Goal: Feedback & Contribution: Leave review/rating

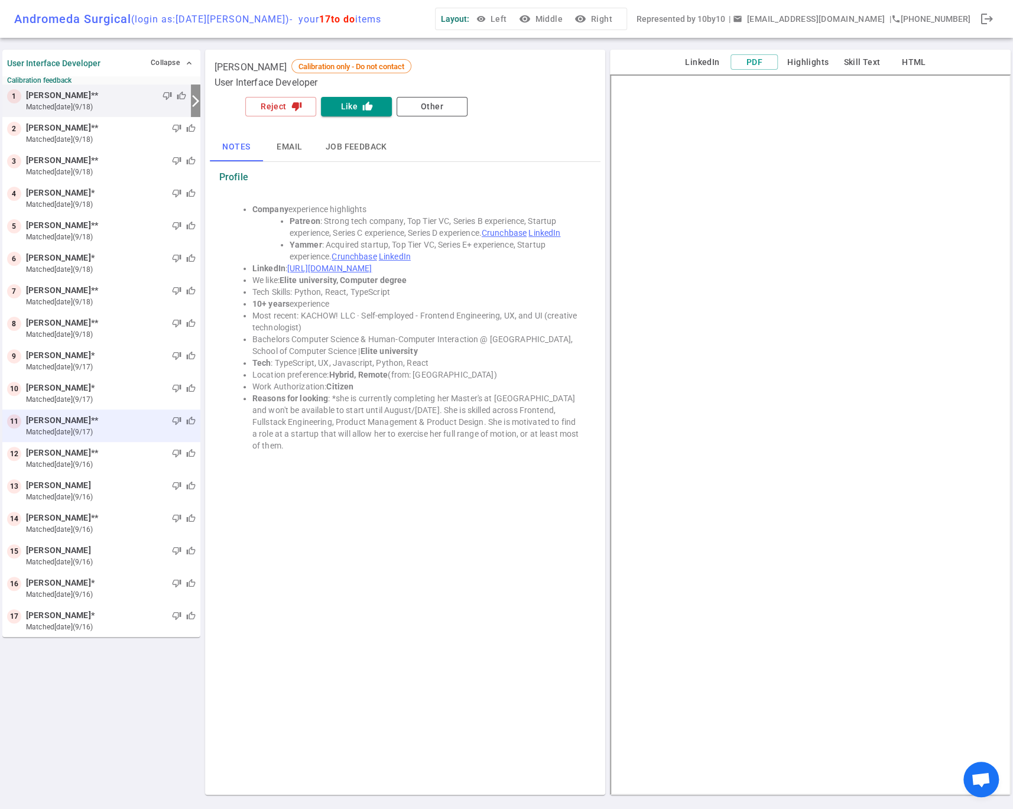
click at [74, 420] on span "[PERSON_NAME]" at bounding box center [58, 420] width 65 height 12
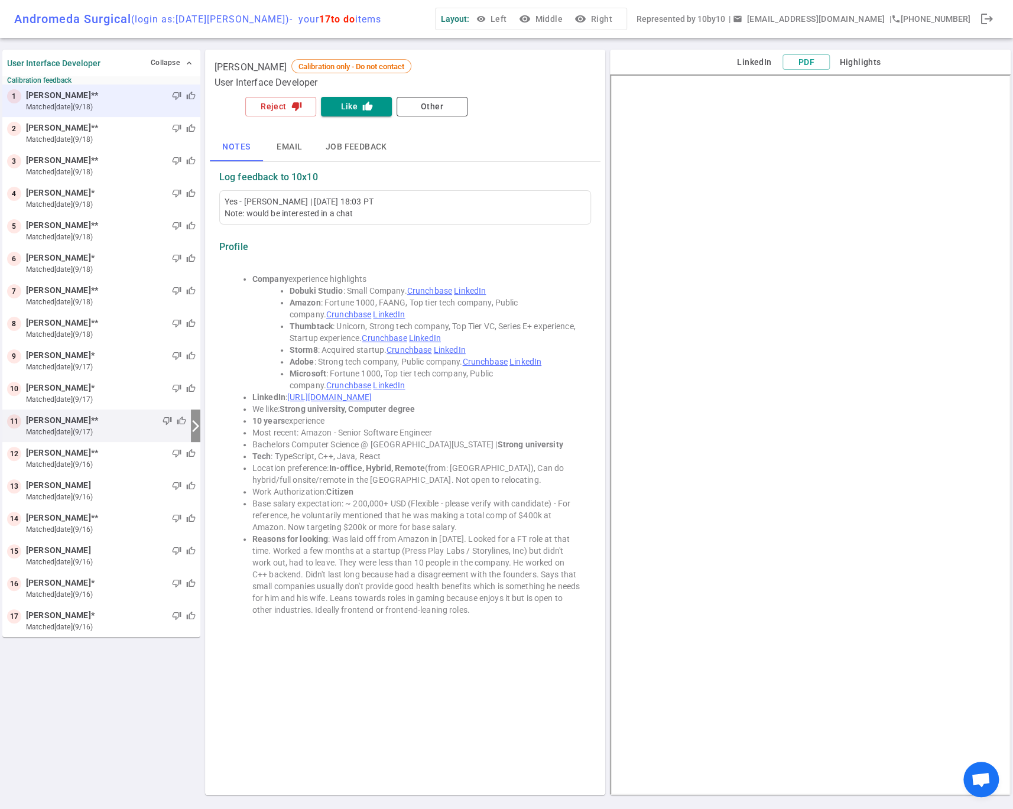
click at [54, 97] on span "[PERSON_NAME]" at bounding box center [58, 95] width 65 height 12
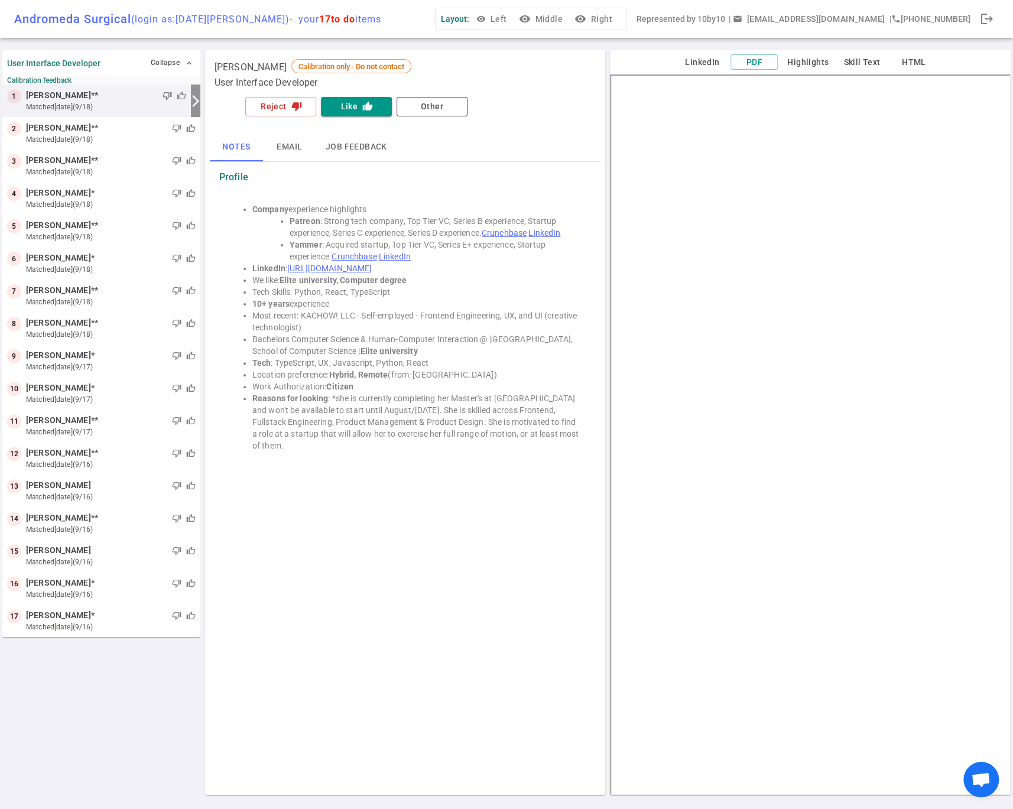
click at [289, 148] on button "Email" at bounding box center [289, 147] width 53 height 28
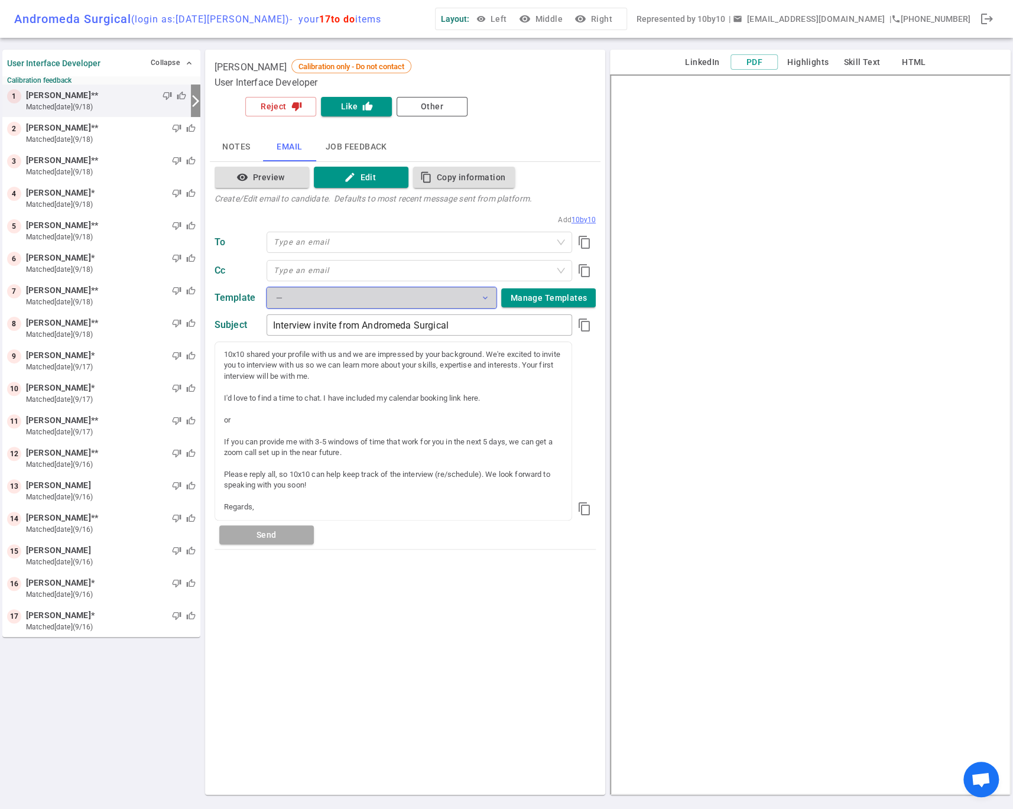
click at [476, 297] on button "— expand_more" at bounding box center [382, 297] width 230 height 21
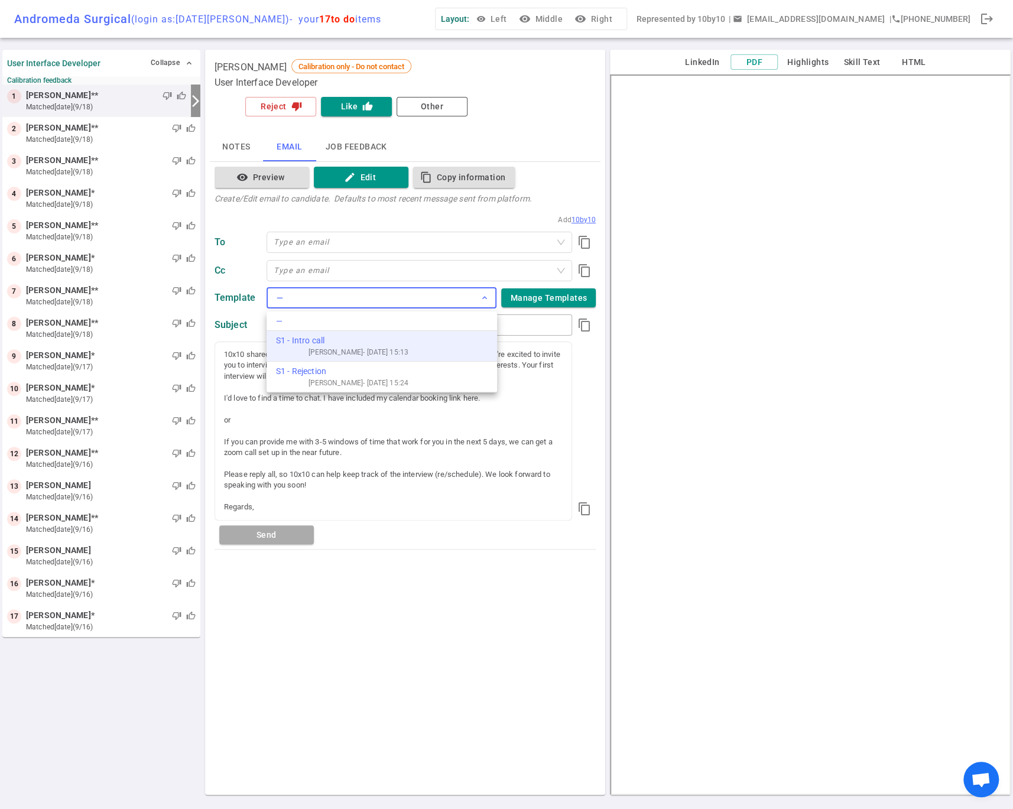
click at [341, 343] on div "S1 - Intro call" at bounding box center [342, 341] width 132 height 12
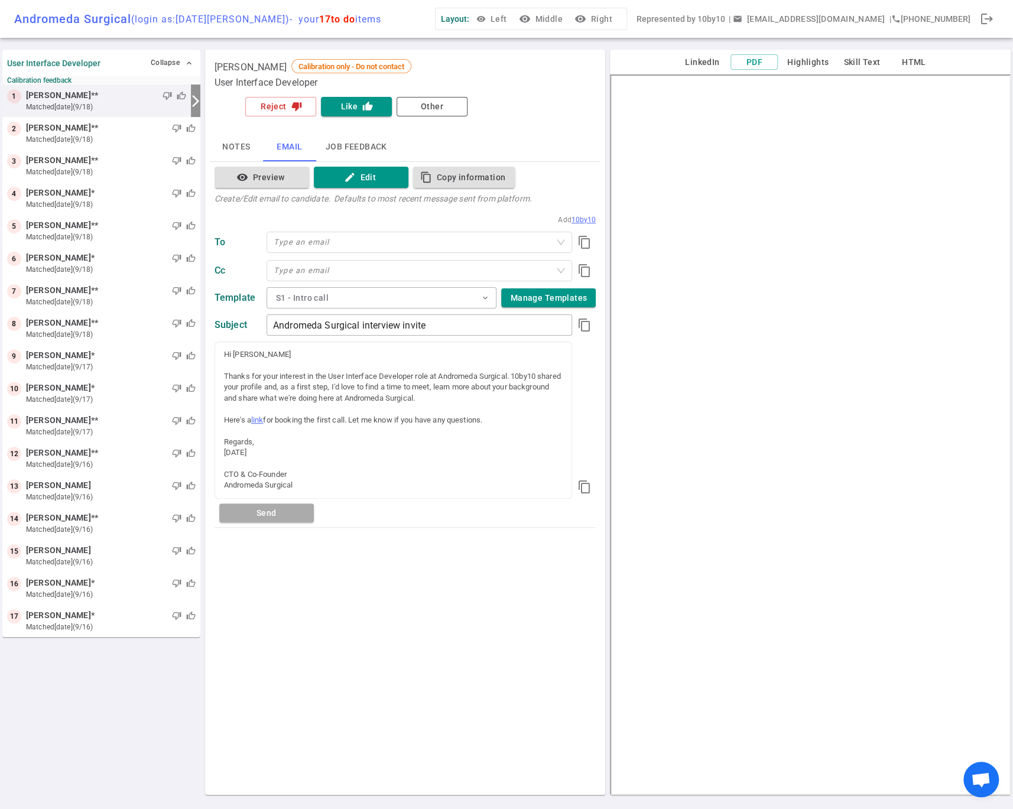
type input "Andromeda Surgical interview invite"
click at [251, 357] on div "Hi [PERSON_NAME]" at bounding box center [393, 354] width 339 height 11
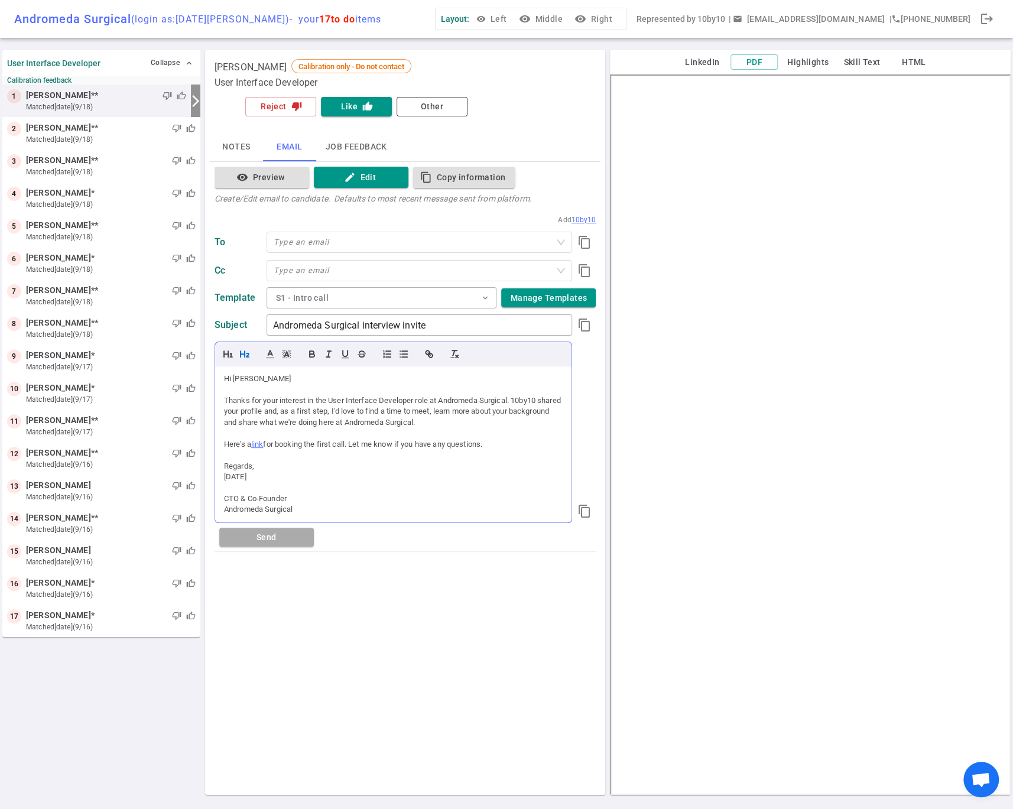
click at [251, 357] on button "button" at bounding box center [244, 354] width 17 height 14
click at [257, 381] on h2 "Hi [PERSON_NAME]" at bounding box center [393, 382] width 339 height 17
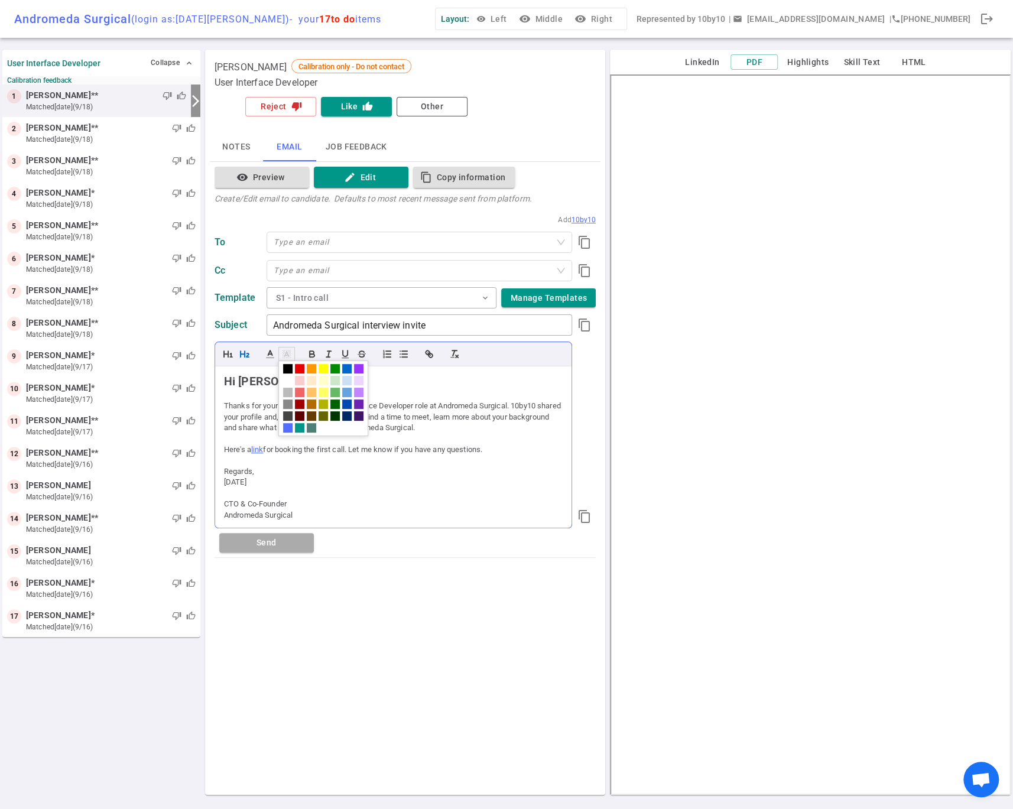
click at [285, 356] on icon at bounding box center [286, 354] width 11 height 11
click at [242, 352] on icon "button" at bounding box center [244, 354] width 11 height 11
click at [361, 382] on h2 "Hi [PERSON_NAME]" at bounding box center [393, 382] width 339 height 17
click at [261, 182] on button "visibility Preview" at bounding box center [262, 178] width 95 height 22
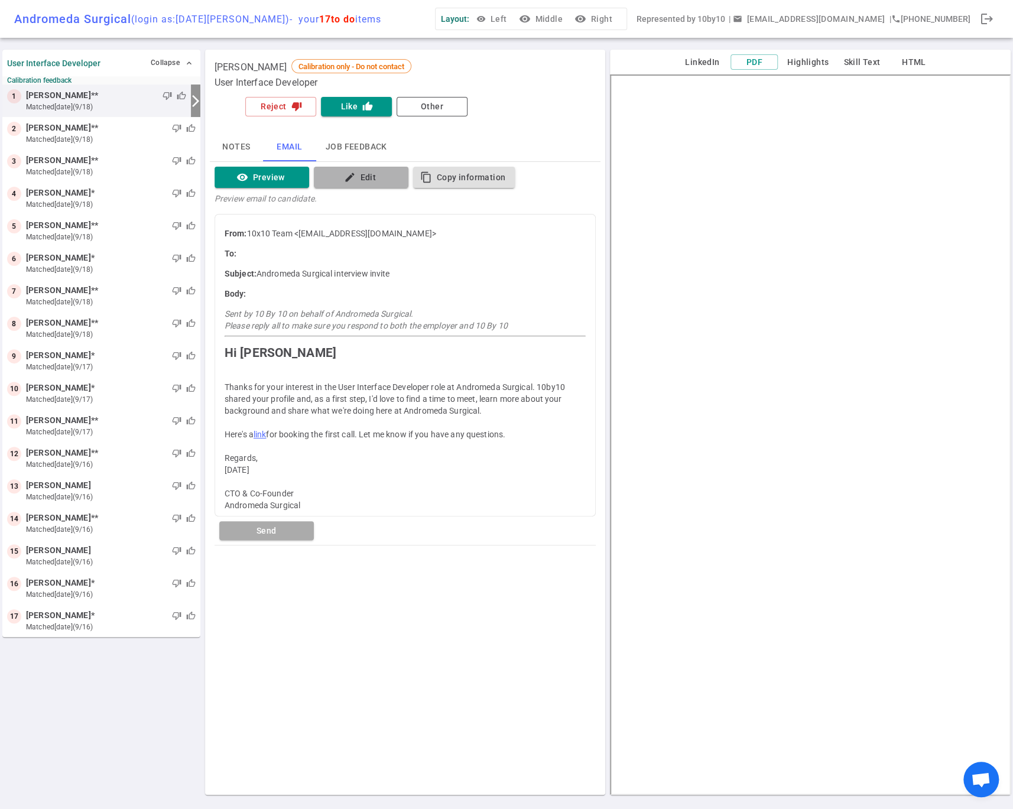
click at [346, 180] on icon "edit" at bounding box center [349, 177] width 12 height 12
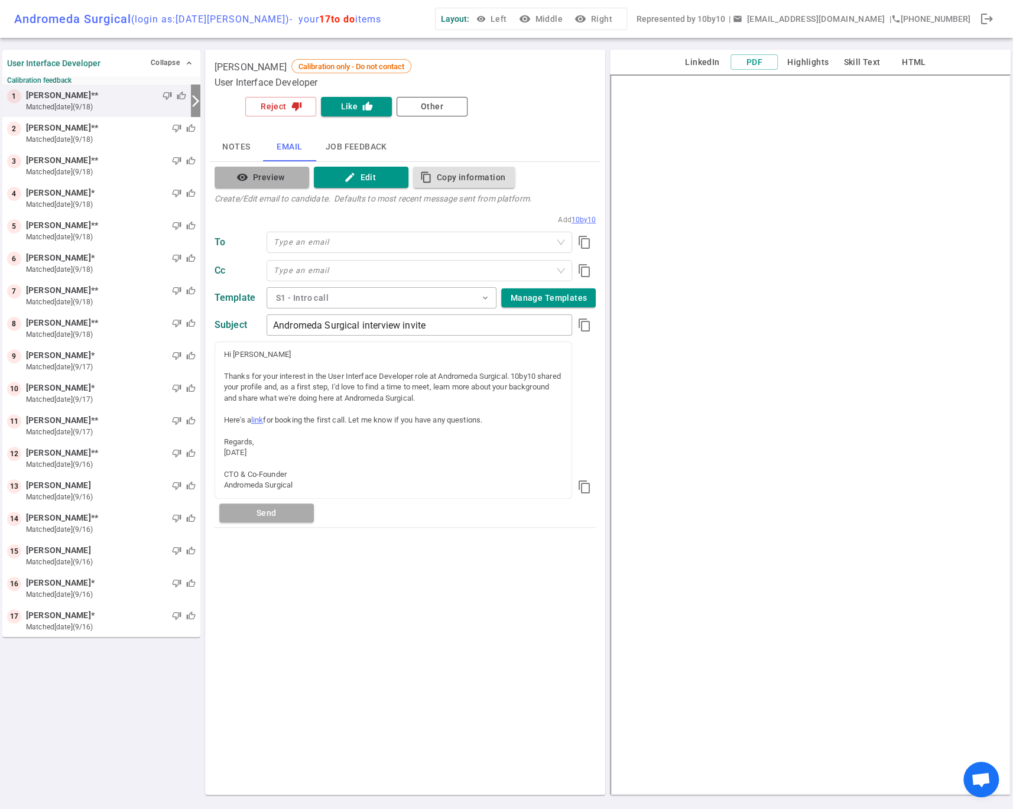
click at [252, 183] on button "visibility Preview" at bounding box center [262, 178] width 95 height 22
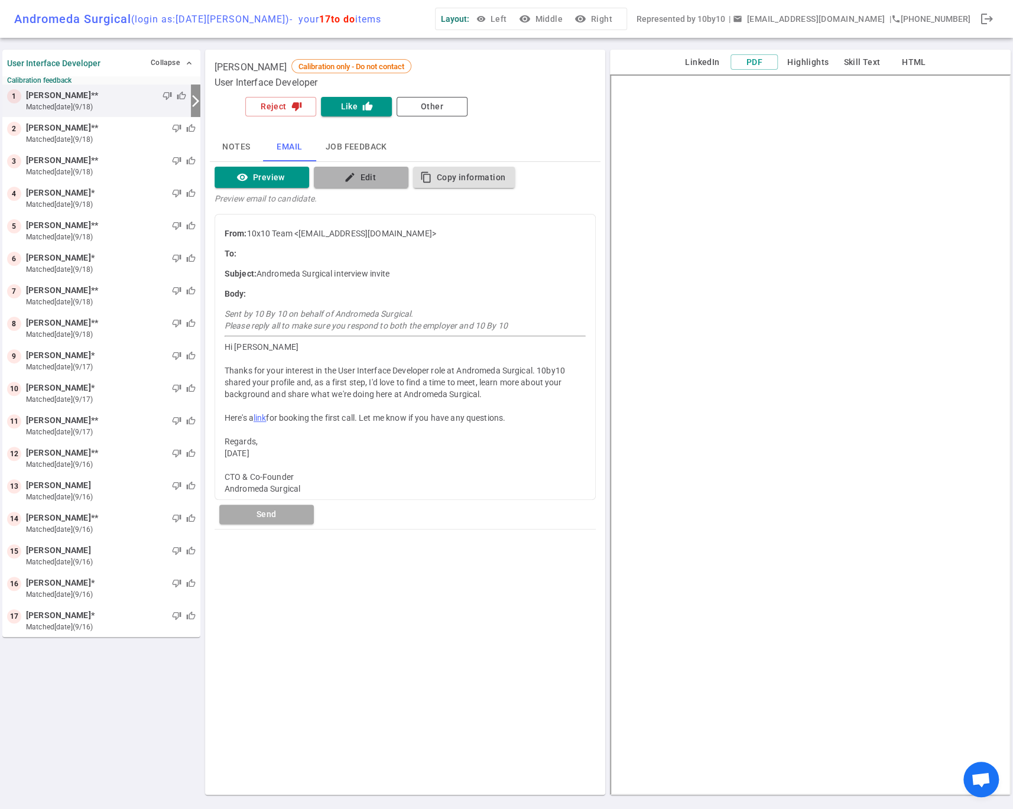
click at [352, 175] on icon "edit" at bounding box center [349, 177] width 12 height 12
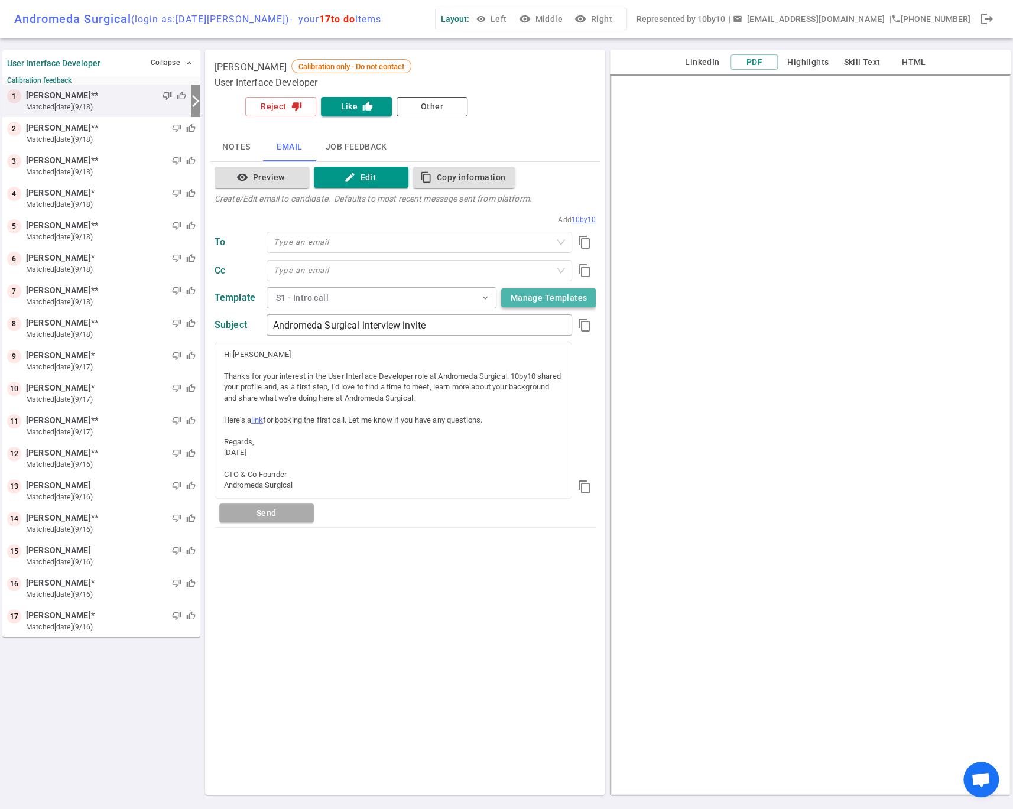
click at [537, 298] on button "Manage Templates" at bounding box center [548, 298] width 95 height 20
click at [401, 301] on button "S1 - Intro call expand_more" at bounding box center [382, 297] width 230 height 21
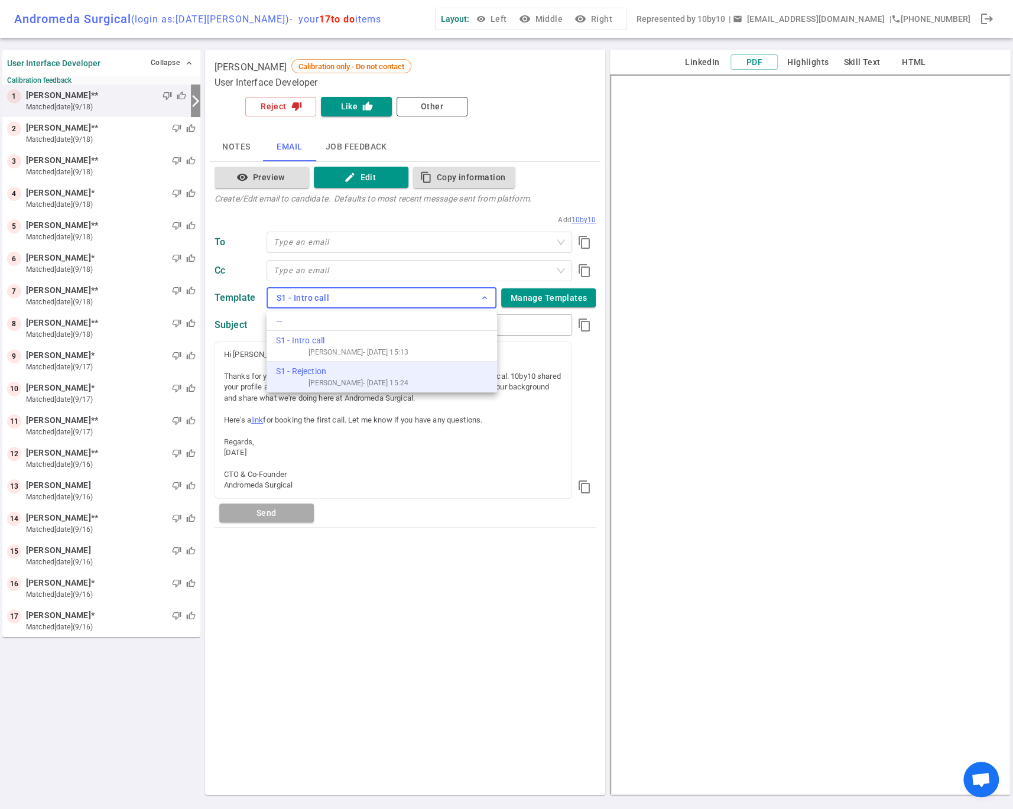
click at [325, 375] on div "S1 - Rejection" at bounding box center [342, 371] width 132 height 12
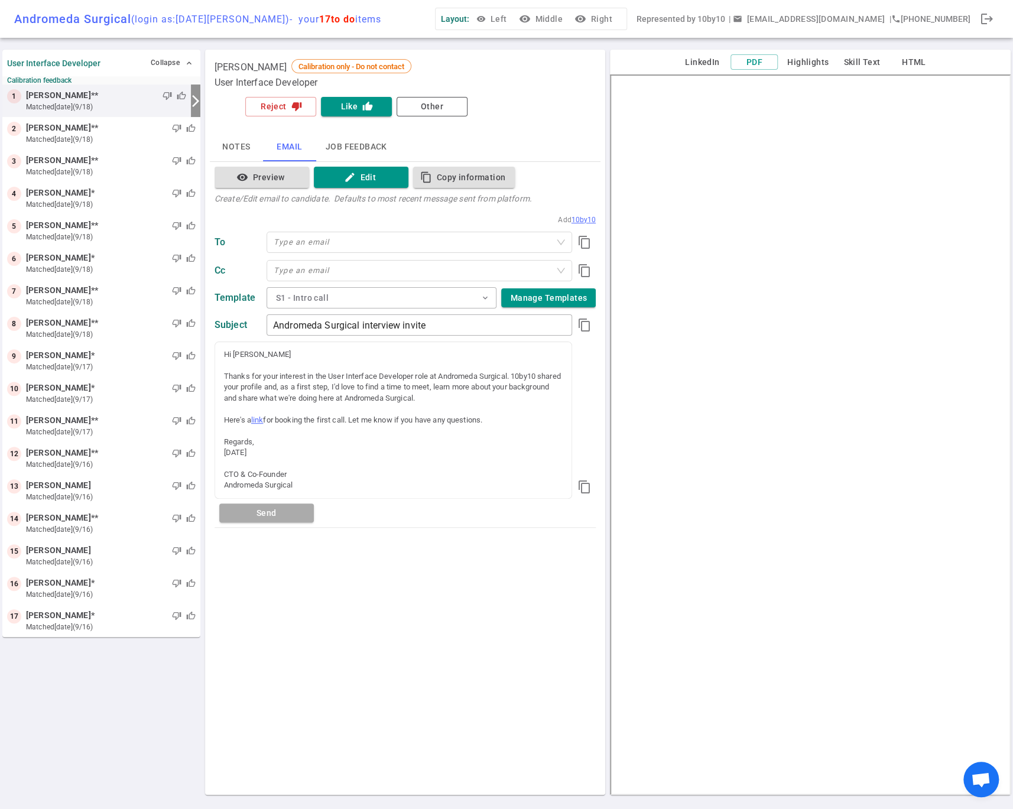
type input "Andromeda Surgical Application Update"
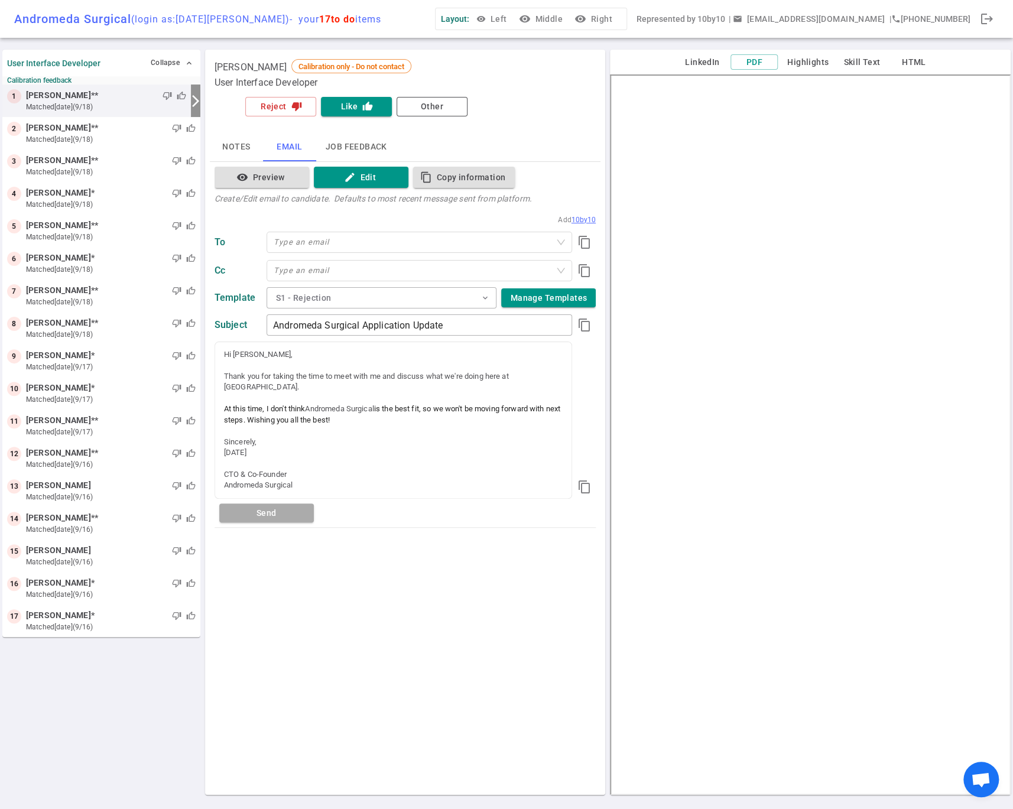
click at [237, 142] on button "Notes" at bounding box center [236, 147] width 53 height 28
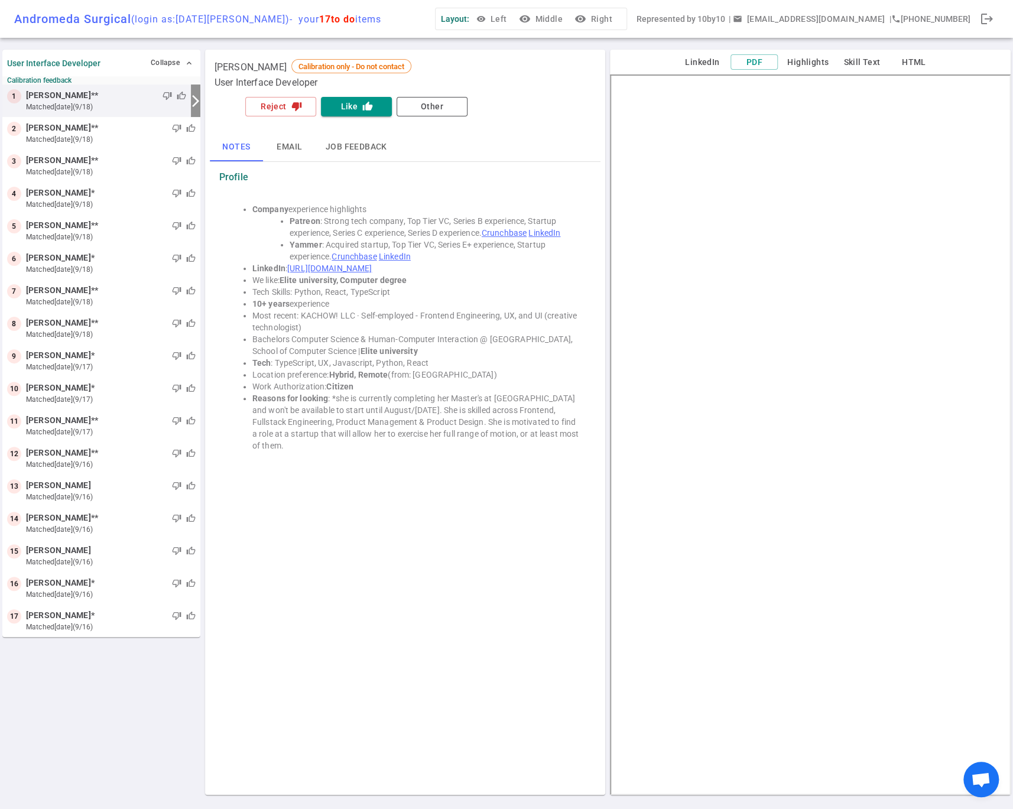
click at [301, 556] on div "[PERSON_NAME] Calibration only - Do not contact User Interface Developer Reject…" at bounding box center [405, 422] width 401 height 745
click at [59, 421] on span "[PERSON_NAME]" at bounding box center [58, 420] width 65 height 12
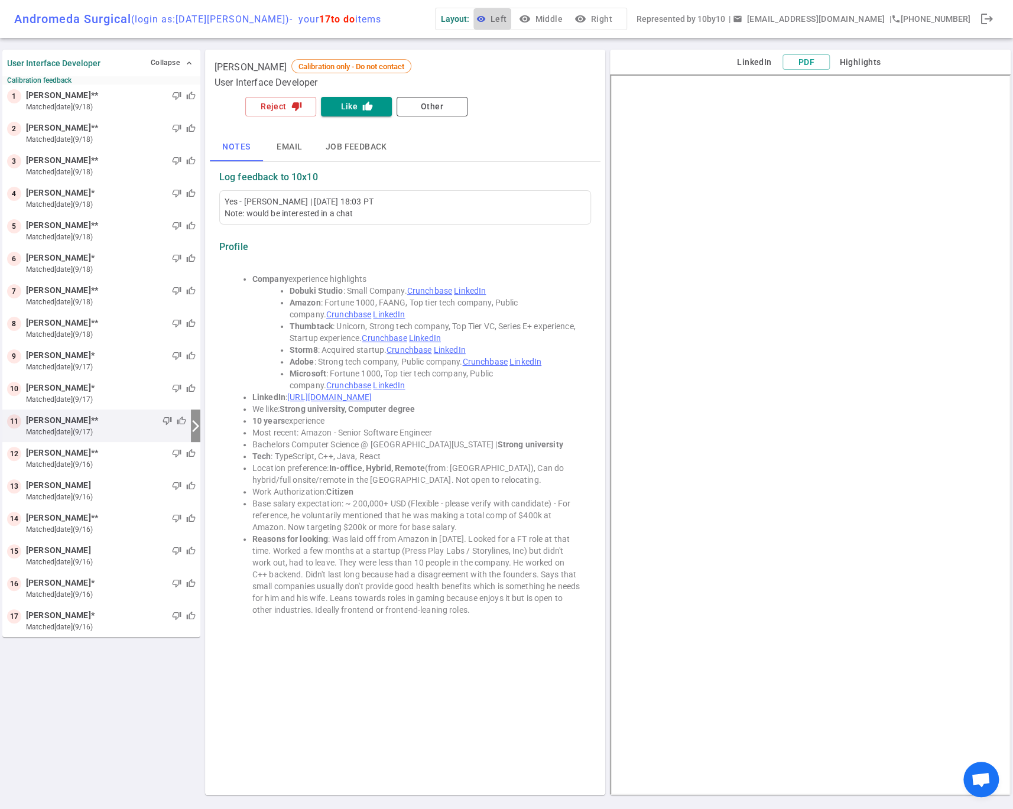
click at [486, 18] on span "visibility" at bounding box center [480, 18] width 9 height 9
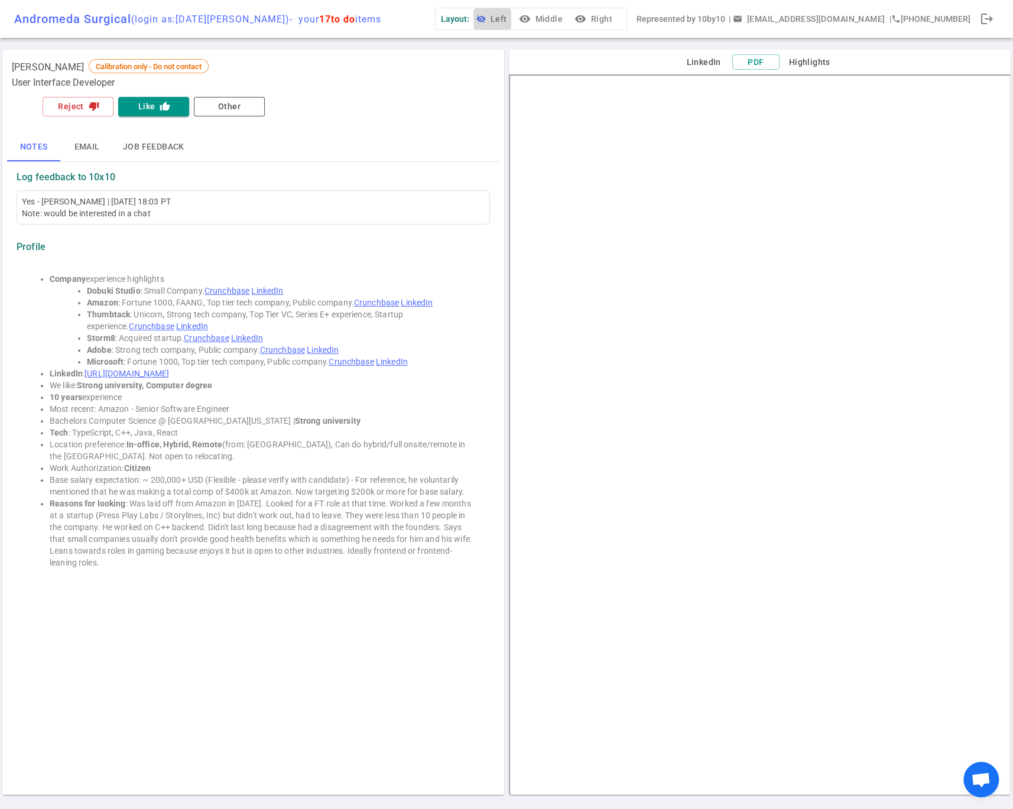
click at [486, 18] on span "visibility_off" at bounding box center [480, 18] width 9 height 9
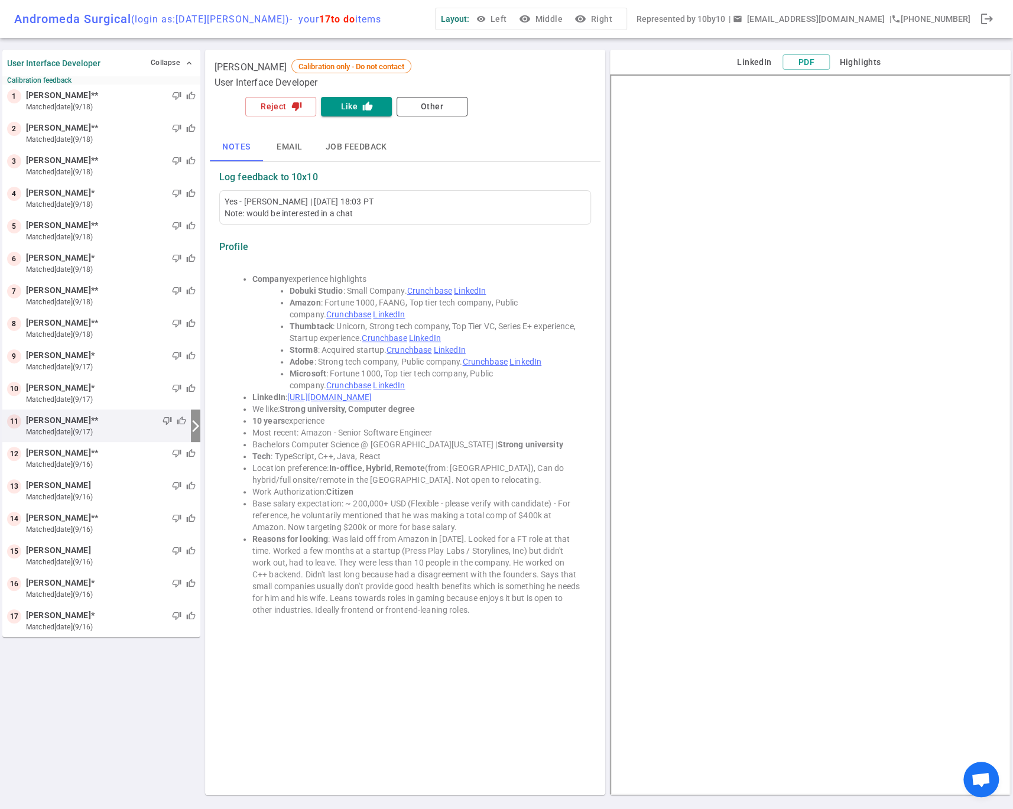
click at [567, 18] on button "visibility Middle" at bounding box center [541, 19] width 51 height 22
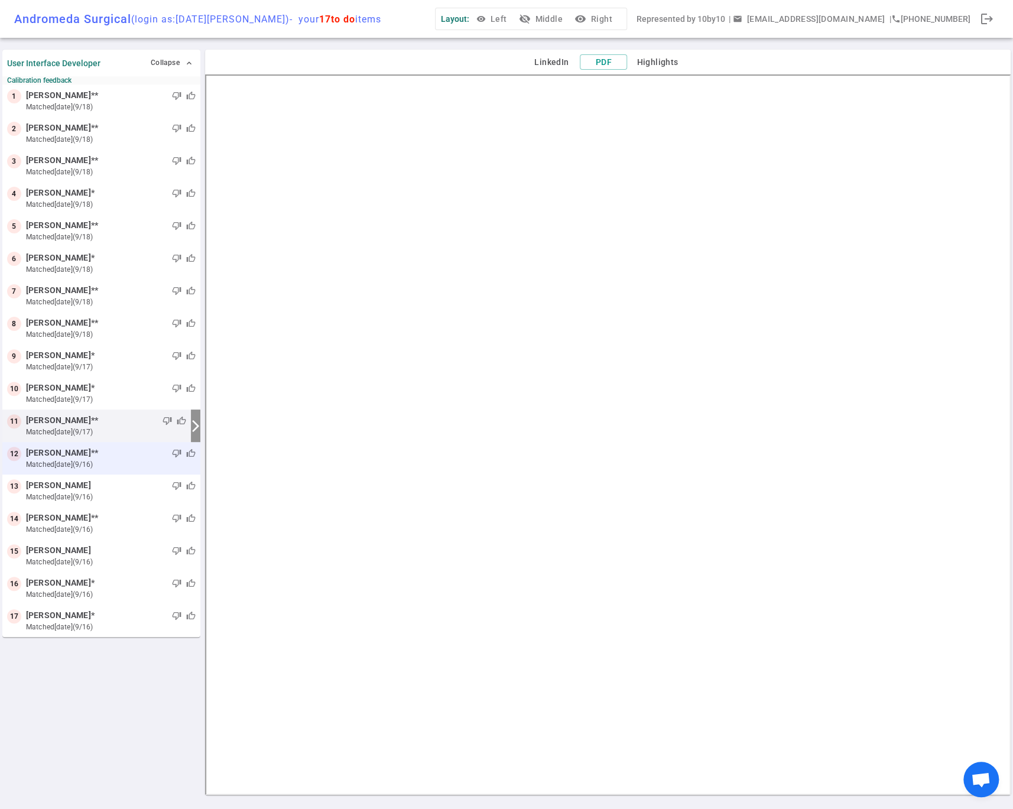
click at [65, 450] on span "[PERSON_NAME]" at bounding box center [58, 453] width 65 height 12
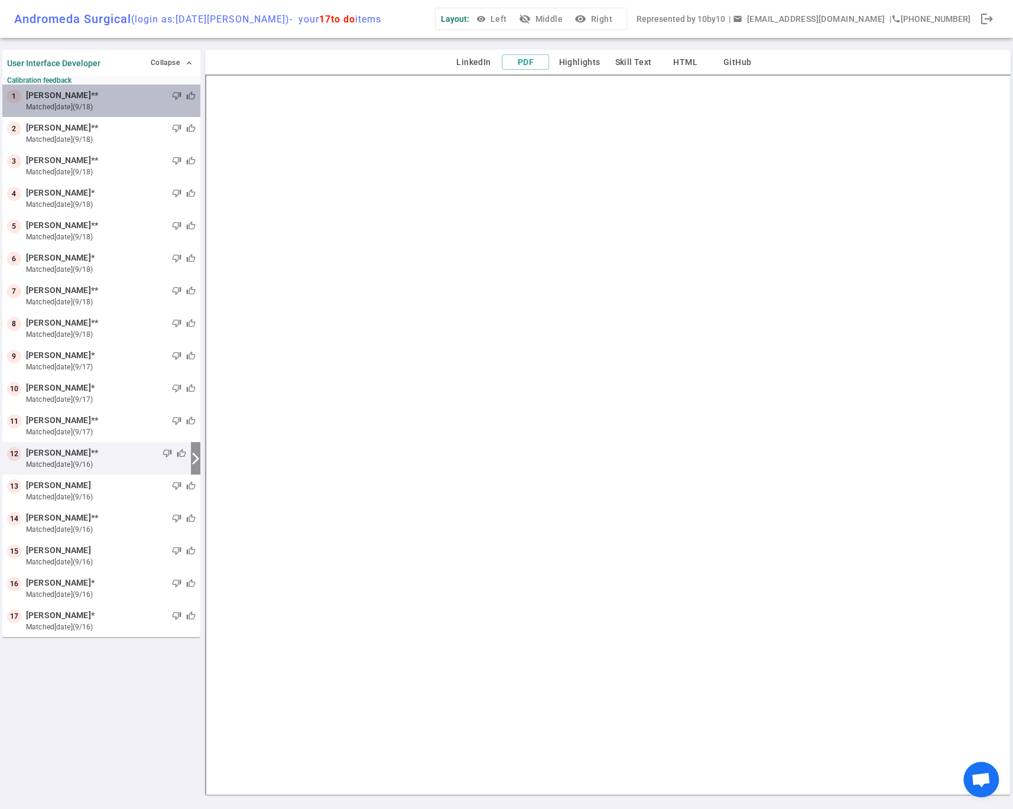
click at [46, 98] on span "[PERSON_NAME]" at bounding box center [58, 95] width 65 height 12
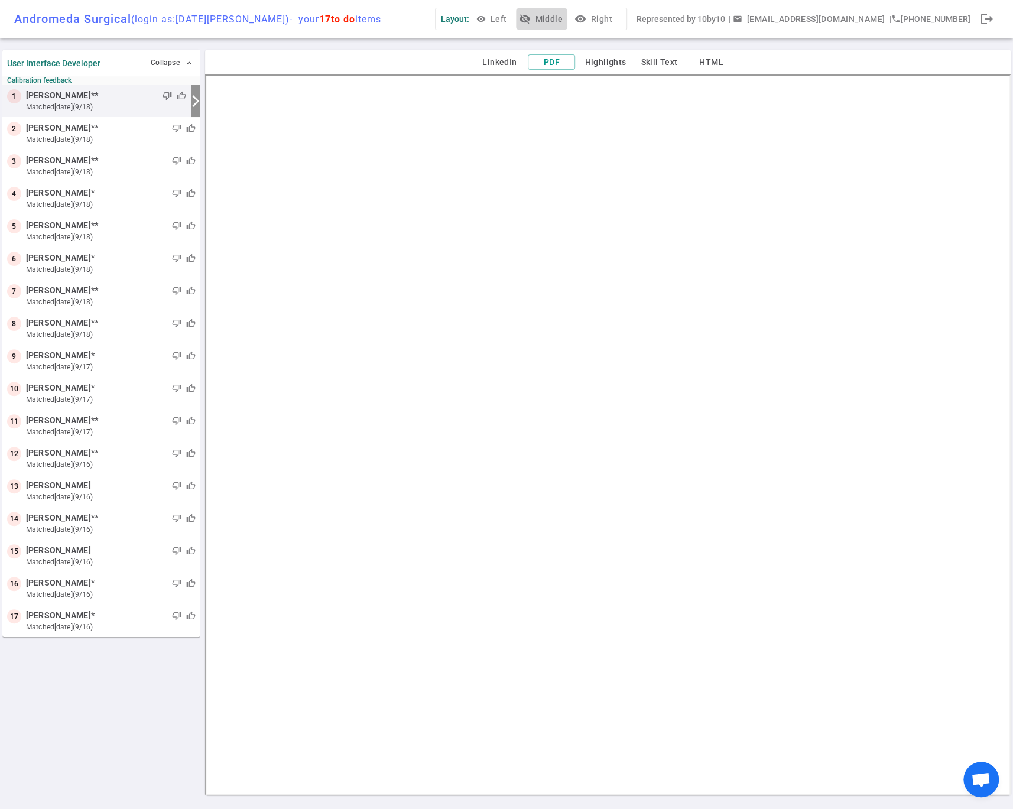
click at [530, 14] on icon "visibility_off" at bounding box center [524, 19] width 12 height 12
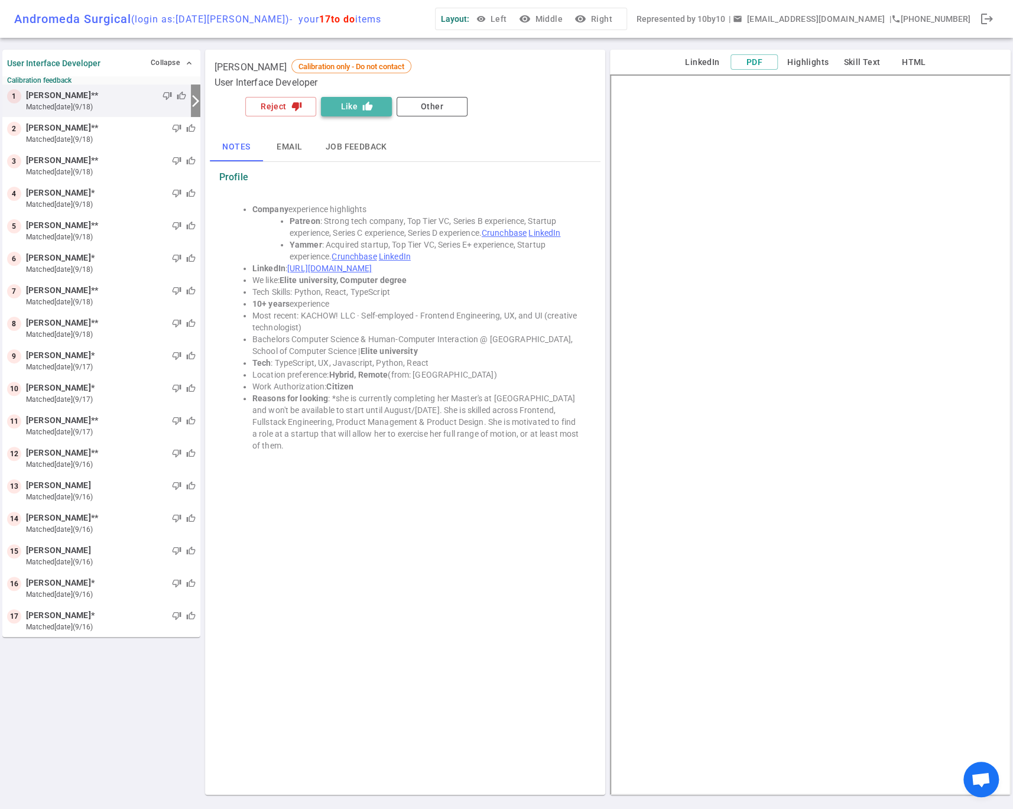
click at [351, 102] on button "Like thumb_up" at bounding box center [356, 107] width 71 height 20
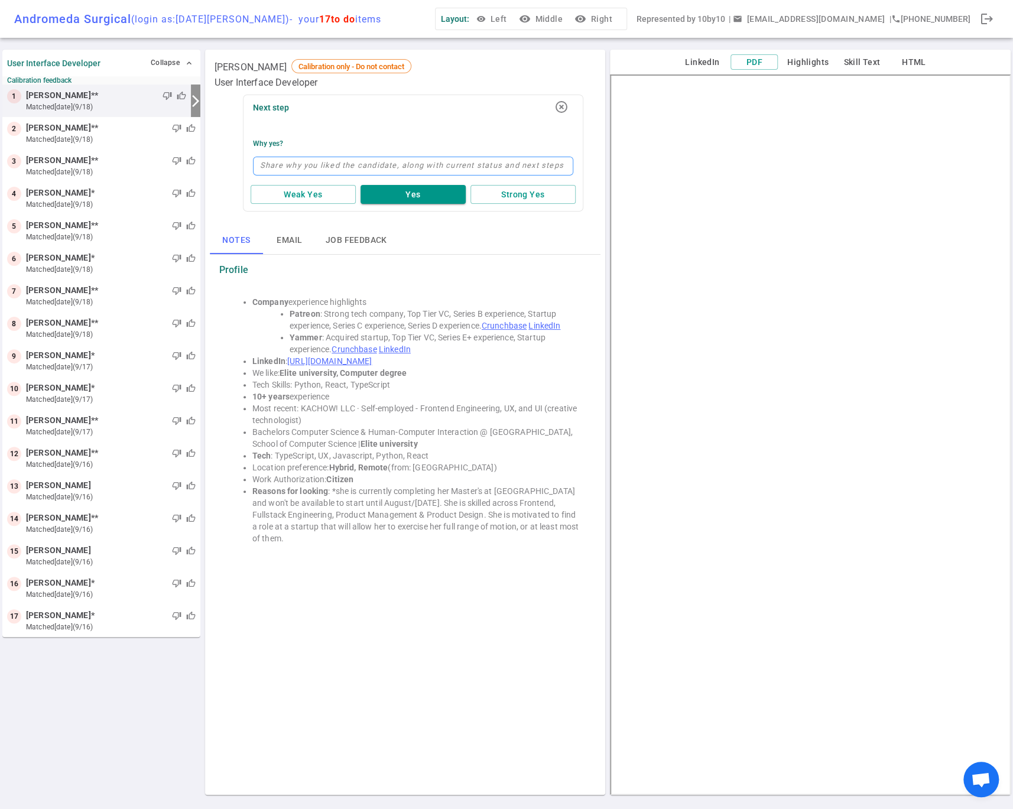
click at [310, 160] on textarea at bounding box center [413, 166] width 320 height 19
type textarea "w"
type textarea "wou"
type textarea "woul"
type textarea "would"
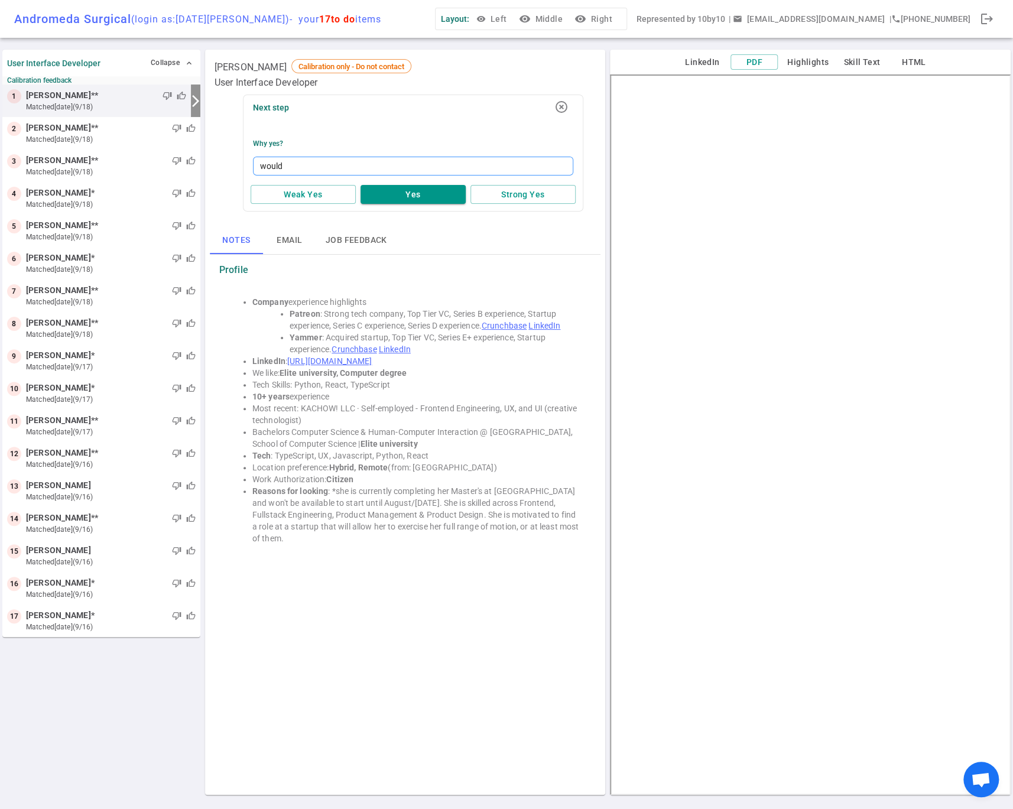
type textarea "would"
type textarea "would b"
type textarea "would be"
type textarea "would be i"
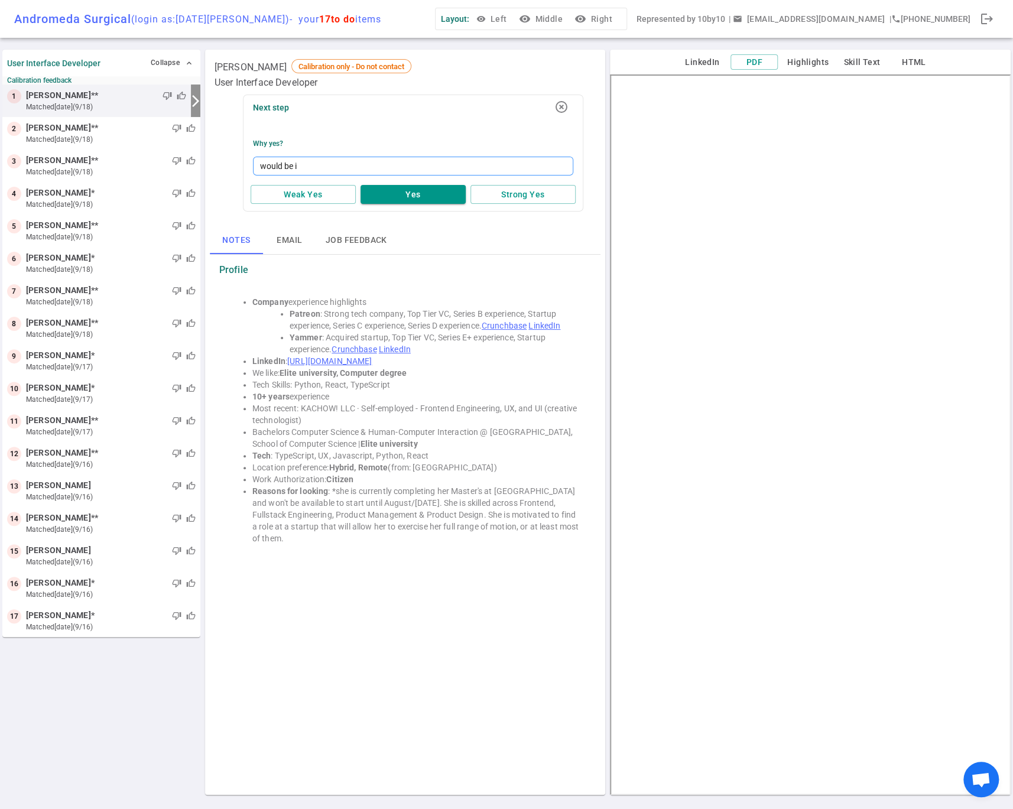
type textarea "would be in"
type textarea "would be int"
type textarea "would be inte"
type textarea "would be inter"
type textarea "would be intere"
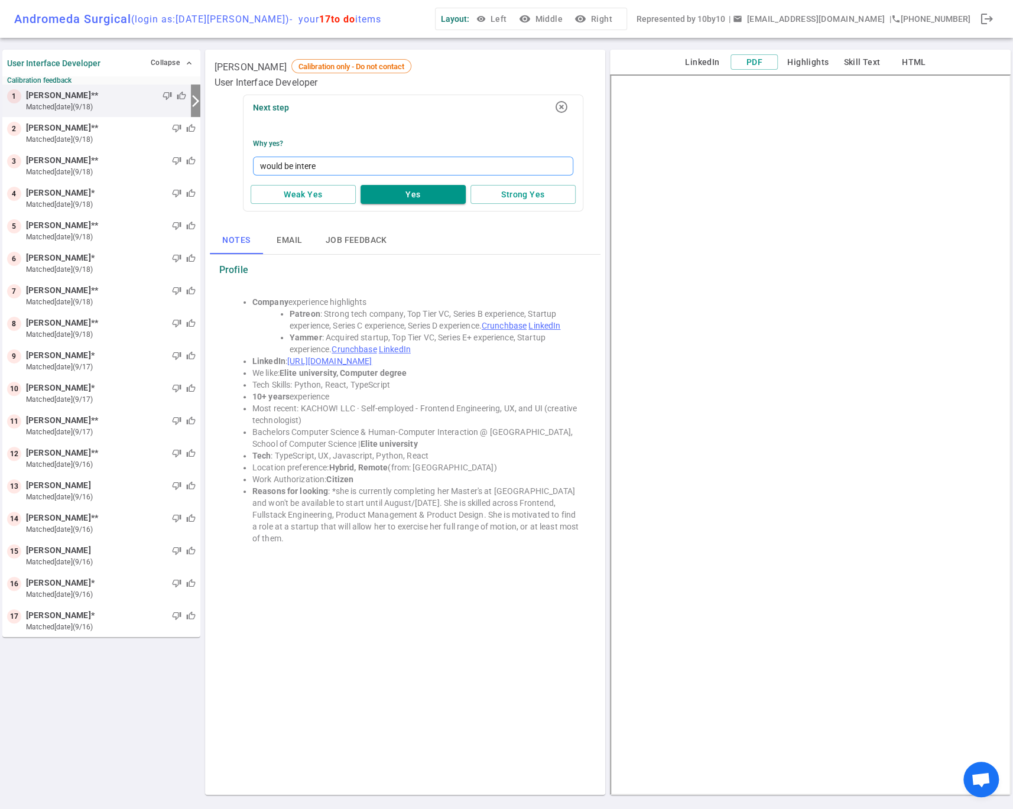
type textarea "would be interes"
type textarea "would be interest"
type textarea "would be intereste"
type textarea "would be interestee"
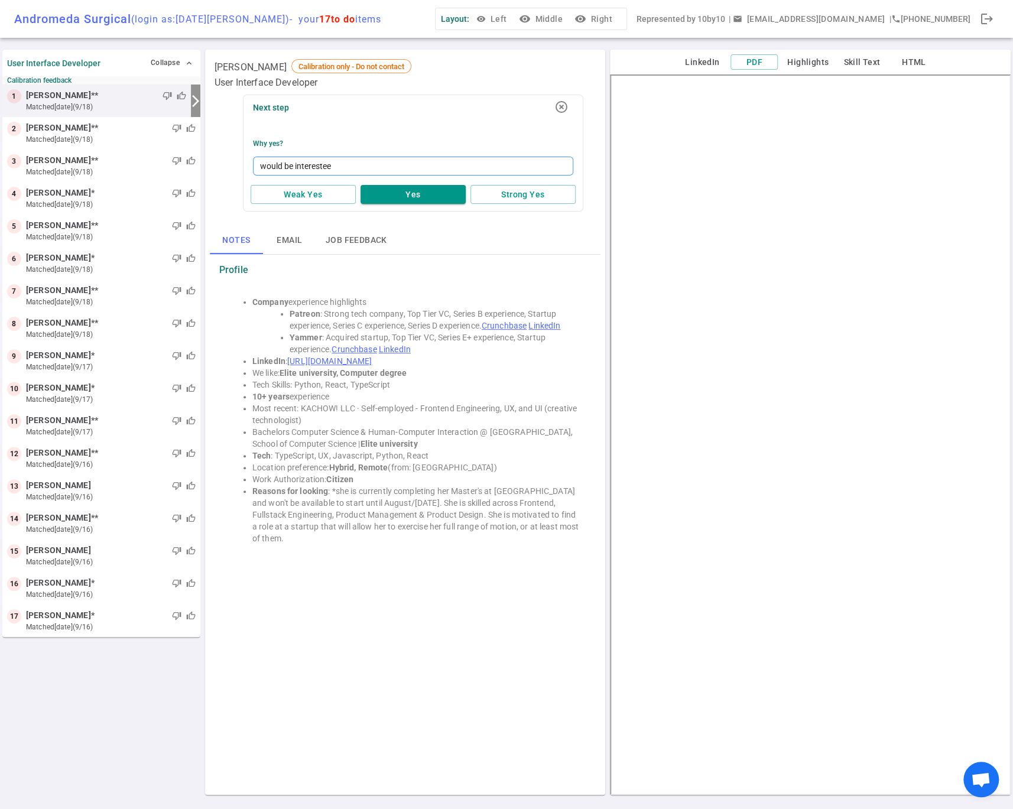
type textarea "would be interestee"
type textarea "would be intereste"
type textarea "would be interested"
type textarea "would be interested i"
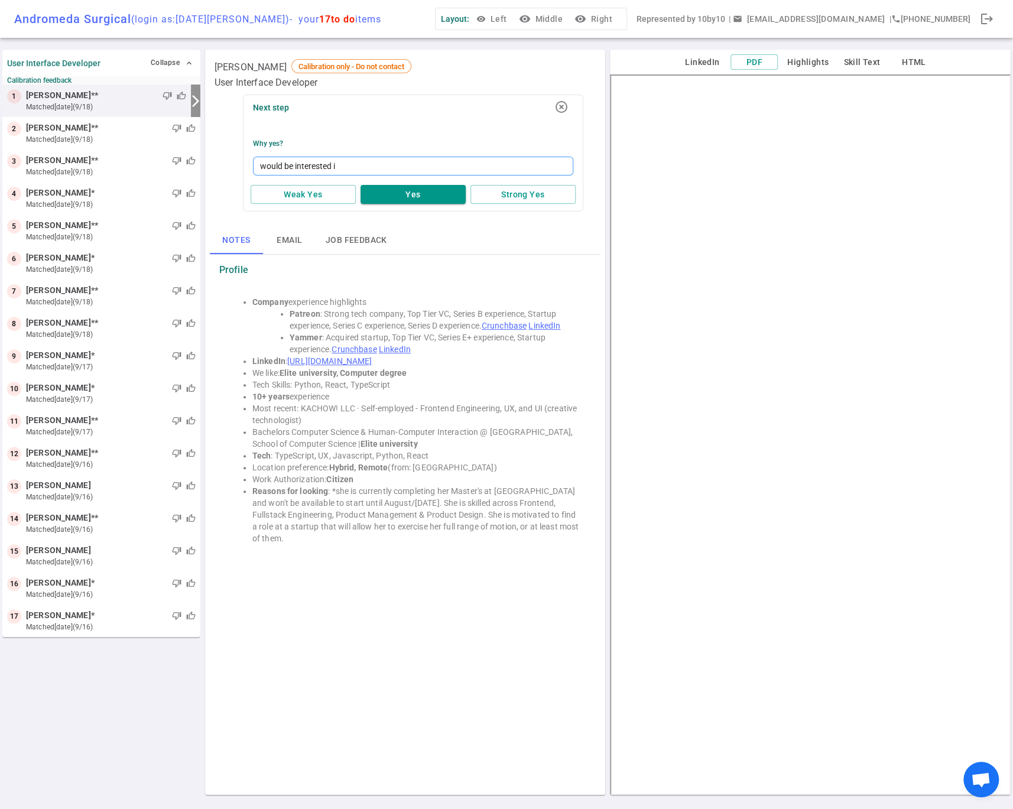
type textarea "would be interested in"
type textarea "would be interested in a"
type textarea "would be interested in ah"
type textarea "would be interested in ahc"
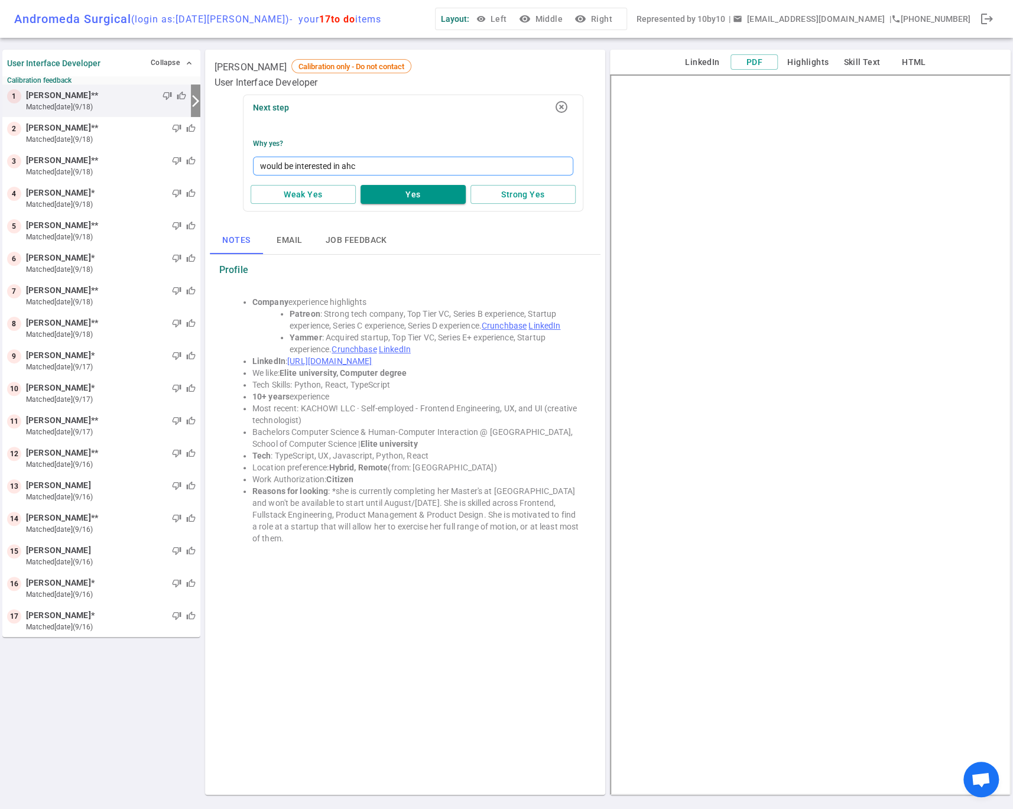
type textarea "would be interested in ah"
type textarea "would be interested in a"
type textarea "would be interested in"
type textarea "would be interested in ch"
type textarea "would be interested in cha"
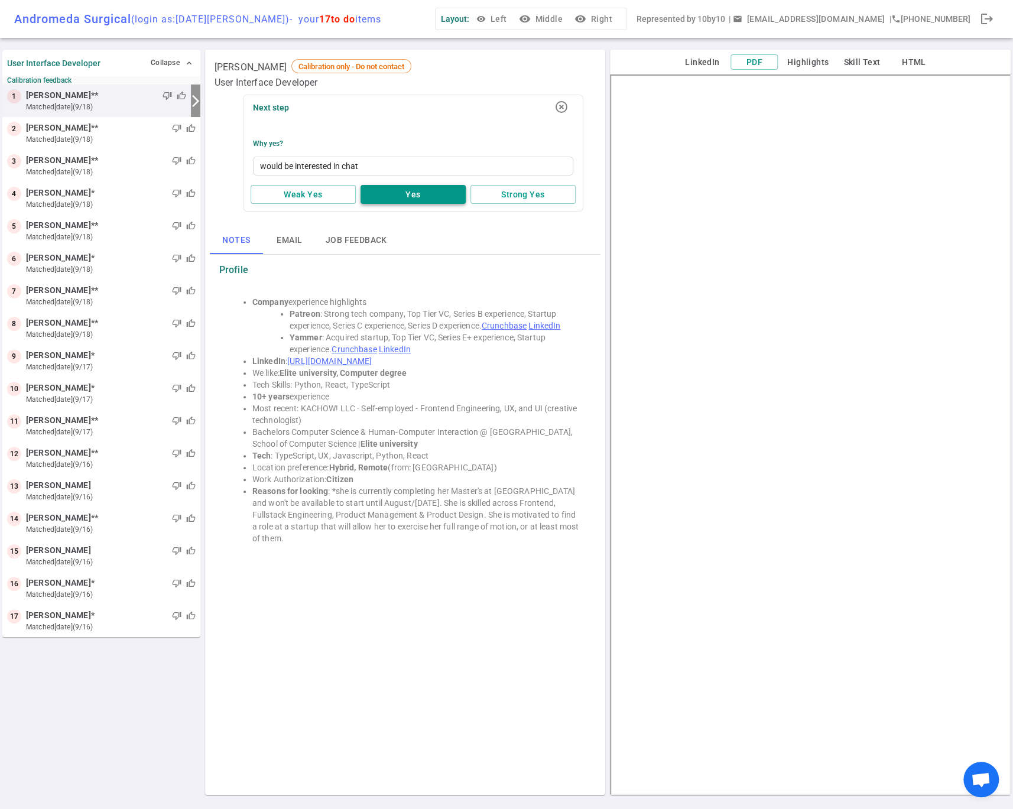
type textarea "would be interested in chat"
click at [387, 196] on button "Yes" at bounding box center [413, 195] width 105 height 20
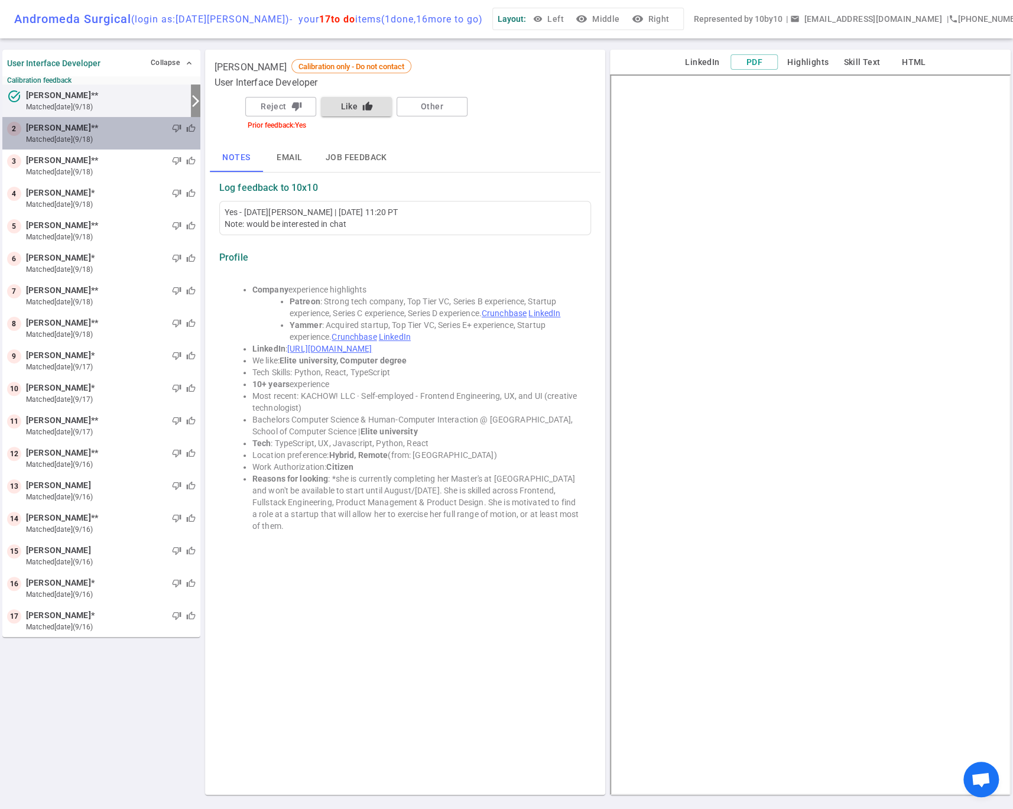
click at [72, 131] on span "[PERSON_NAME]" at bounding box center [58, 128] width 65 height 12
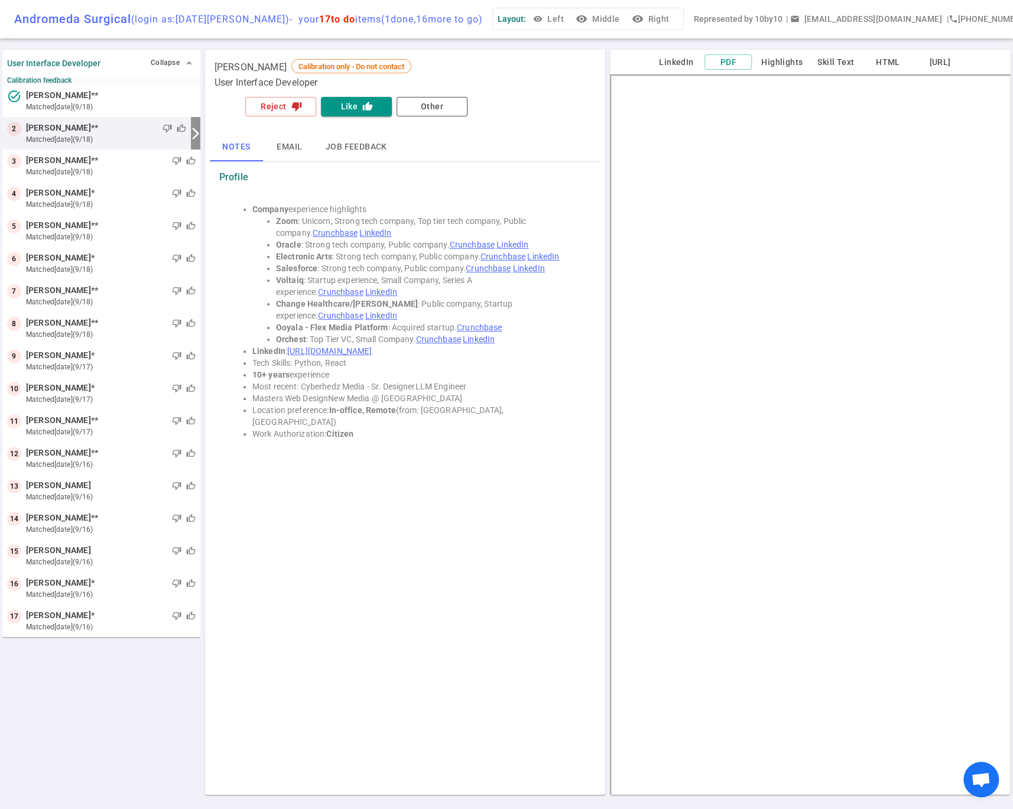
click at [587, 19] on icon "visibility" at bounding box center [582, 19] width 12 height 12
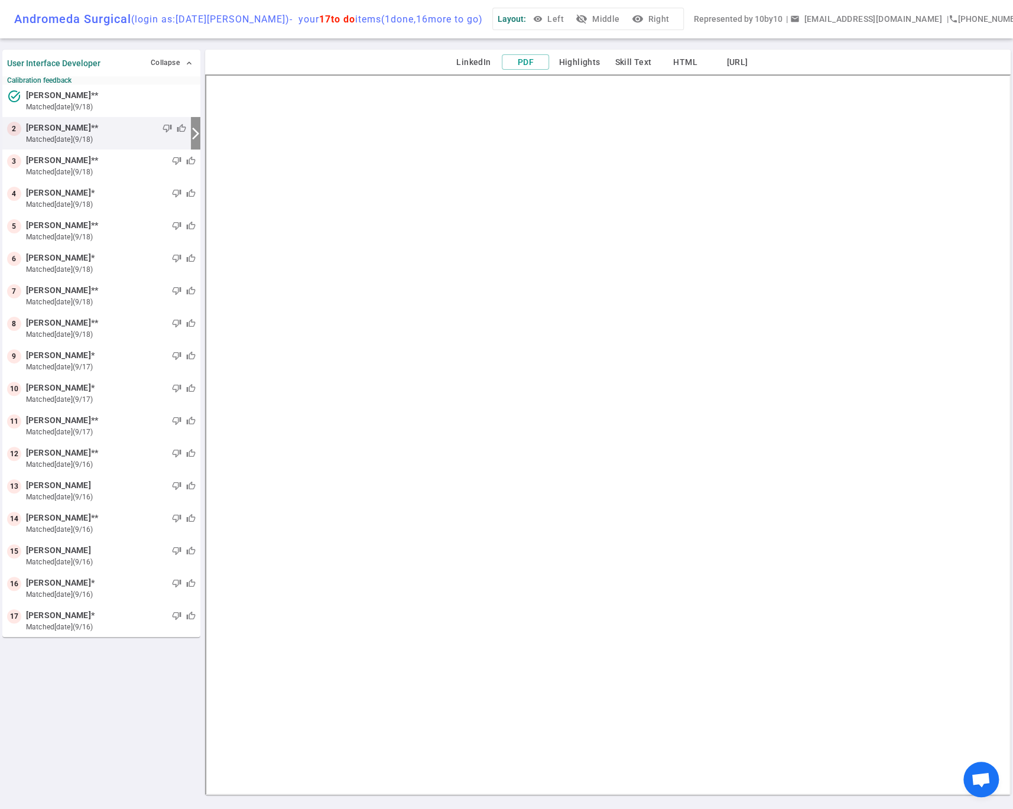
click at [587, 15] on icon "visibility_off" at bounding box center [582, 19] width 12 height 12
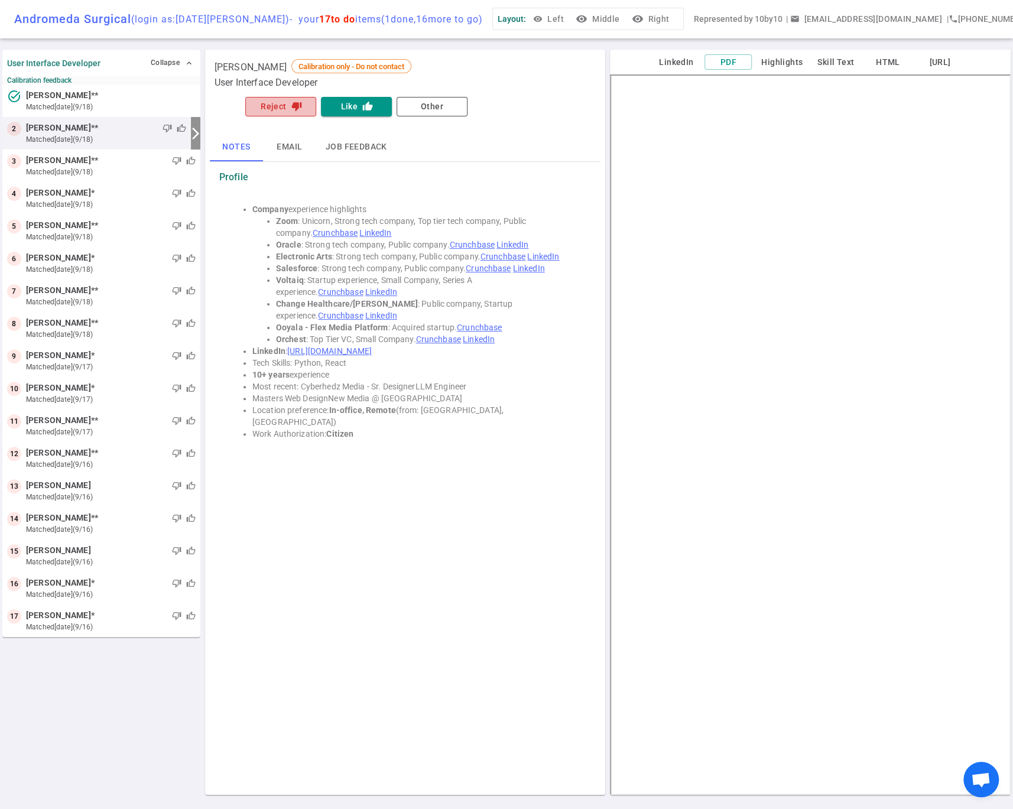
click at [275, 107] on button "Reject thumb_down" at bounding box center [280, 107] width 71 height 20
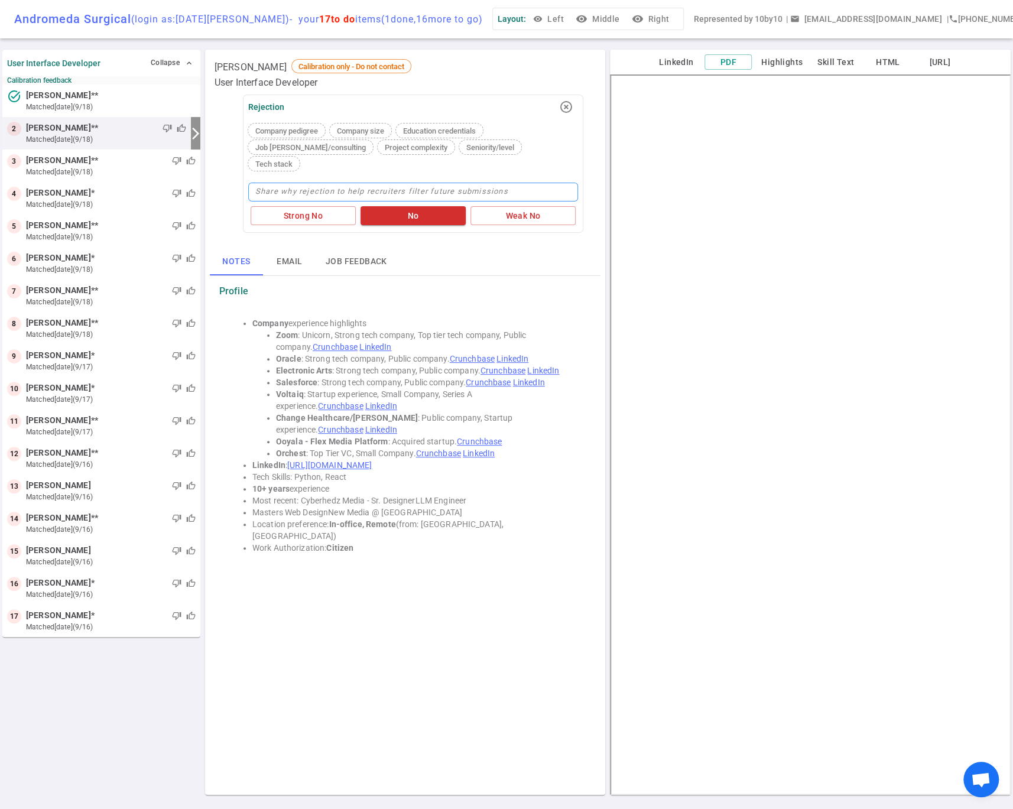
click at [365, 183] on textarea at bounding box center [413, 192] width 330 height 19
type textarea "j"
type textarea "jto"
type textarea "jtoo"
type textarea "jto"
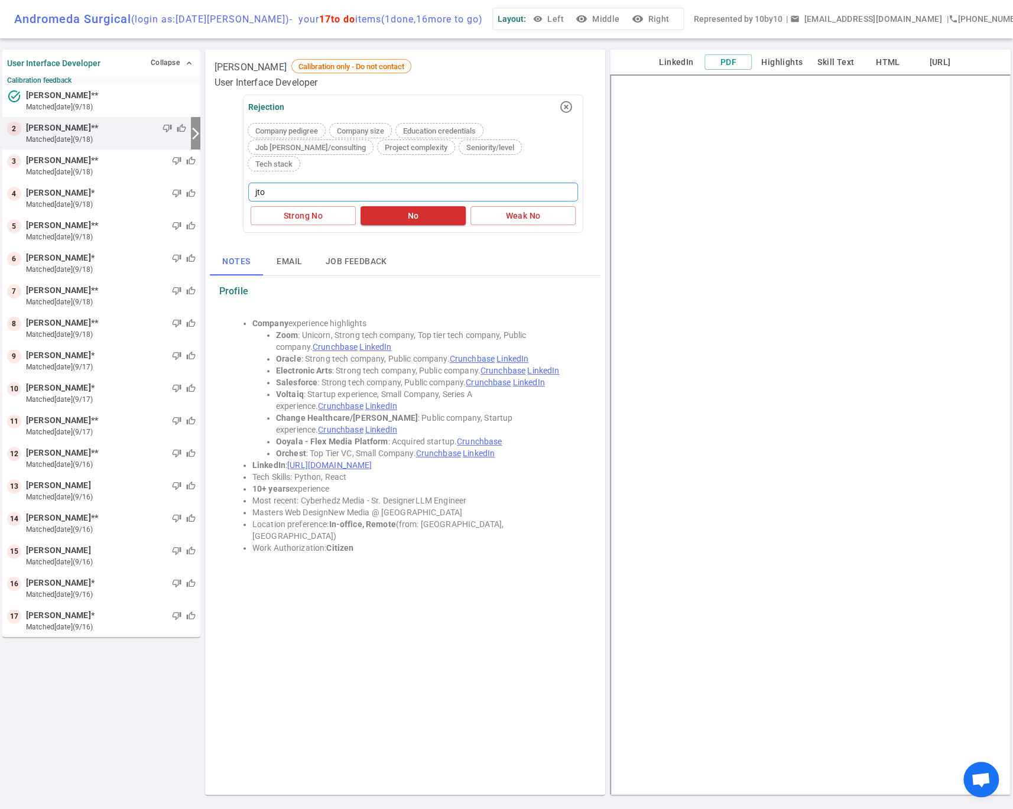
type textarea "jt"
type textarea "j"
type textarea "i"
type textarea "in"
type textarea "insu"
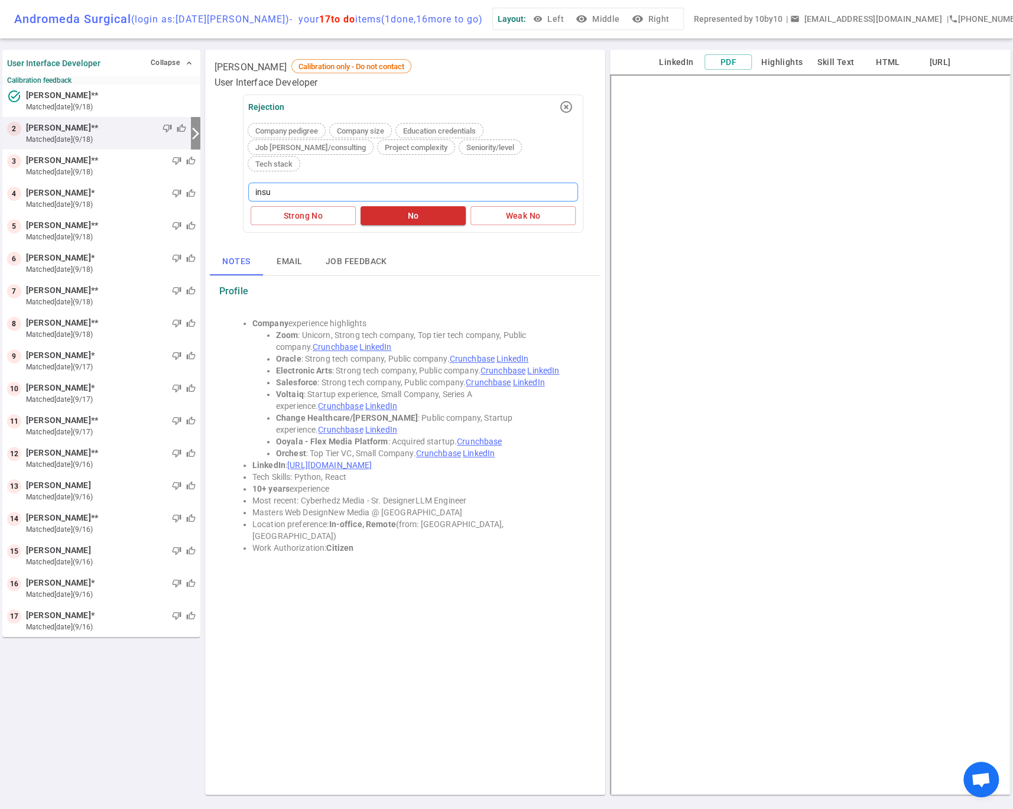
type textarea "insuf"
type textarea "insuff"
type textarea "insuffi"
type textarea "insuffic"
type textarea "insuffici"
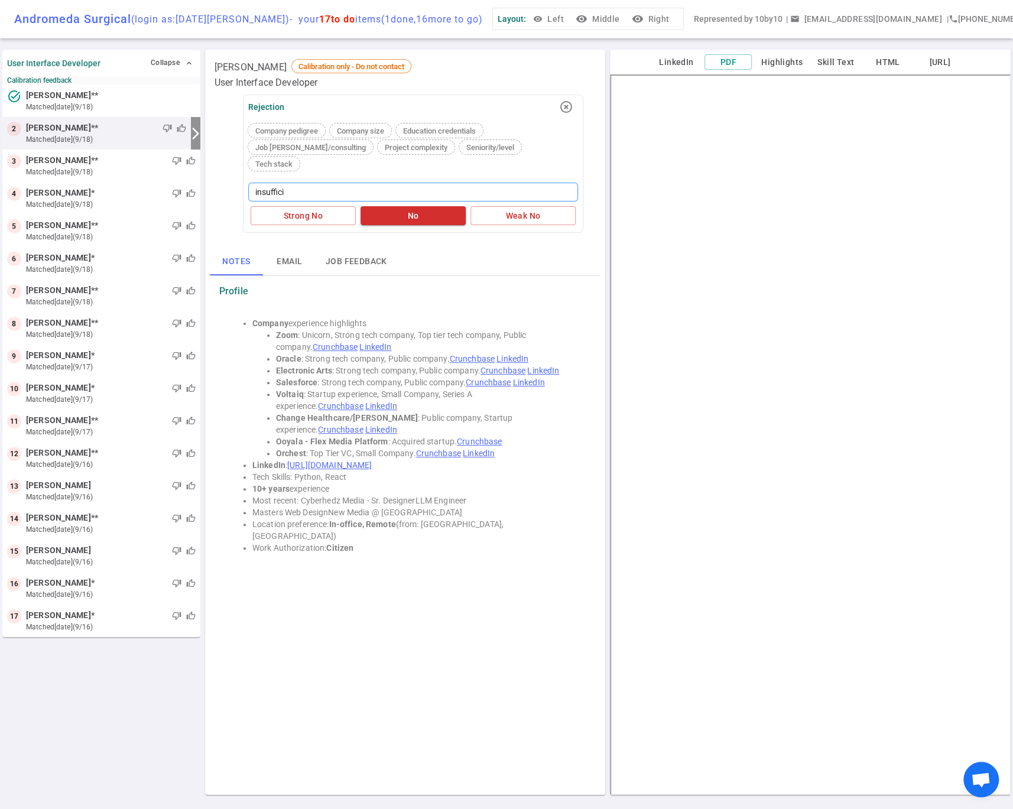
type textarea "insufficie"
type textarea "insufficien"
type textarea "insufficient"
type textarea "insufficient d"
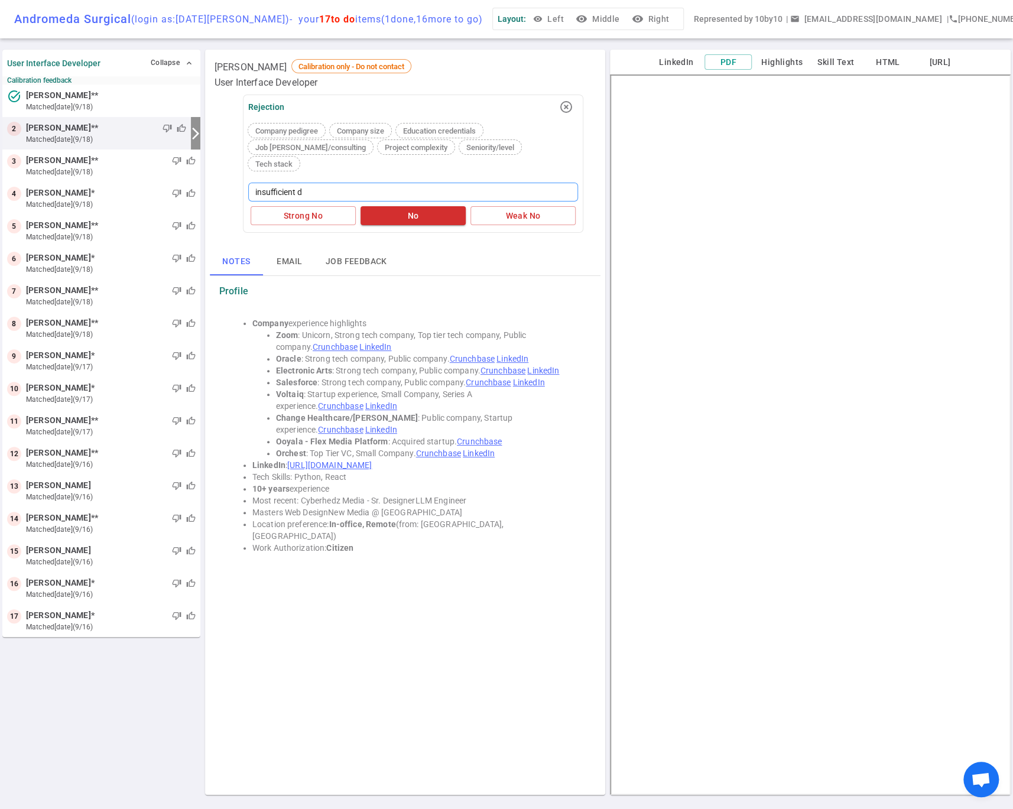
type textarea "insufficient de"
type textarea "insufficient dev"
type textarea "insufficient deve"
type textarea "insufficient devel"
type textarea "insufficient develo"
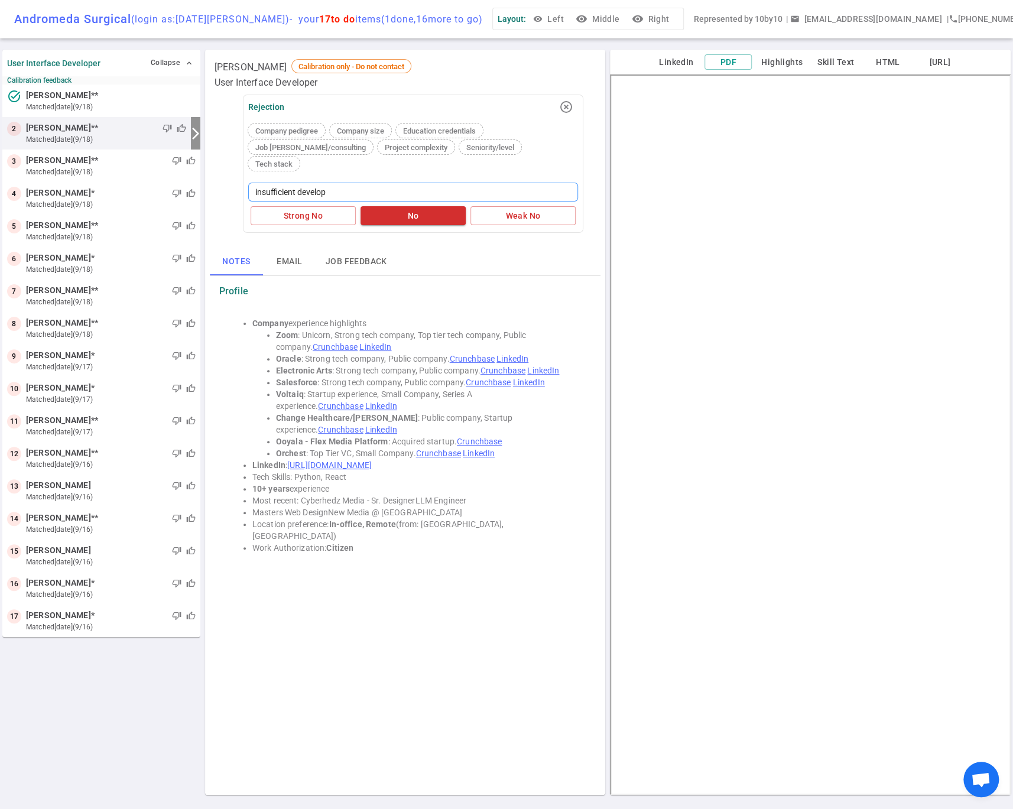
type textarea "insufficient develope"
type textarea "insufficient developem"
type textarea "insufficient developeme"
type textarea "insufficient developemen"
type textarea "insufficient developement"
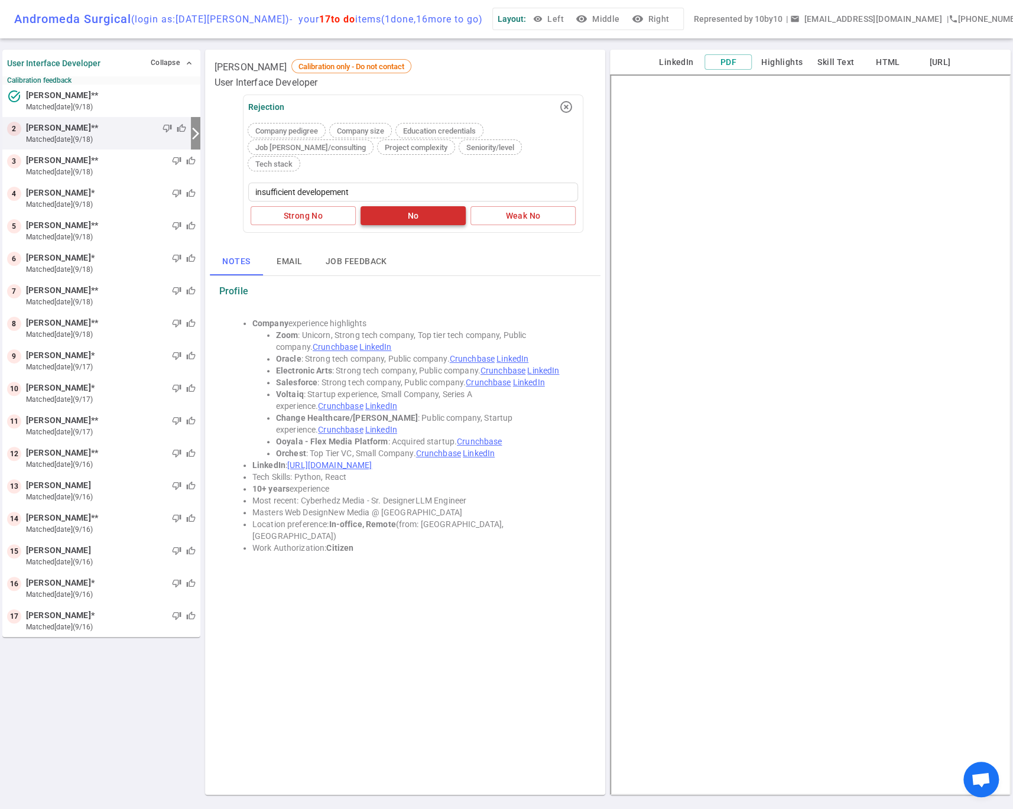
click at [411, 206] on button "No" at bounding box center [413, 216] width 105 height 20
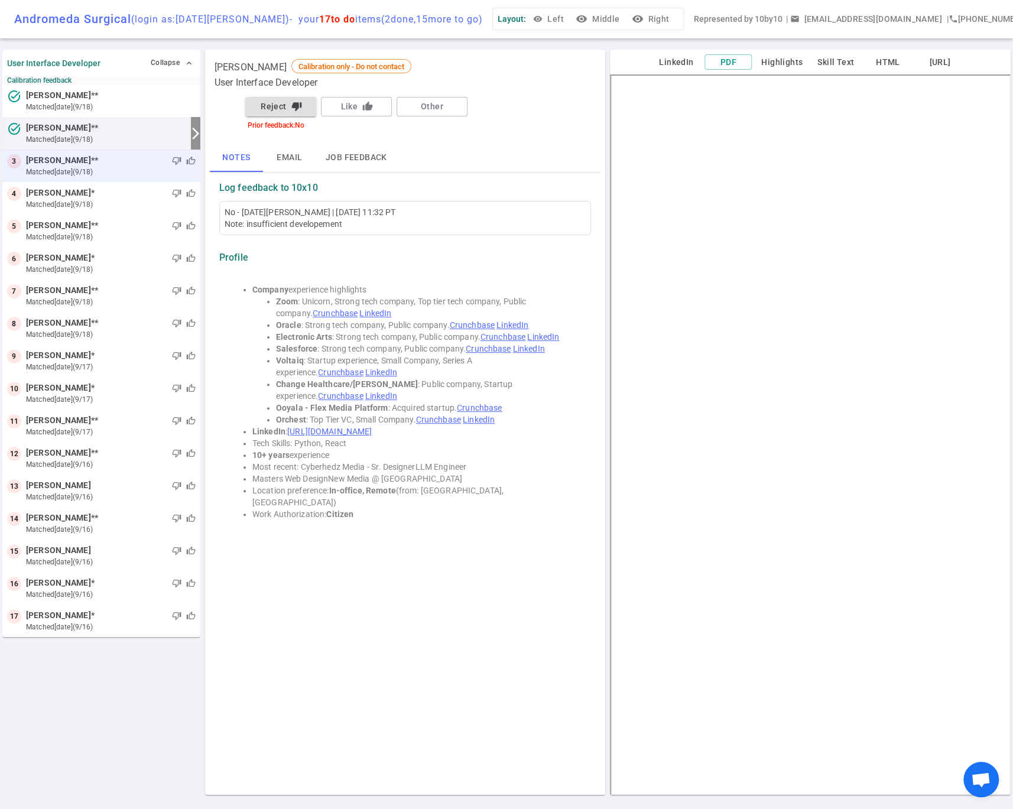
click at [60, 163] on span "[PERSON_NAME]" at bounding box center [58, 160] width 65 height 12
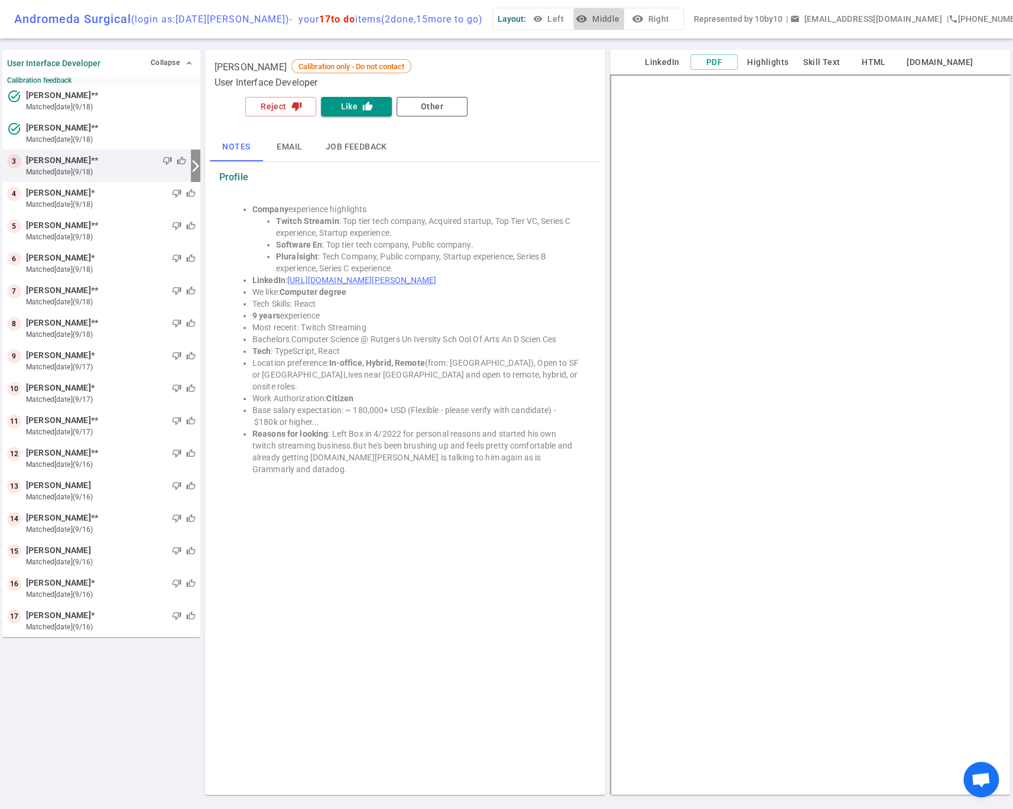
click at [589, 16] on button "visibility Middle" at bounding box center [598, 19] width 51 height 22
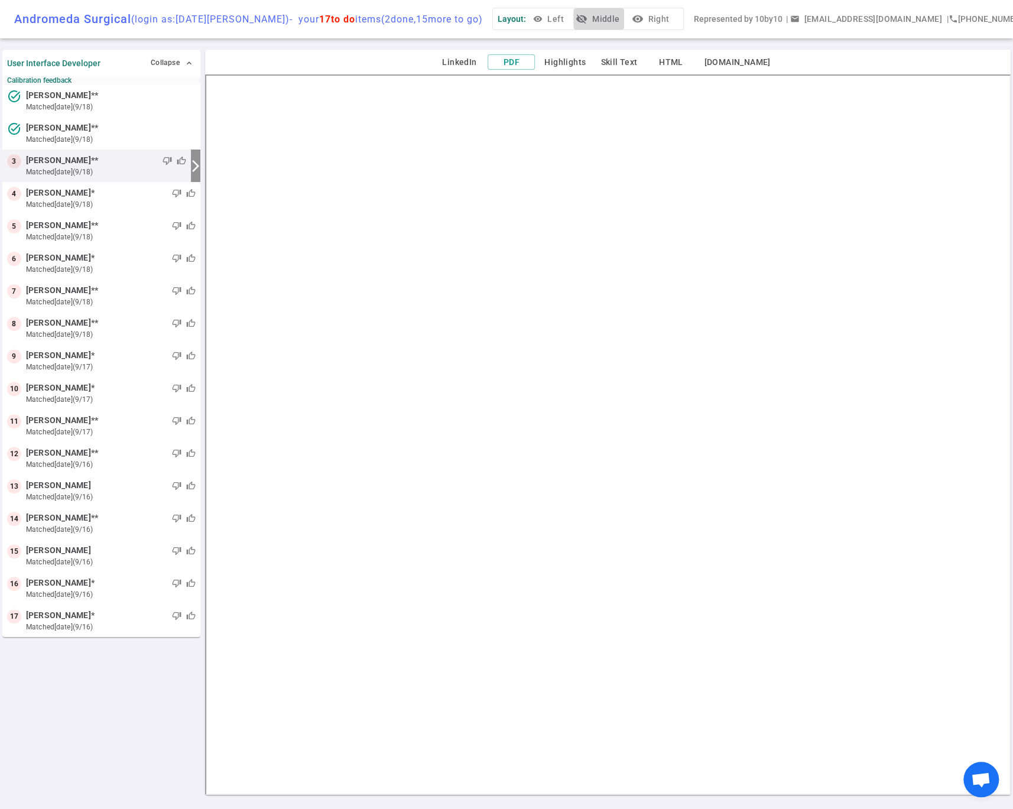
click at [584, 17] on icon "visibility_off" at bounding box center [582, 19] width 12 height 12
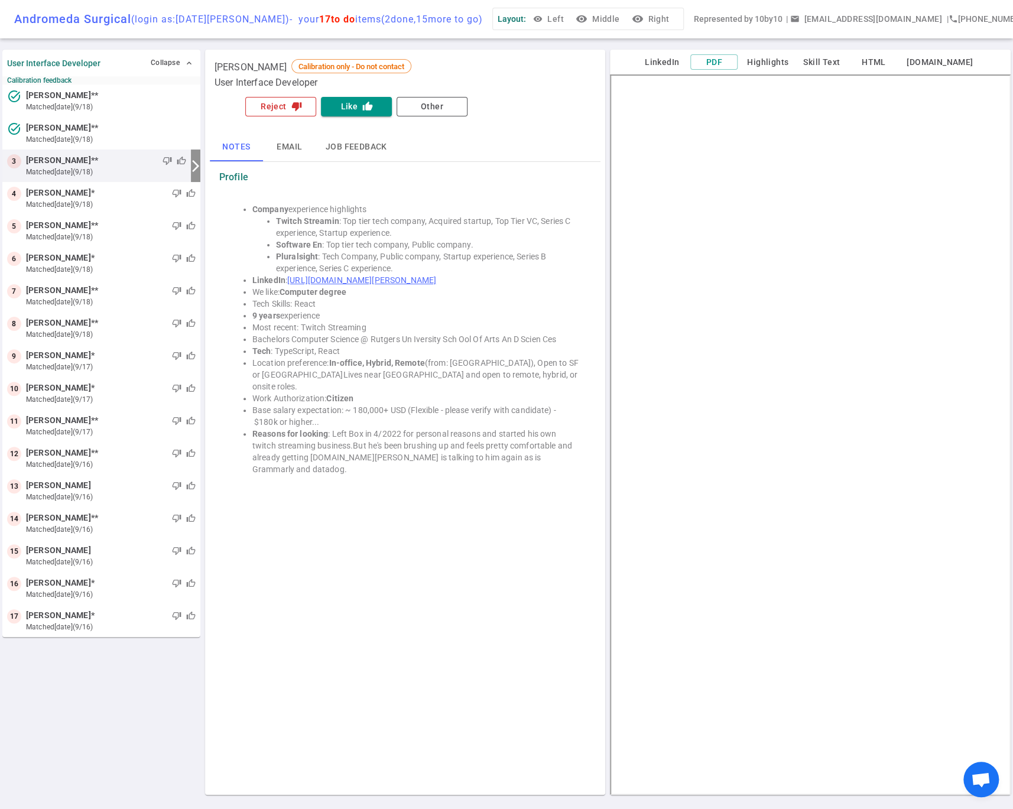
click at [271, 103] on button "Reject thumb_down" at bounding box center [280, 107] width 71 height 20
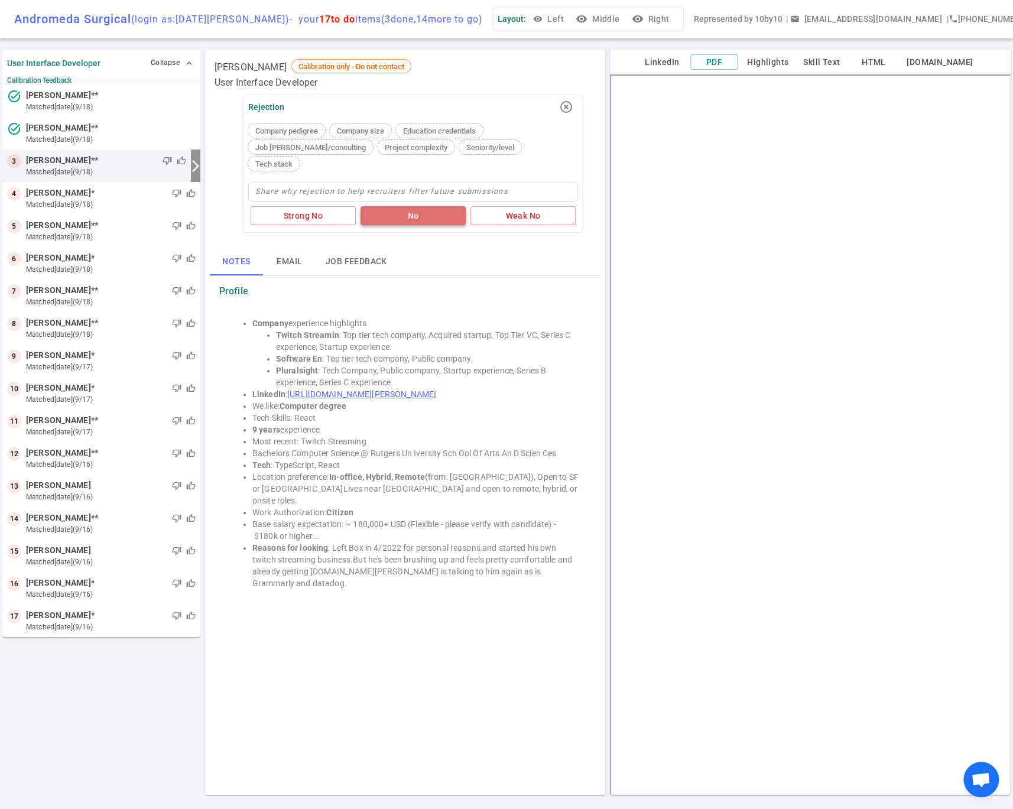
click at [408, 206] on button "No" at bounding box center [413, 216] width 105 height 20
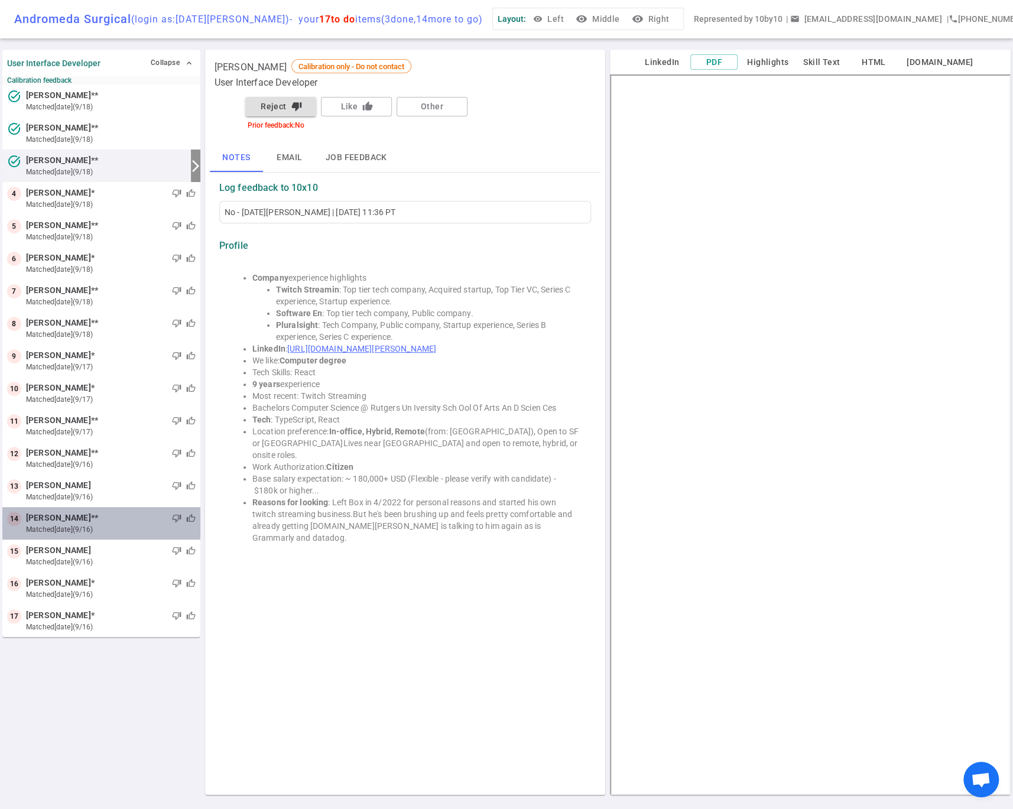
click at [91, 522] on span "[PERSON_NAME]" at bounding box center [58, 518] width 65 height 12
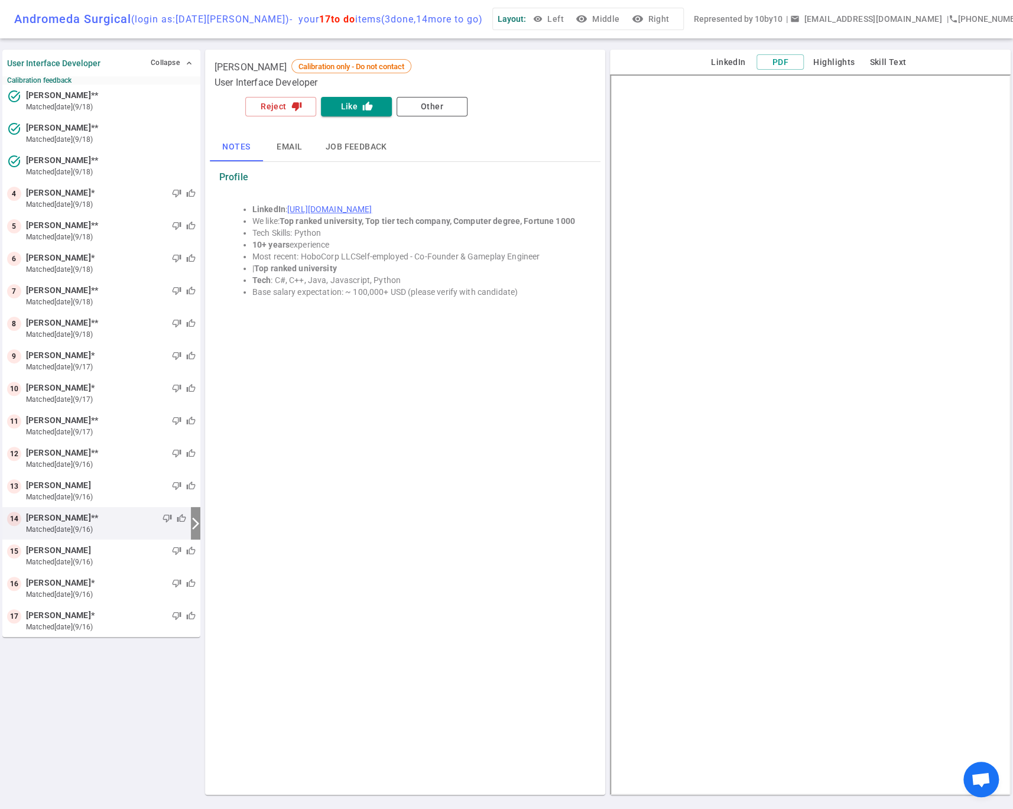
click at [600, 15] on button "visibility Middle" at bounding box center [598, 19] width 51 height 22
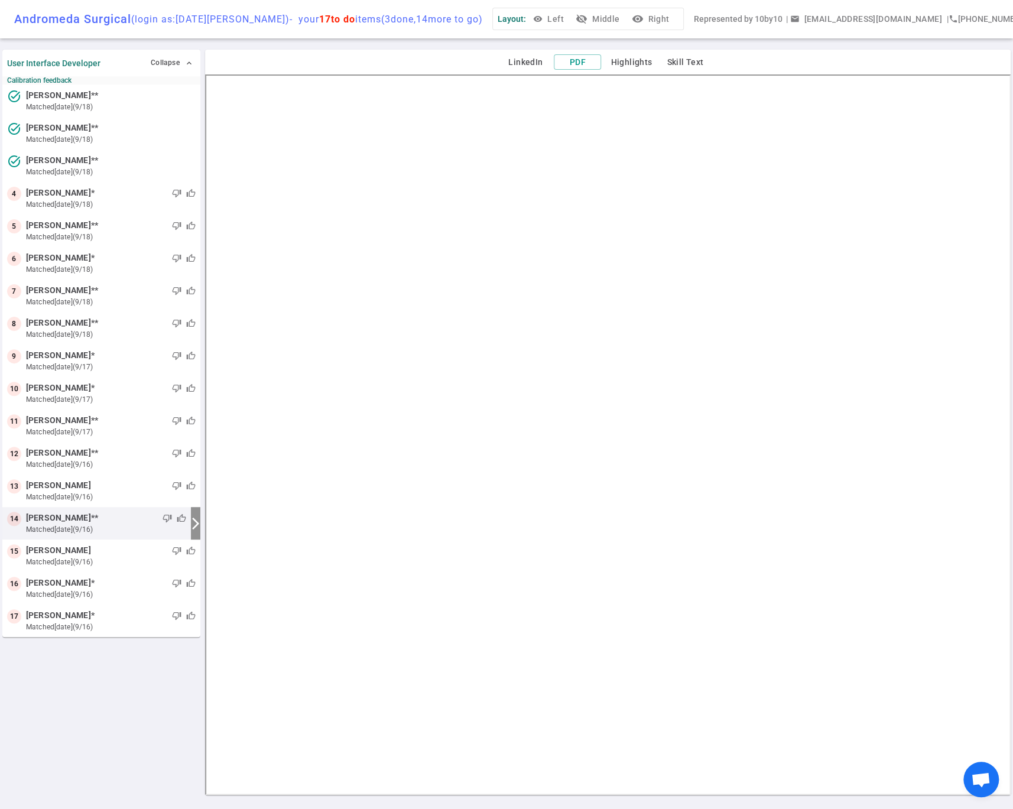
click at [593, 21] on button "visibility_off Middle" at bounding box center [598, 19] width 51 height 22
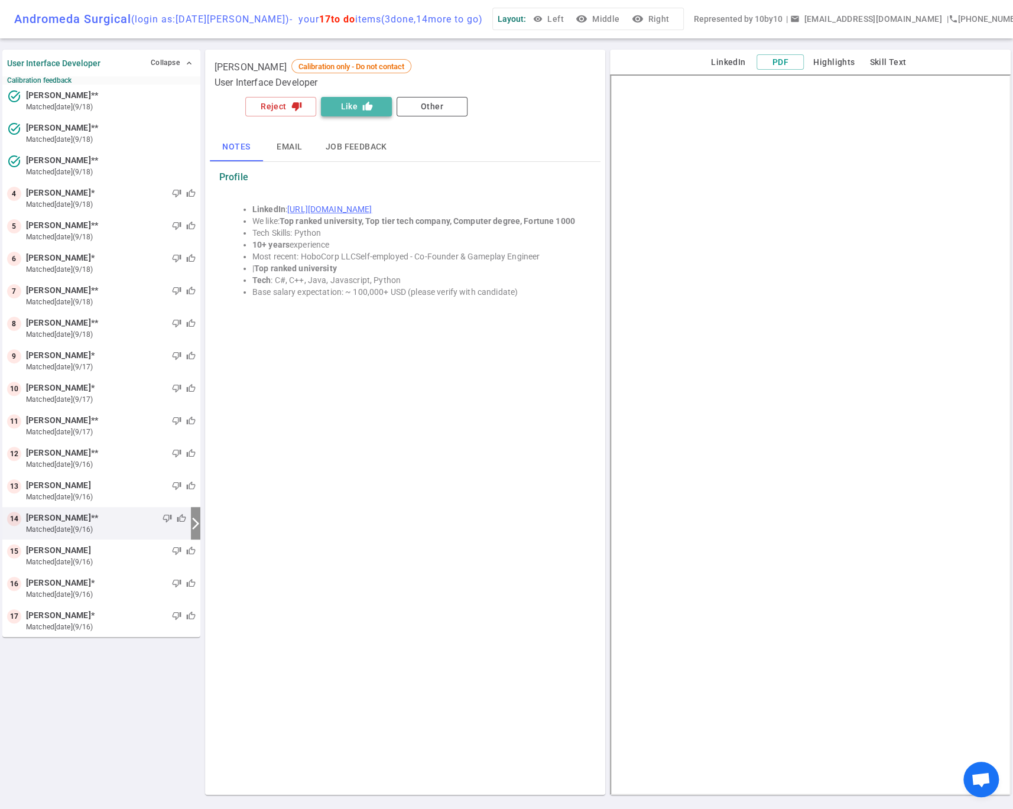
click at [346, 109] on button "Like thumb_up" at bounding box center [356, 107] width 71 height 20
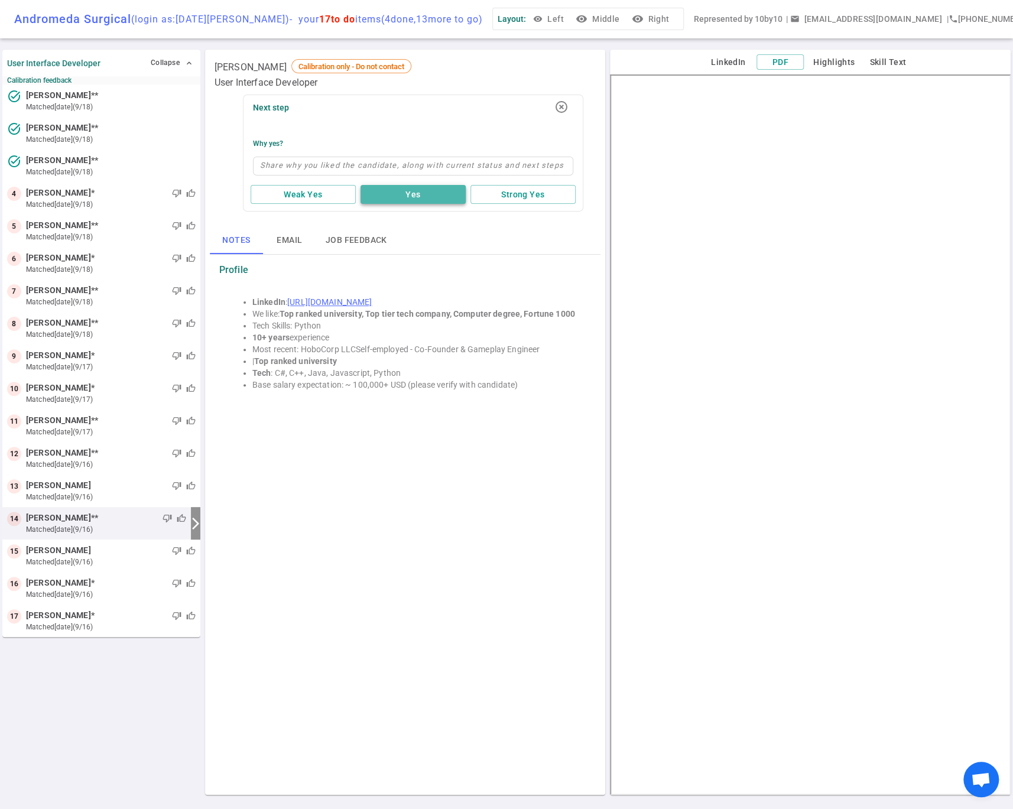
click at [411, 195] on button "Yes" at bounding box center [413, 195] width 105 height 20
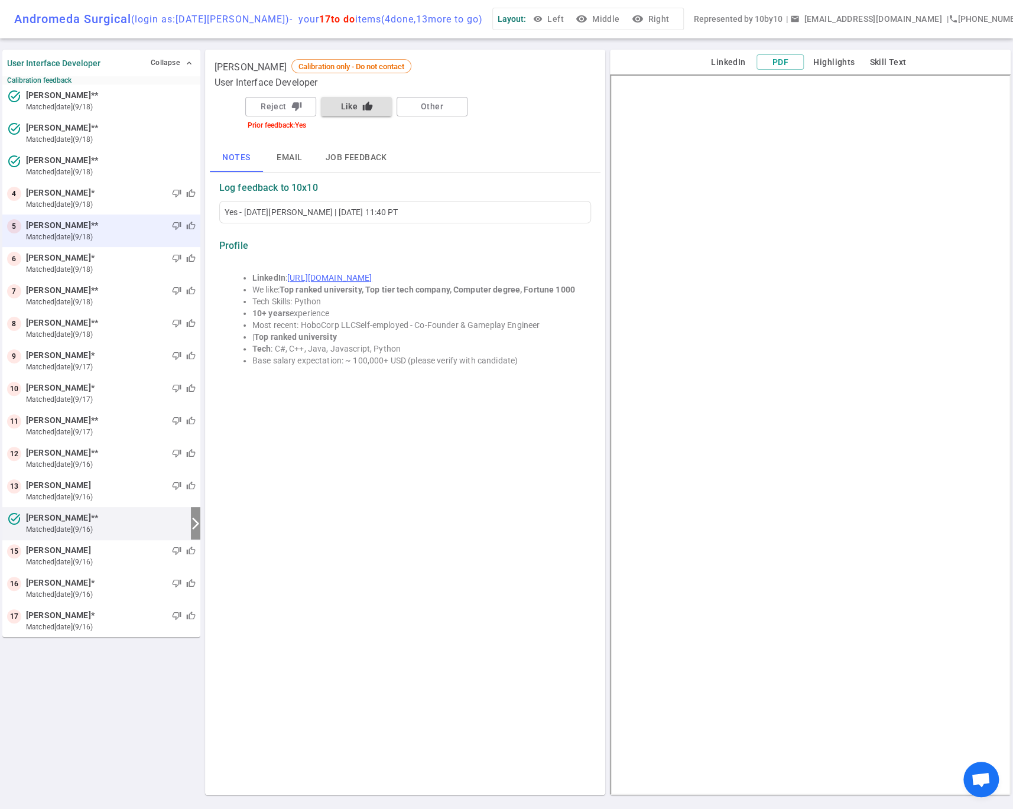
click at [51, 232] on small "matched [DATE] (9/18)" at bounding box center [111, 237] width 170 height 11
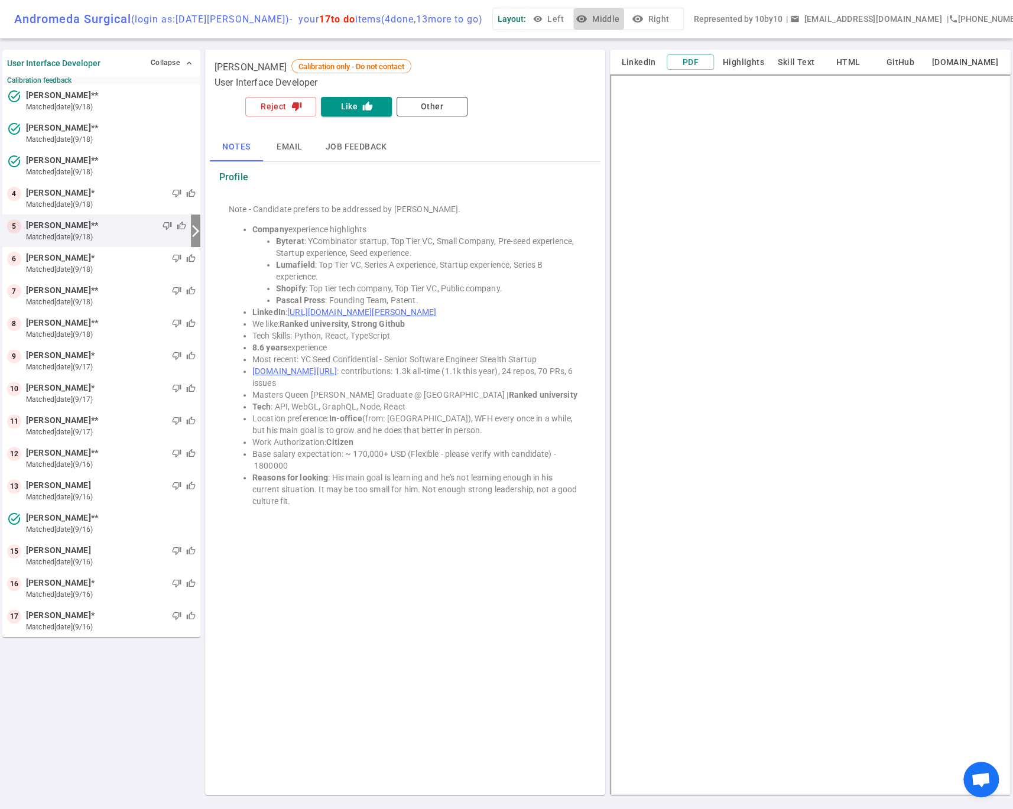
click at [596, 20] on button "visibility Middle" at bounding box center [598, 19] width 51 height 22
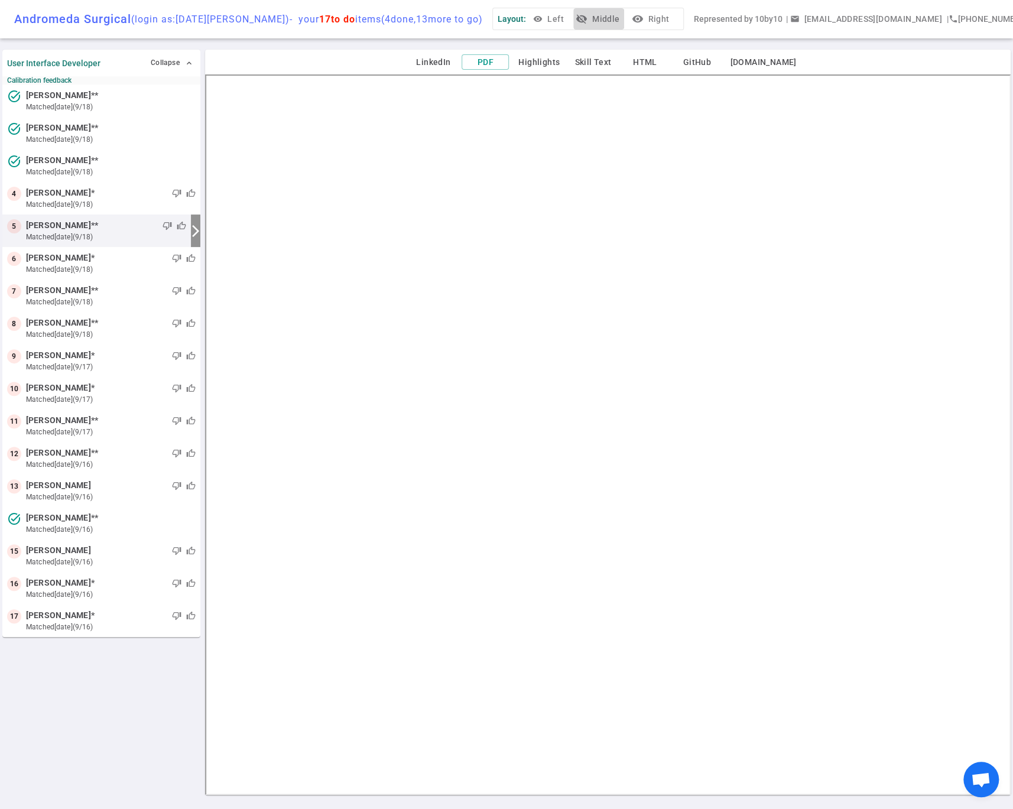
click at [584, 22] on icon "visibility_off" at bounding box center [582, 19] width 12 height 12
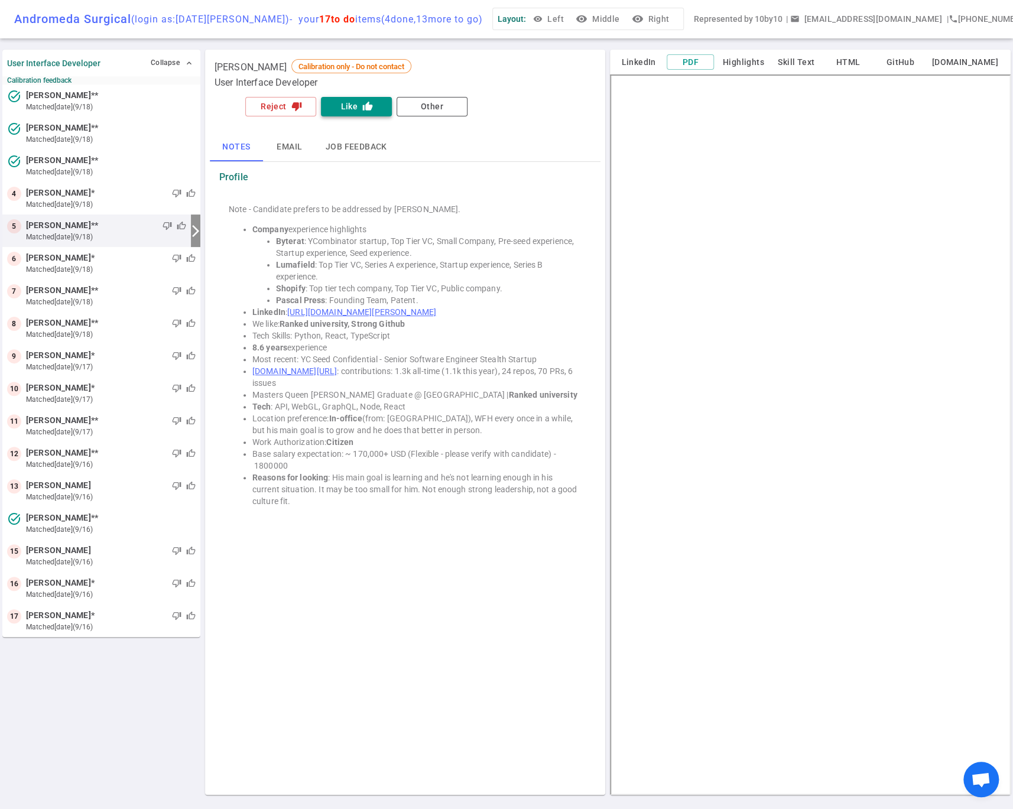
click at [355, 103] on button "Like thumb_up" at bounding box center [356, 107] width 71 height 20
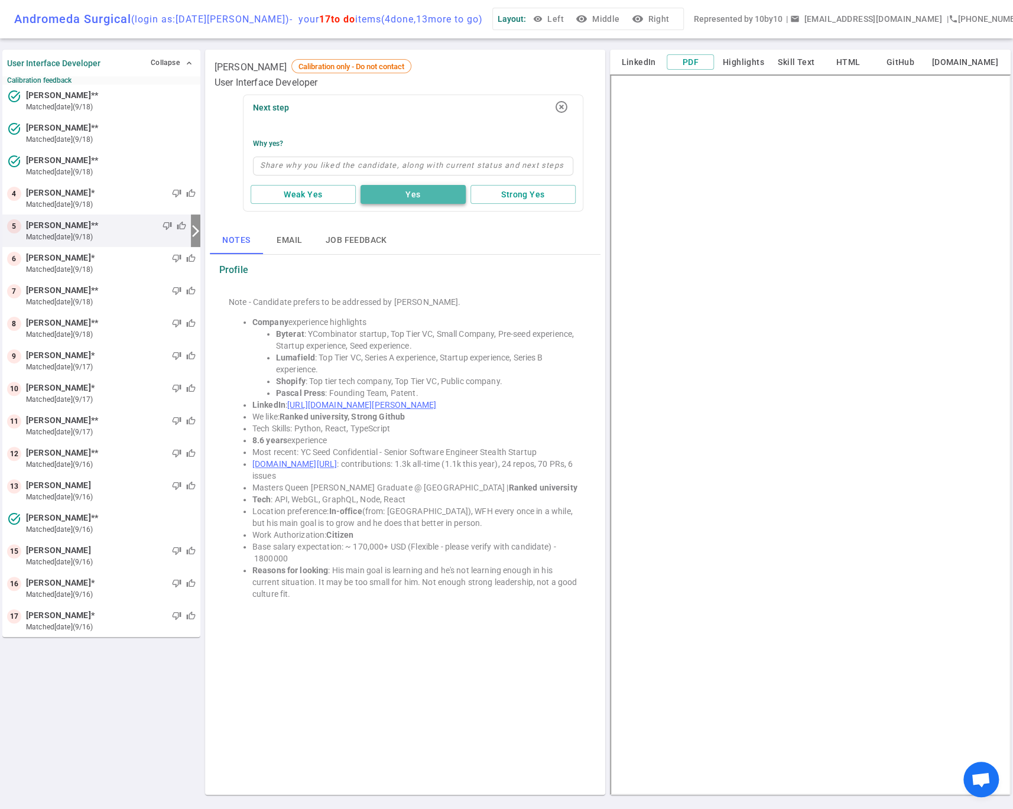
click at [404, 193] on button "Yes" at bounding box center [413, 195] width 105 height 20
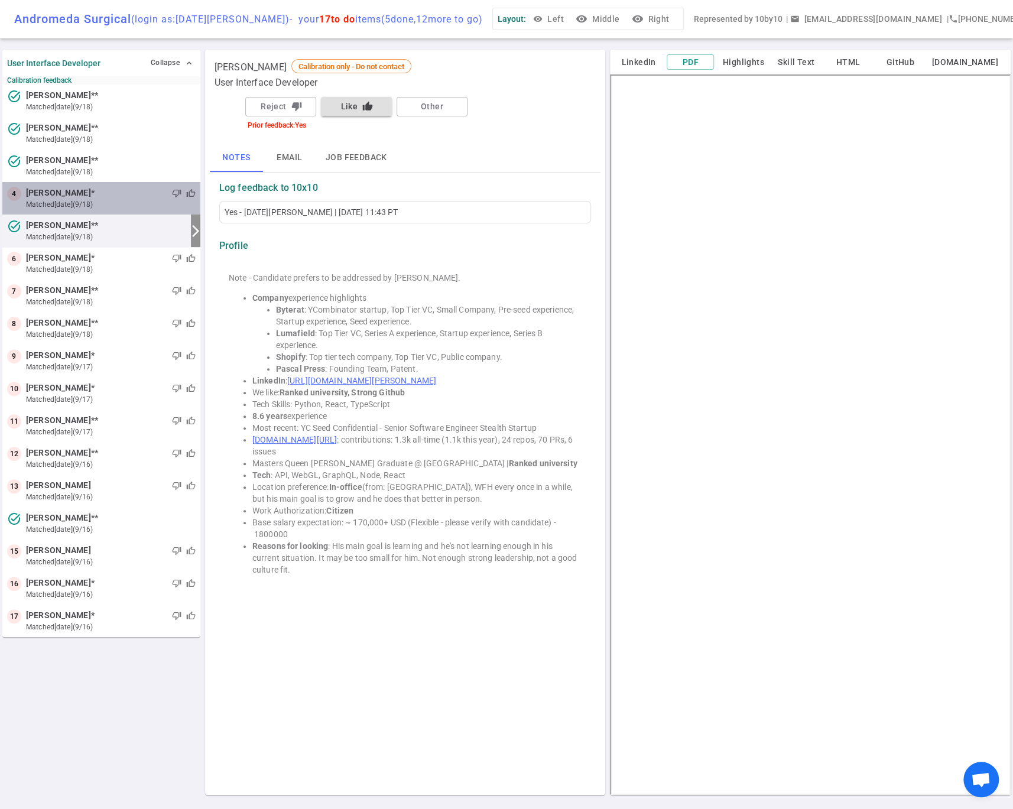
click at [59, 190] on span "[PERSON_NAME]" at bounding box center [58, 193] width 65 height 12
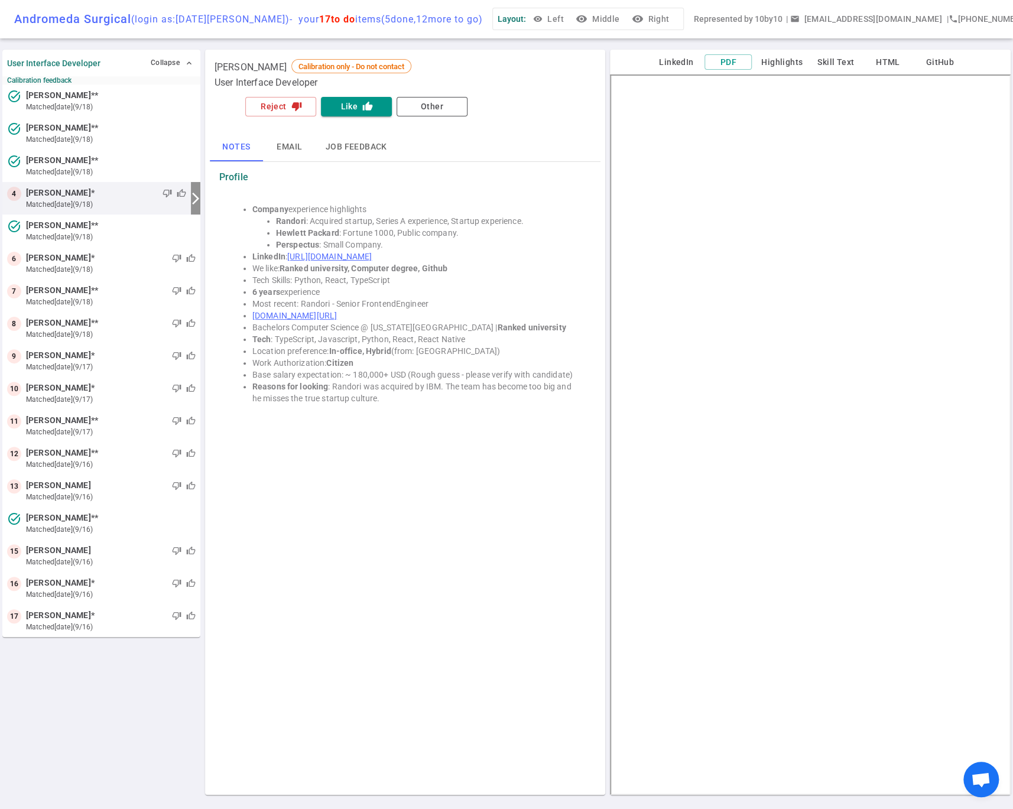
click at [596, 18] on button "visibility Middle" at bounding box center [598, 19] width 51 height 22
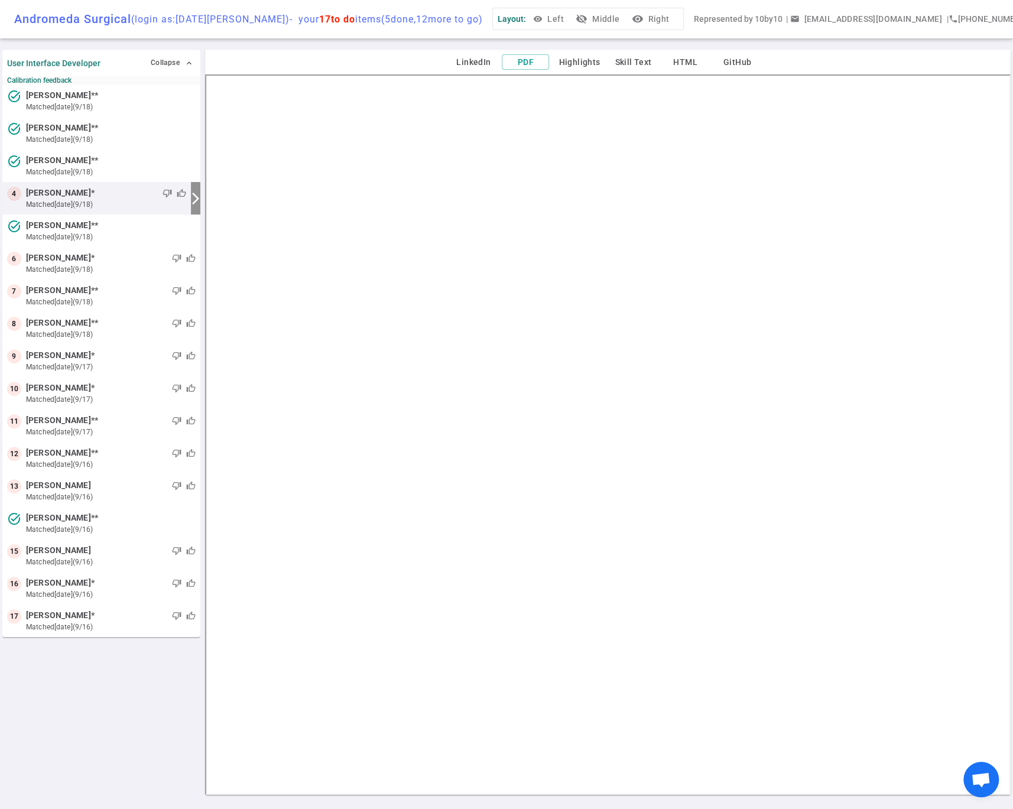
click at [583, 20] on icon "visibility_off" at bounding box center [582, 19] width 12 height 12
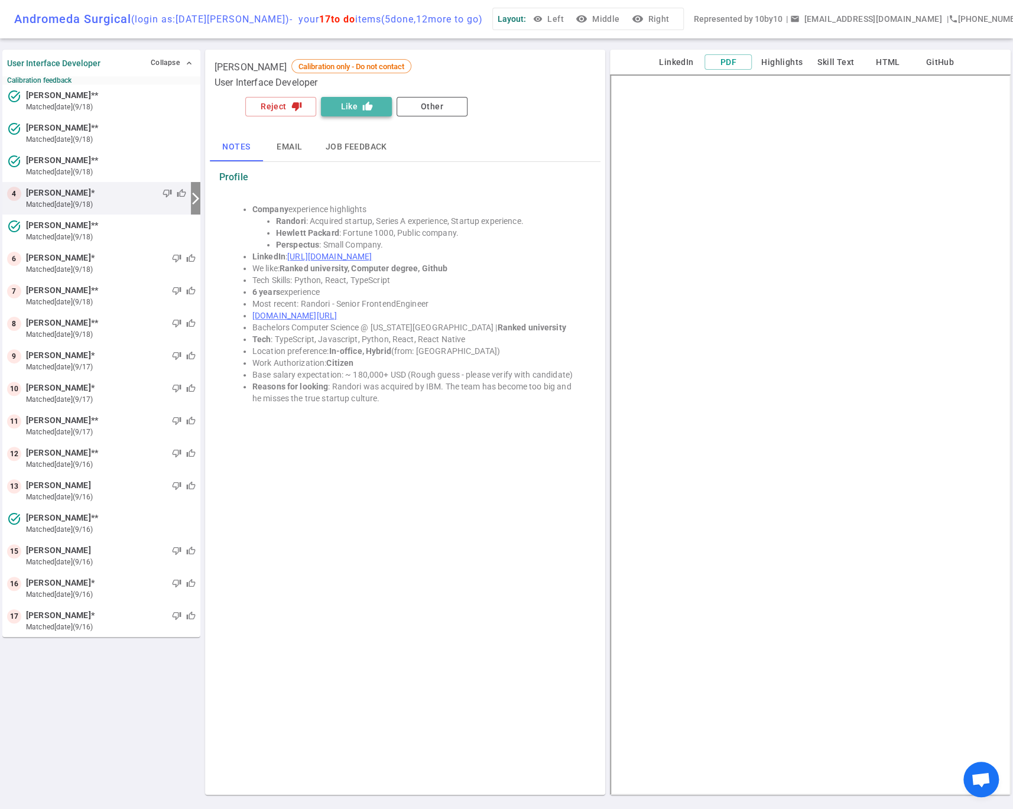
click at [349, 105] on button "Like thumb_up" at bounding box center [356, 107] width 71 height 20
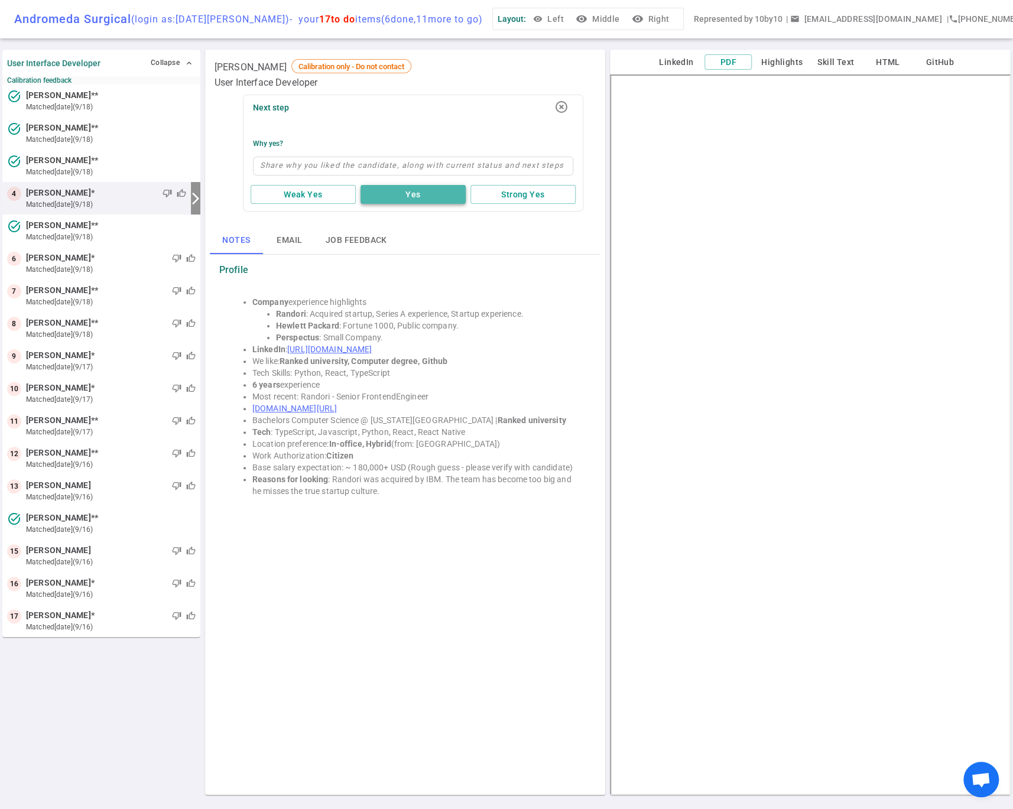
click at [410, 199] on button "Yes" at bounding box center [413, 195] width 105 height 20
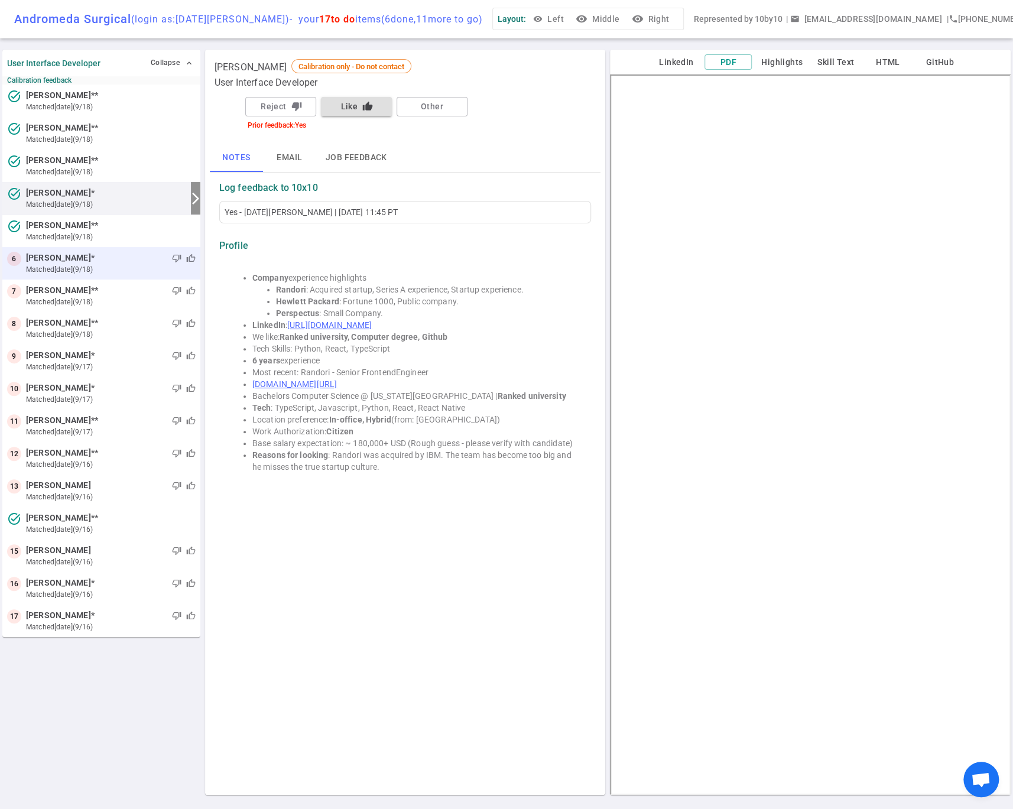
click at [59, 265] on small "matched [DATE] (9/18)" at bounding box center [111, 269] width 170 height 11
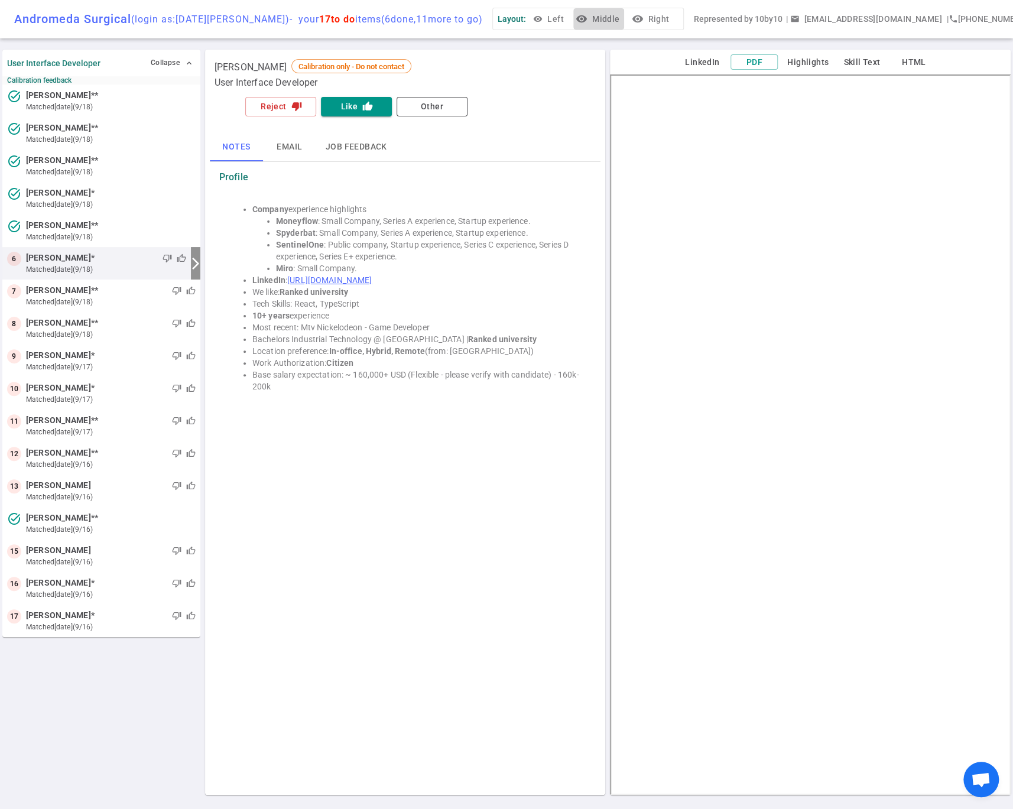
click at [594, 22] on button "visibility Middle" at bounding box center [598, 19] width 51 height 22
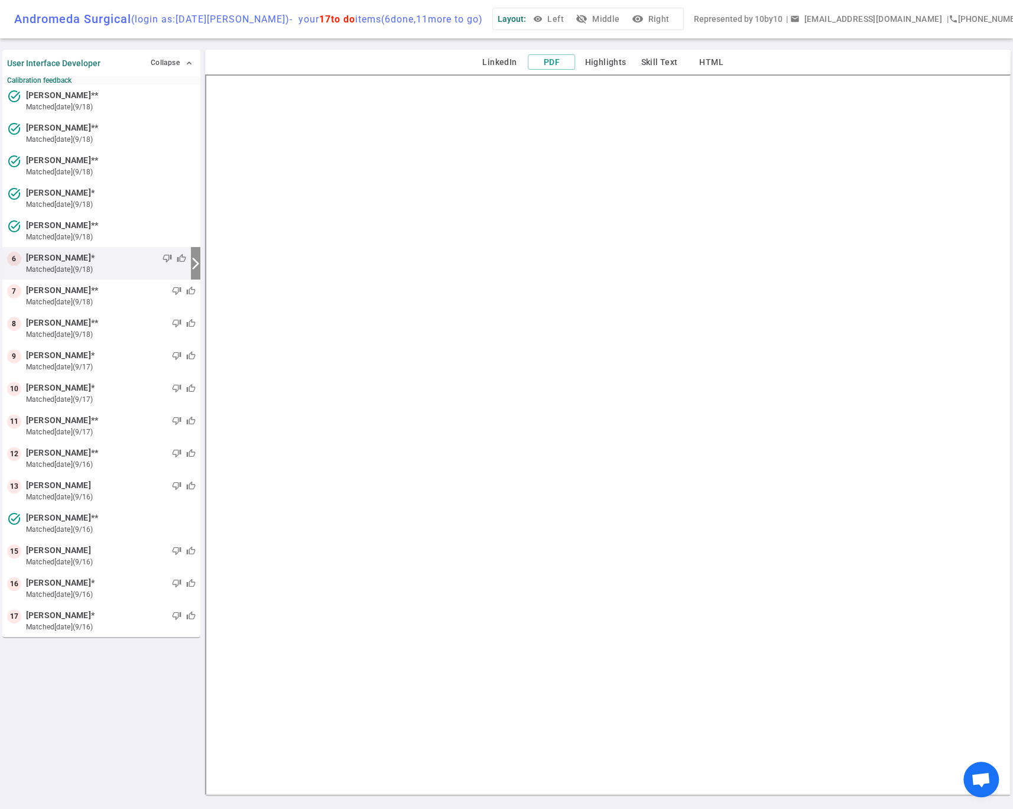
click at [584, 19] on icon "visibility_off" at bounding box center [582, 19] width 12 height 12
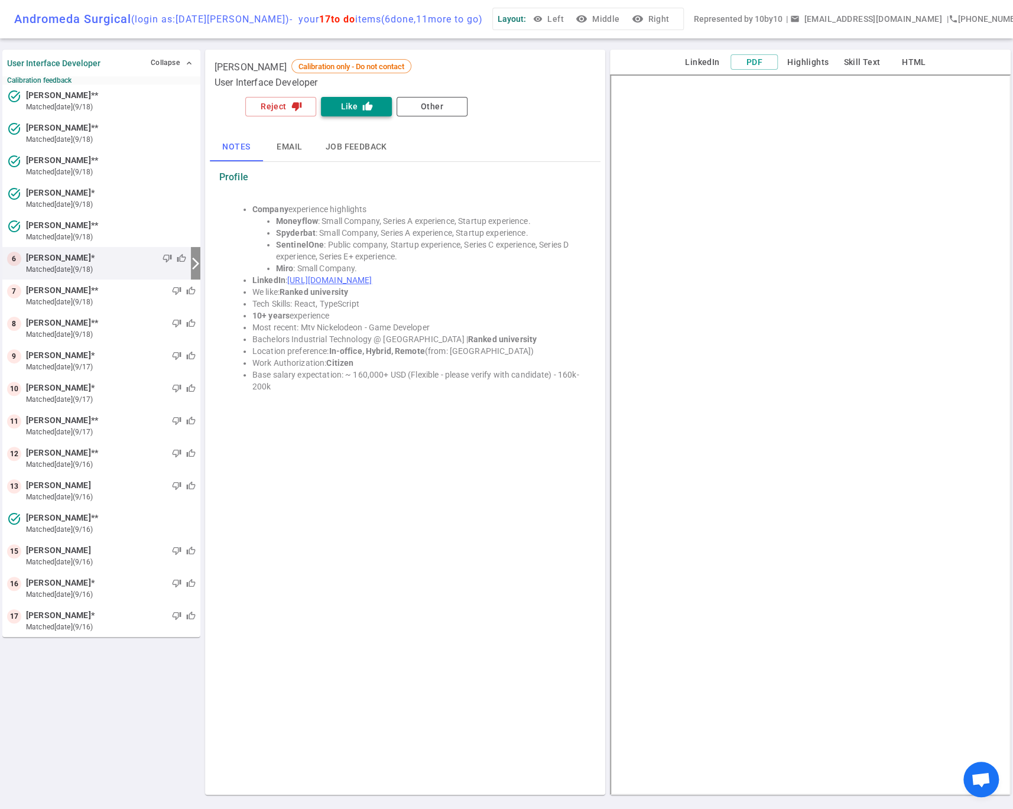
click at [350, 107] on button "Like thumb_up" at bounding box center [356, 107] width 71 height 20
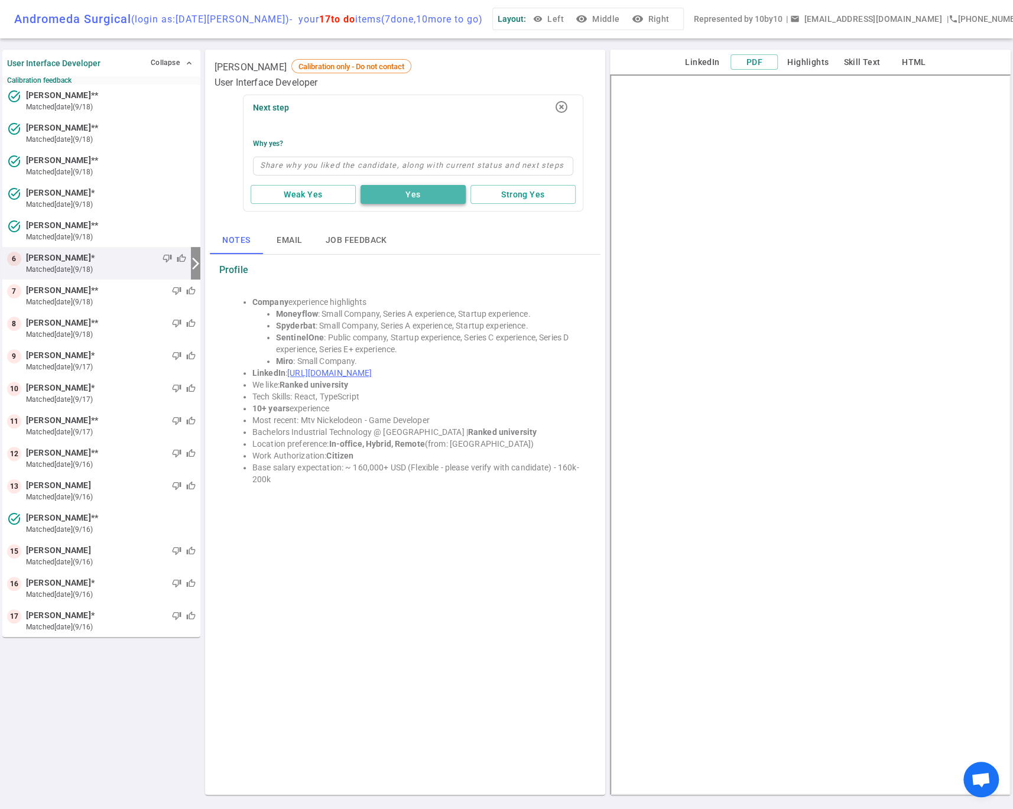
click at [411, 193] on button "Yes" at bounding box center [413, 195] width 105 height 20
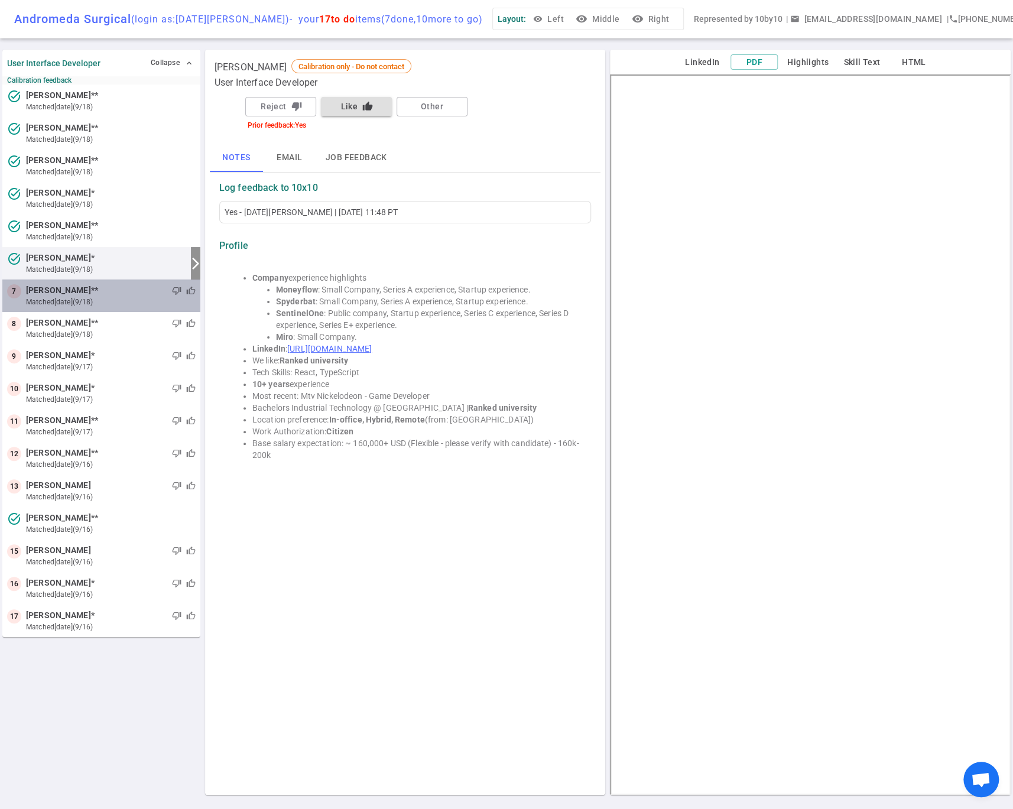
click at [72, 290] on span "[PERSON_NAME] **" at bounding box center [62, 290] width 72 height 12
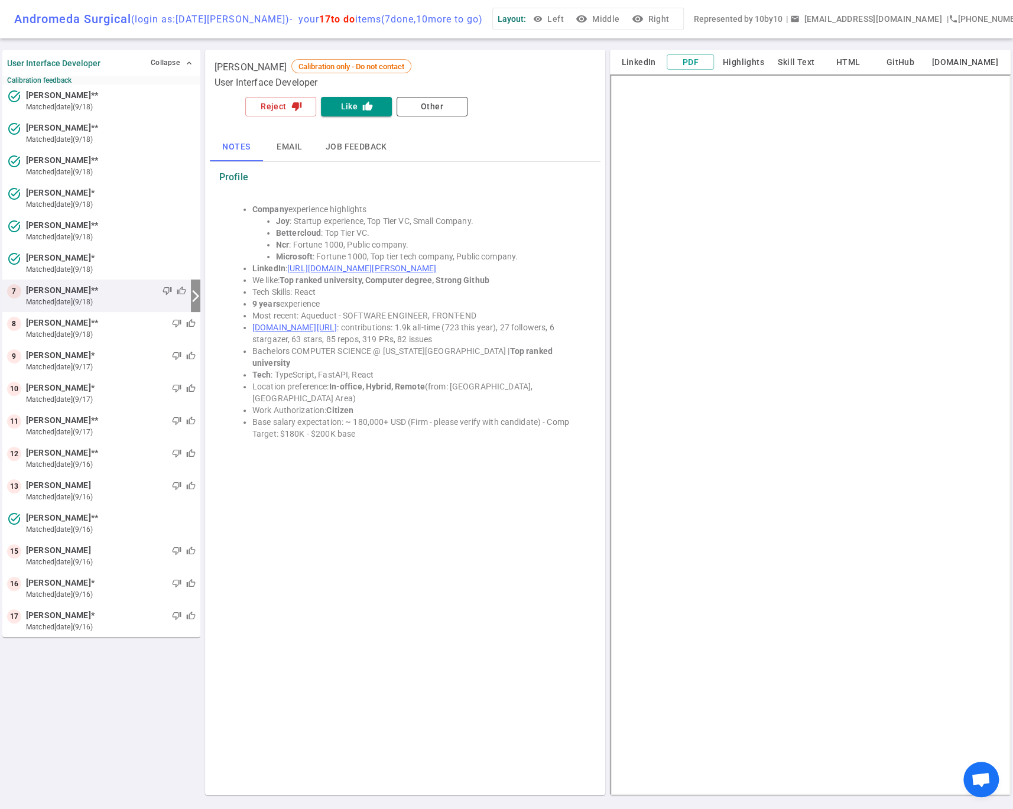
click at [592, 19] on button "visibility Middle" at bounding box center [598, 19] width 51 height 22
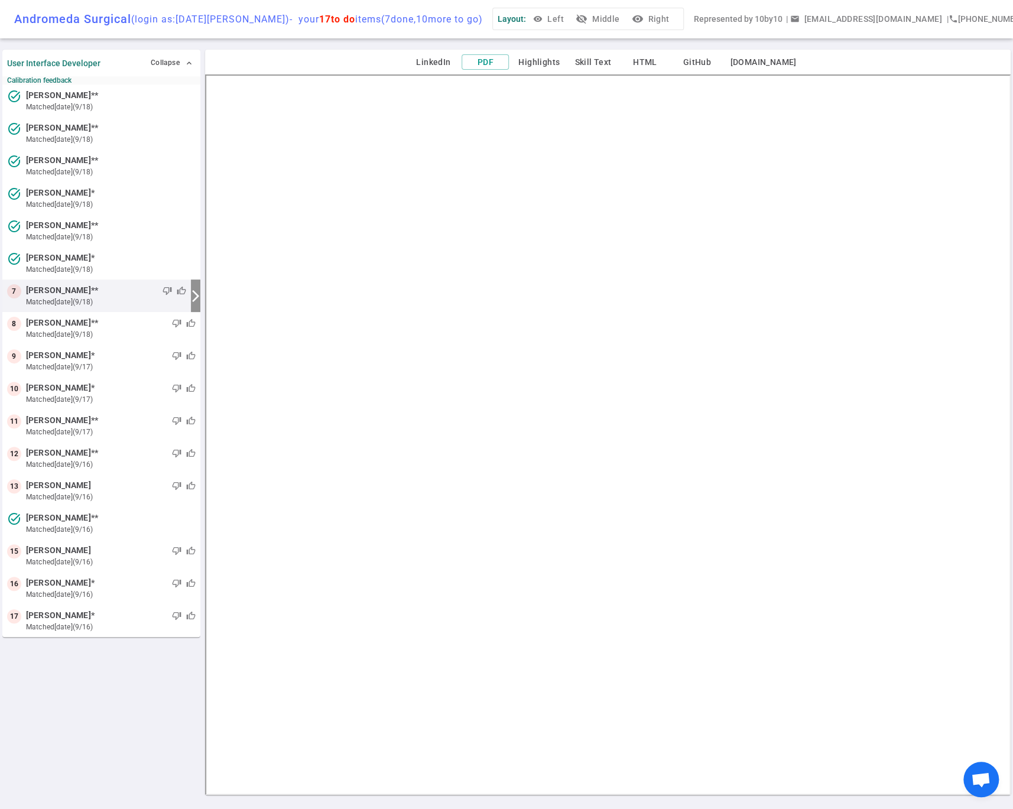
click at [593, 19] on button "visibility_off Middle" at bounding box center [598, 19] width 51 height 22
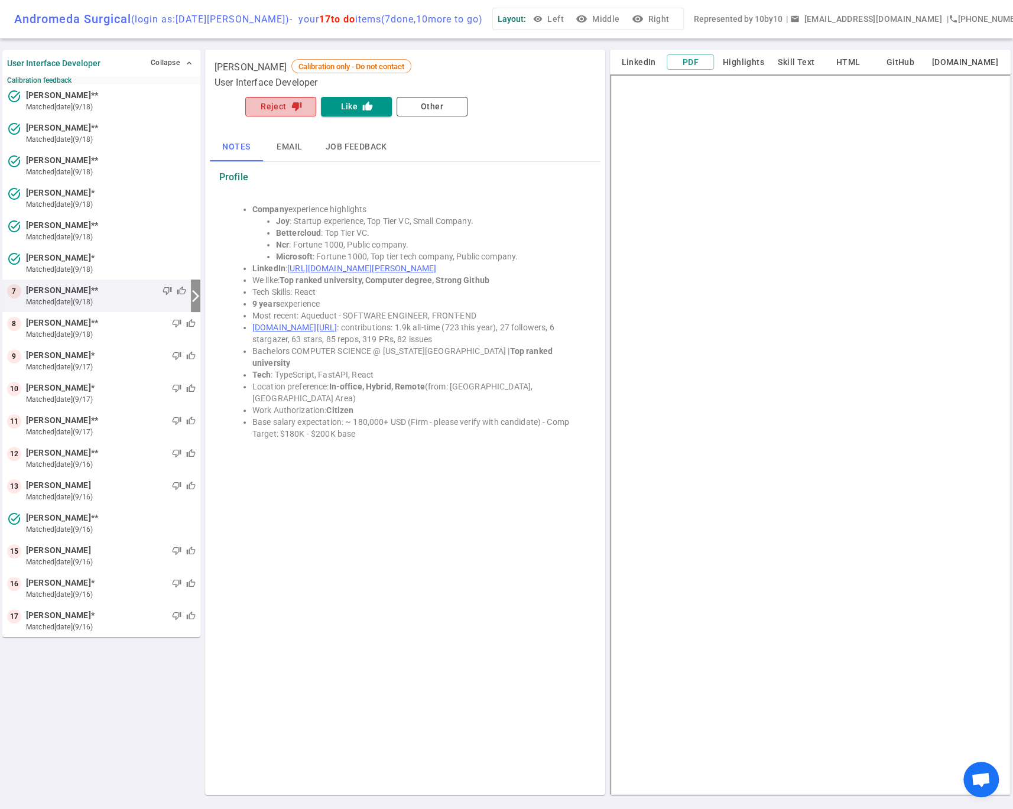
click at [282, 112] on button "Reject thumb_down" at bounding box center [280, 107] width 71 height 20
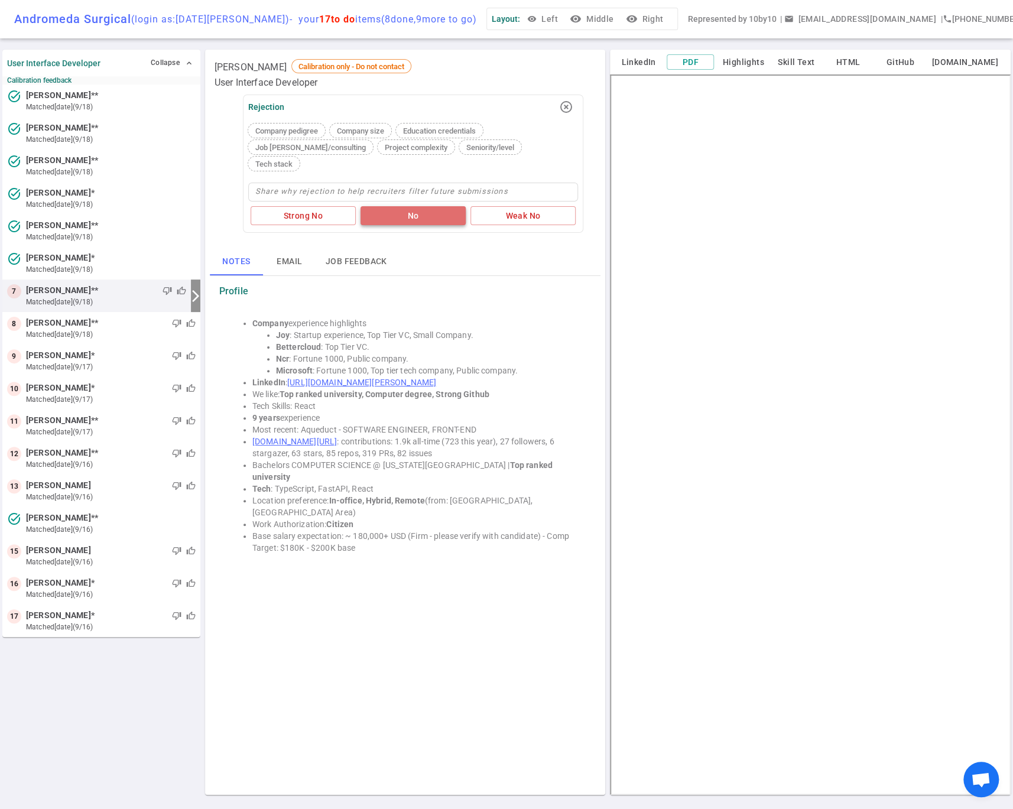
click at [402, 206] on button "No" at bounding box center [413, 216] width 105 height 20
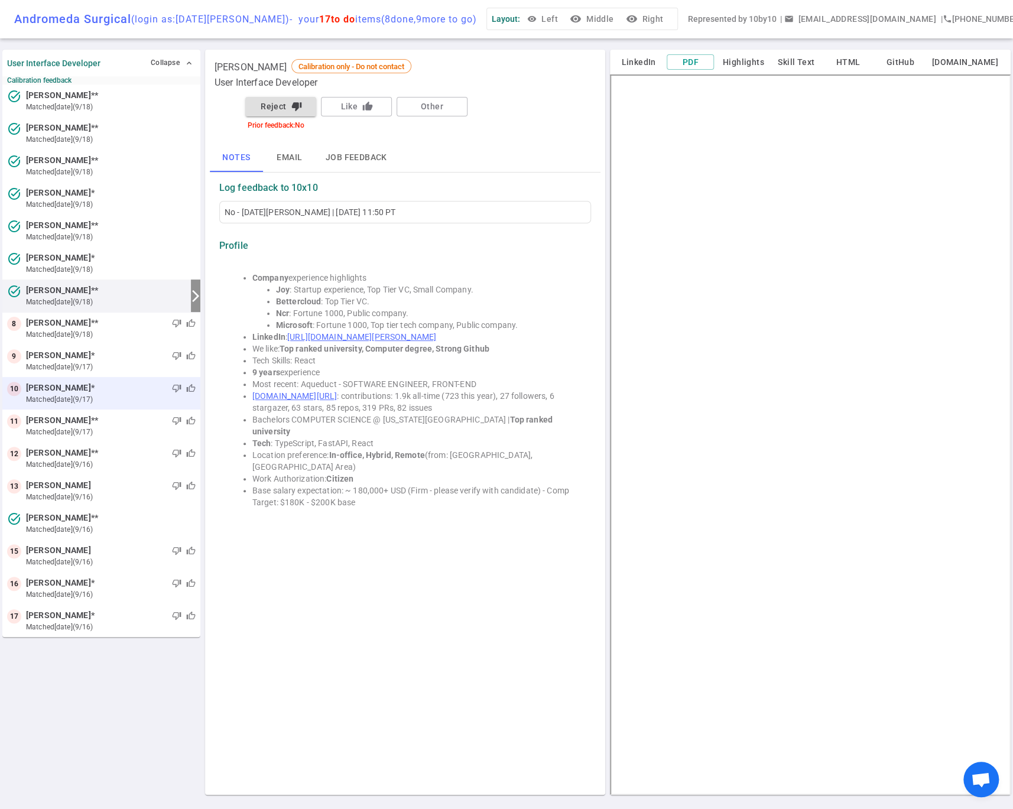
click at [55, 394] on small "matched [DATE] (9/17)" at bounding box center [111, 399] width 170 height 11
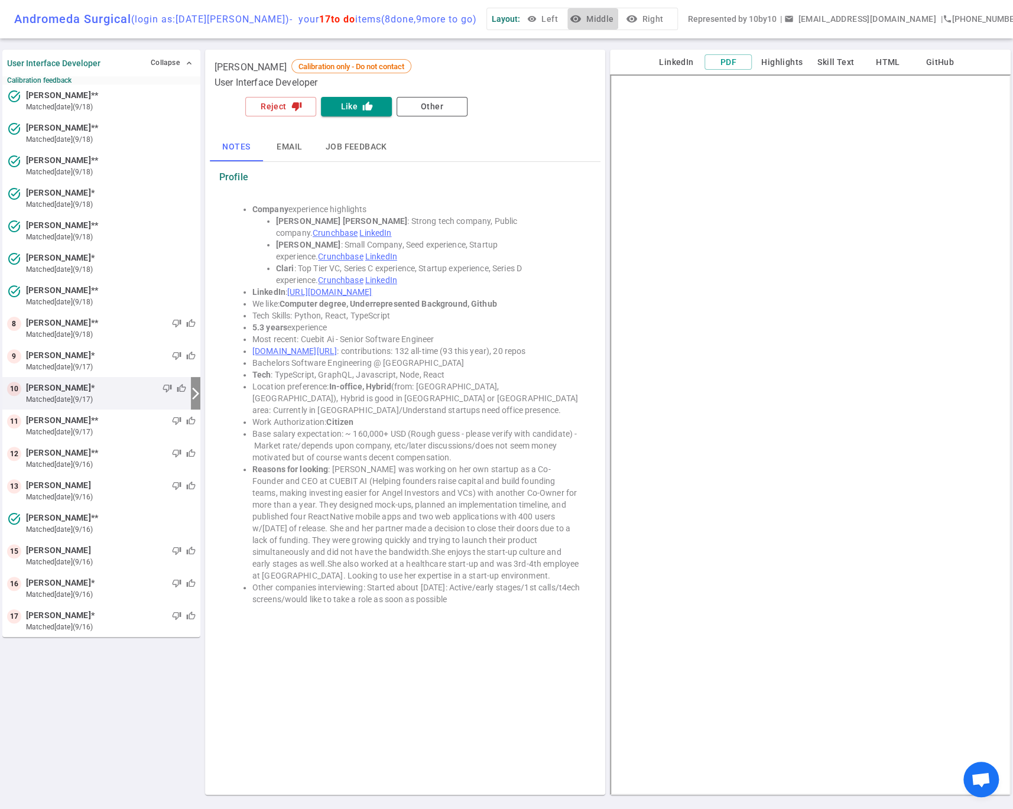
click at [593, 20] on button "visibility Middle" at bounding box center [592, 19] width 51 height 22
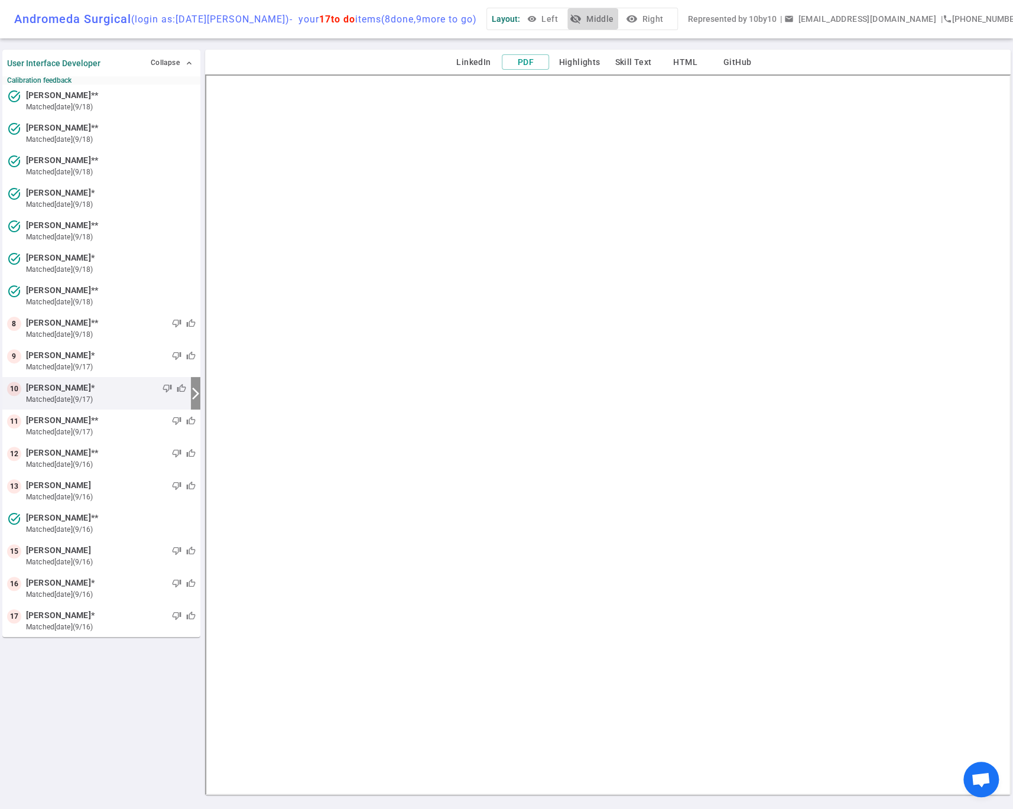
click at [581, 22] on icon "visibility_off" at bounding box center [576, 19] width 12 height 12
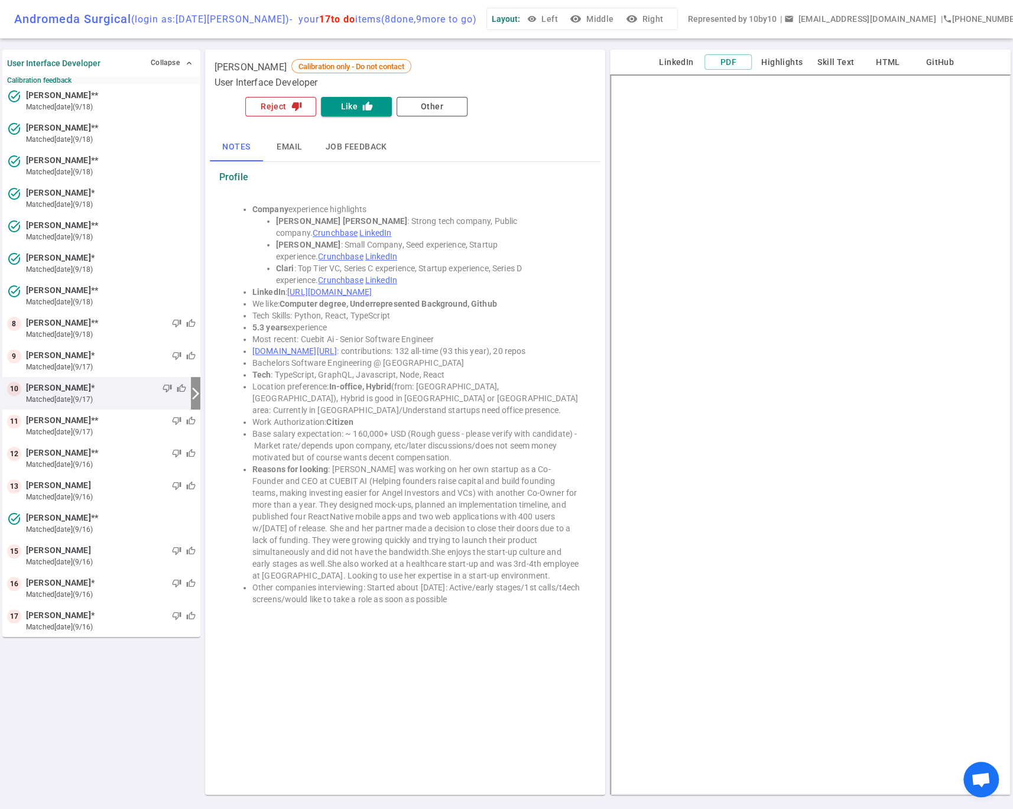
click at [258, 111] on button "Reject thumb_down" at bounding box center [280, 107] width 71 height 20
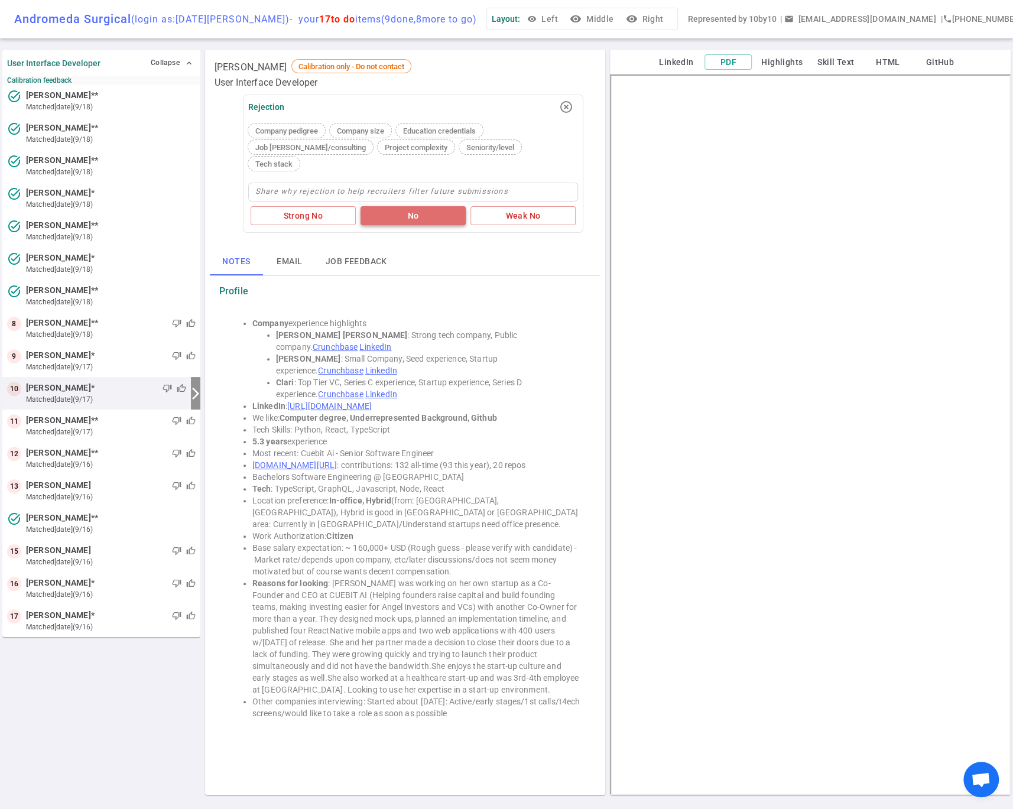
click at [405, 206] on button "No" at bounding box center [413, 216] width 105 height 20
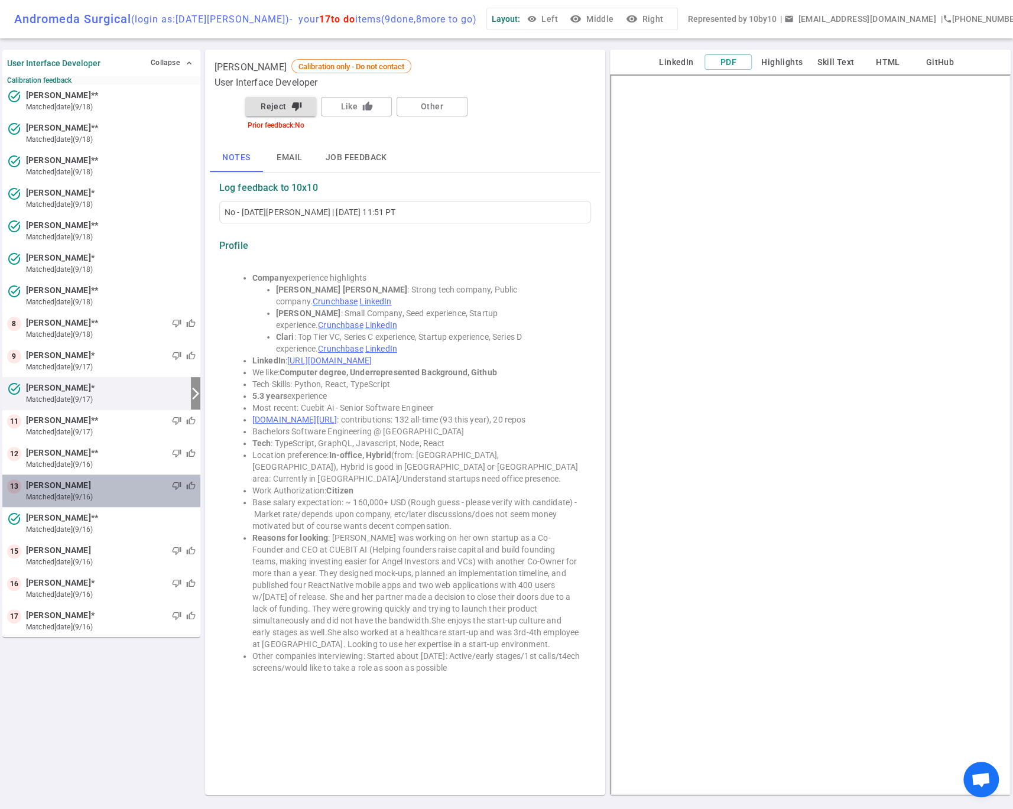
click at [78, 490] on span "[PERSON_NAME]" at bounding box center [58, 485] width 65 height 12
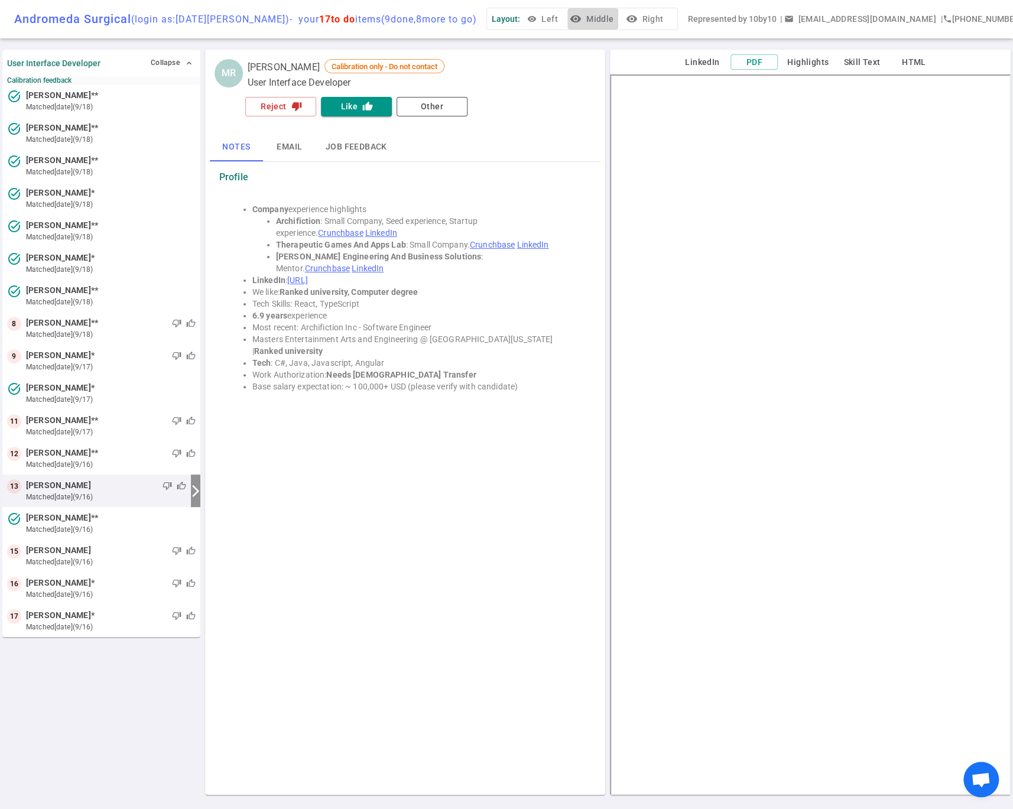
click at [597, 17] on button "visibility Middle" at bounding box center [592, 19] width 51 height 22
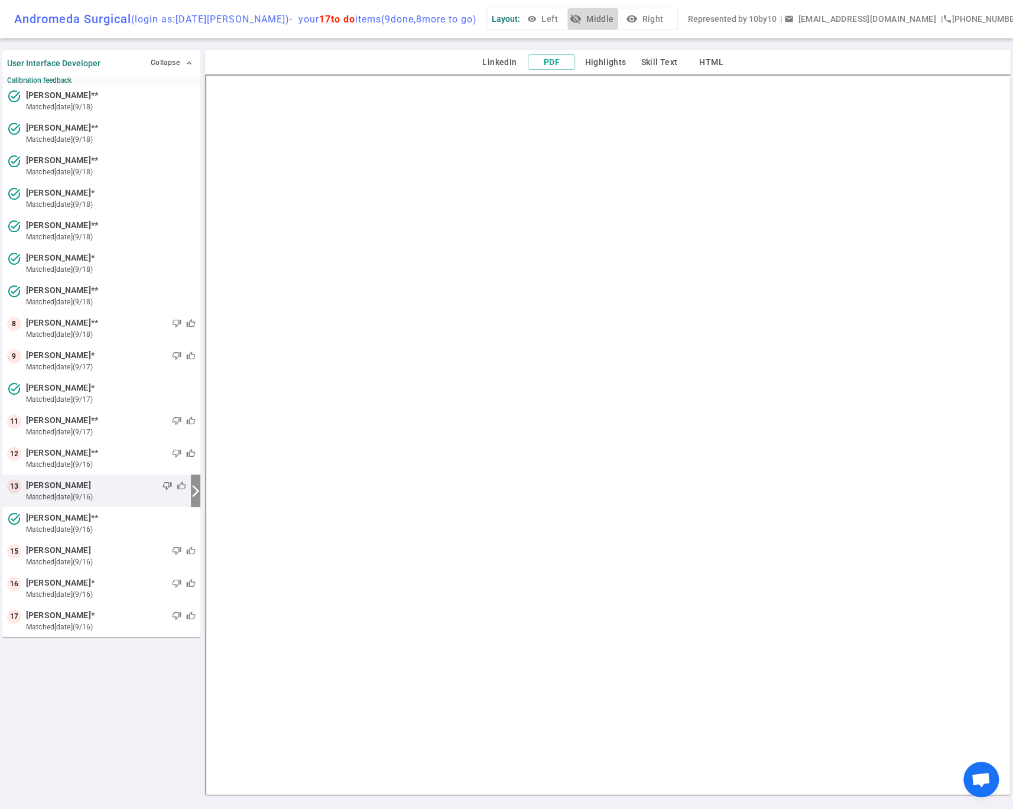
click at [582, 20] on icon "visibility_off" at bounding box center [576, 19] width 12 height 12
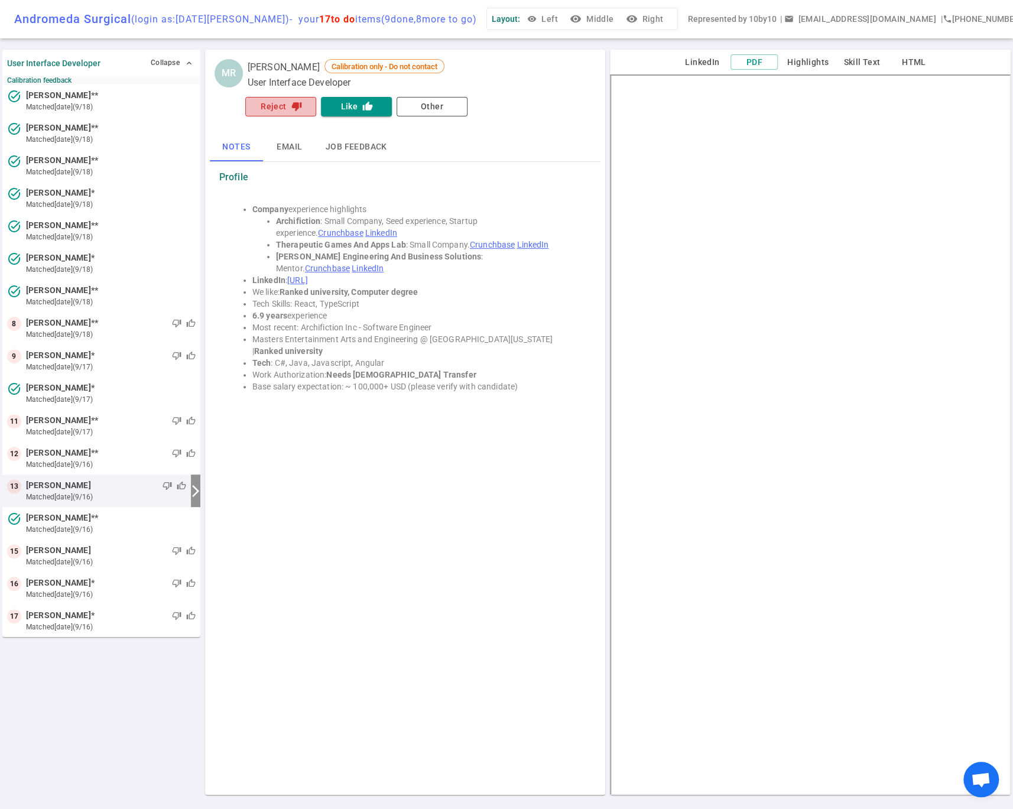
click at [284, 104] on button "Reject thumb_down" at bounding box center [280, 107] width 71 height 20
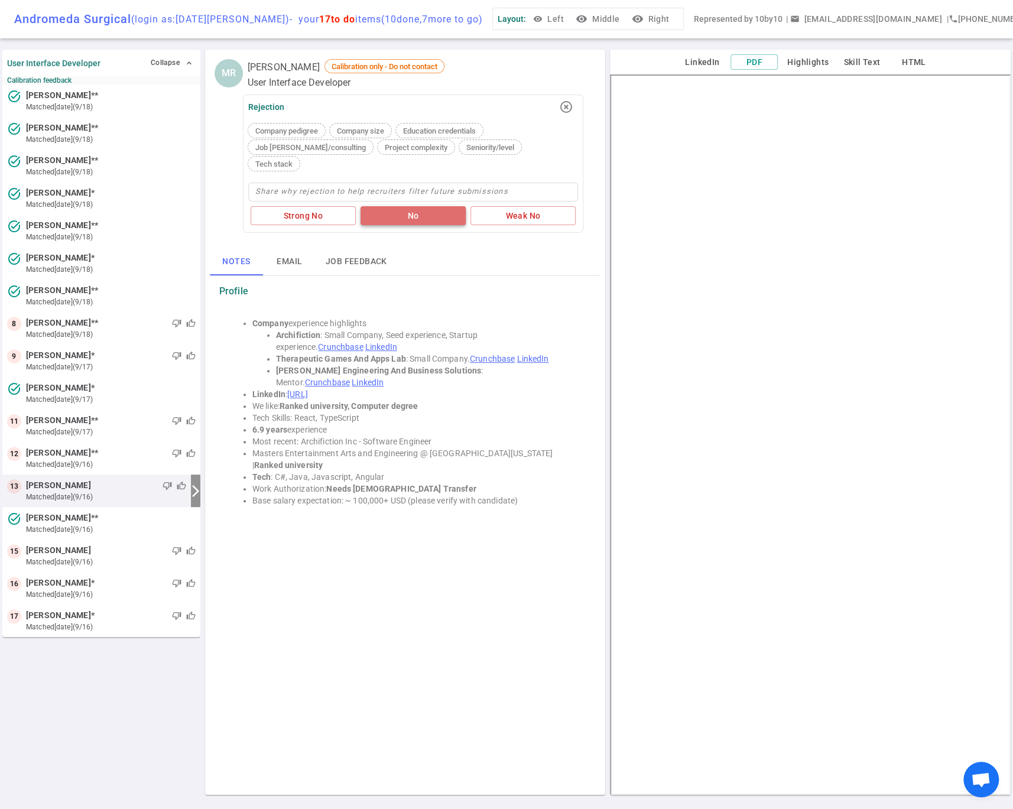
click at [405, 206] on button "No" at bounding box center [413, 216] width 105 height 20
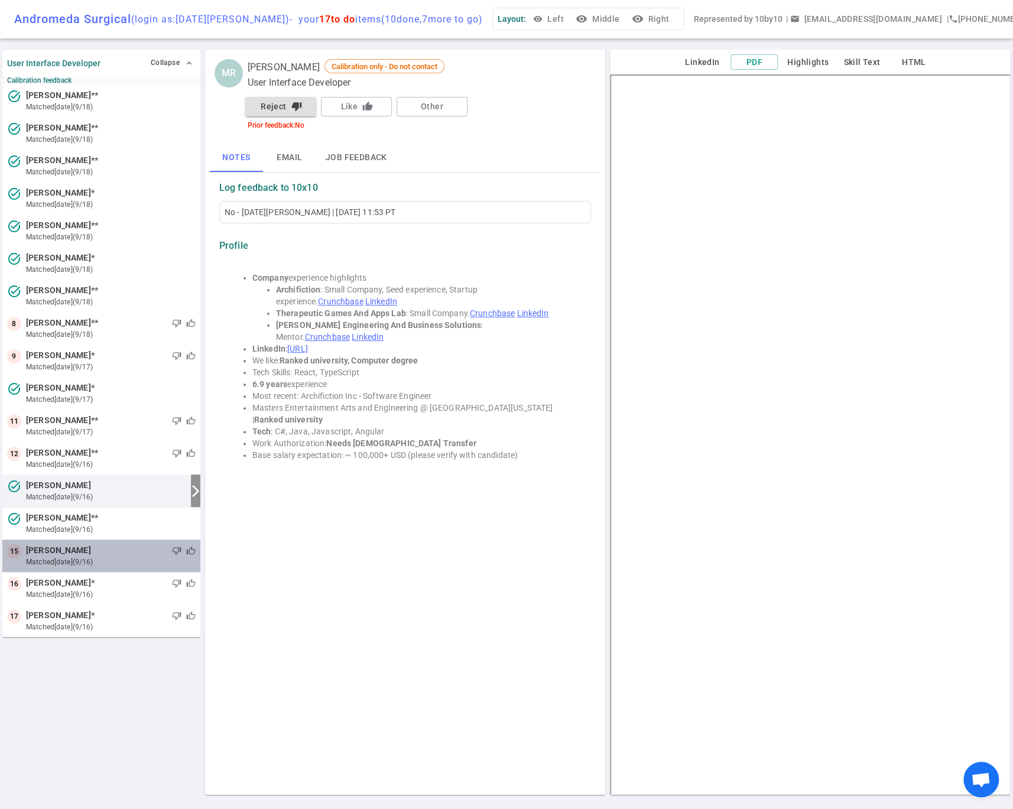
click at [74, 557] on small "matched [DATE] (9/16)" at bounding box center [111, 562] width 170 height 11
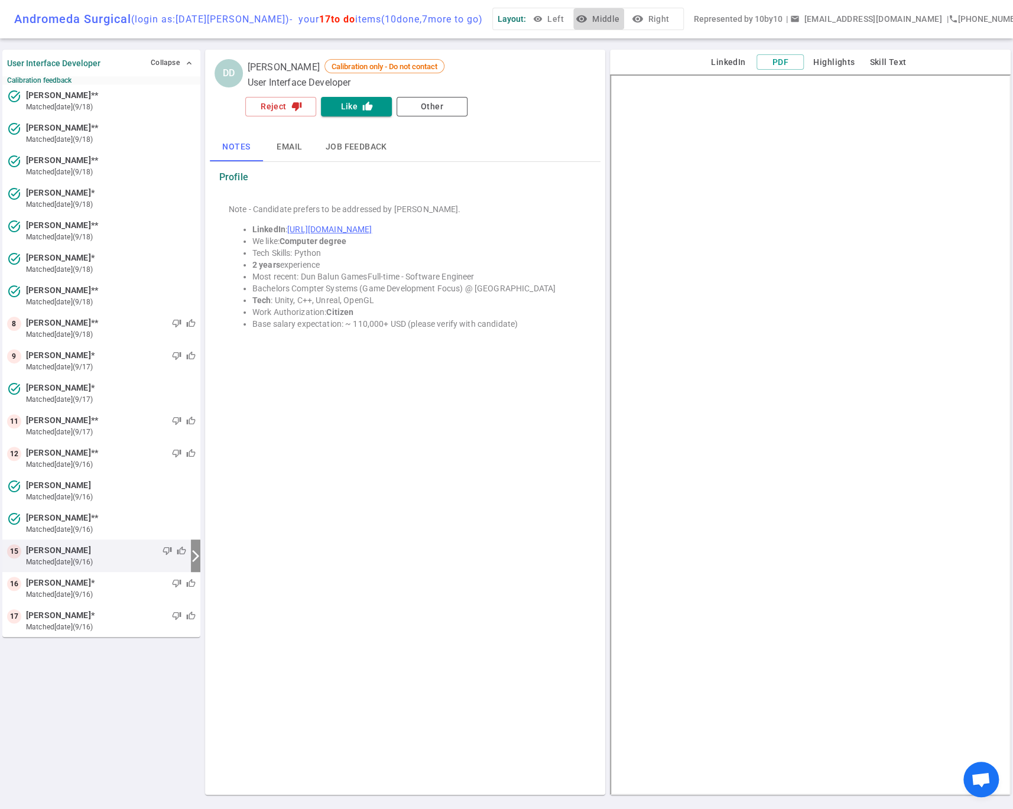
click at [606, 19] on button "visibility Middle" at bounding box center [598, 19] width 51 height 22
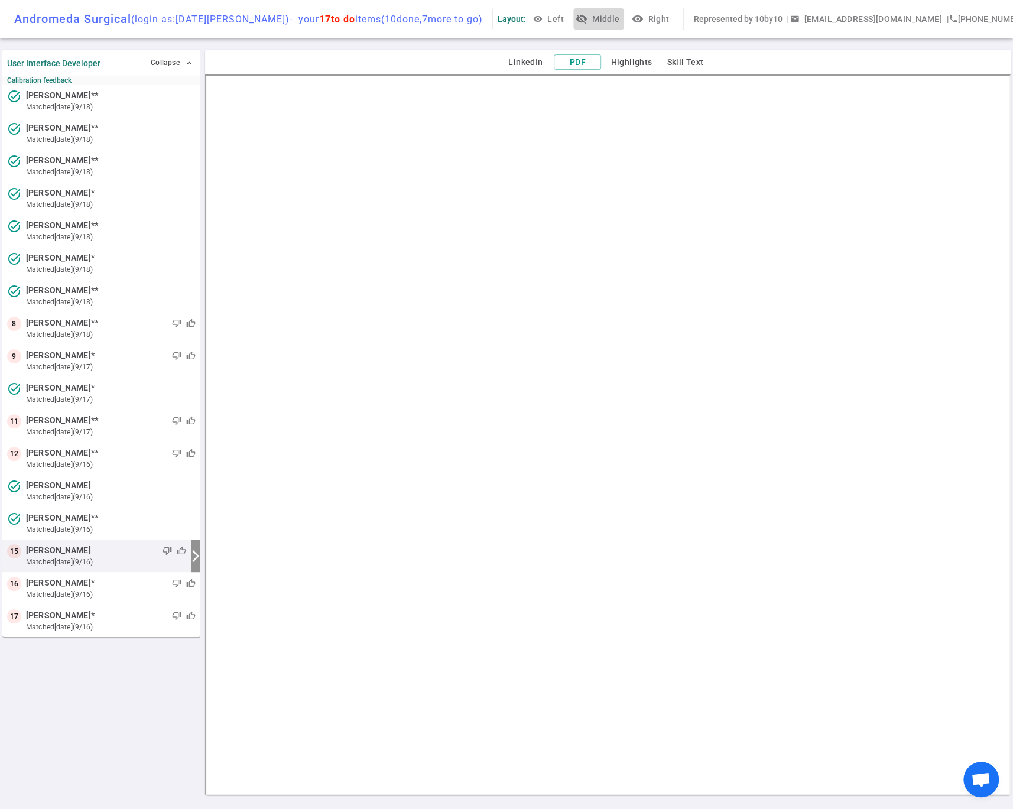
click at [589, 21] on button "visibility_off Middle" at bounding box center [598, 19] width 51 height 22
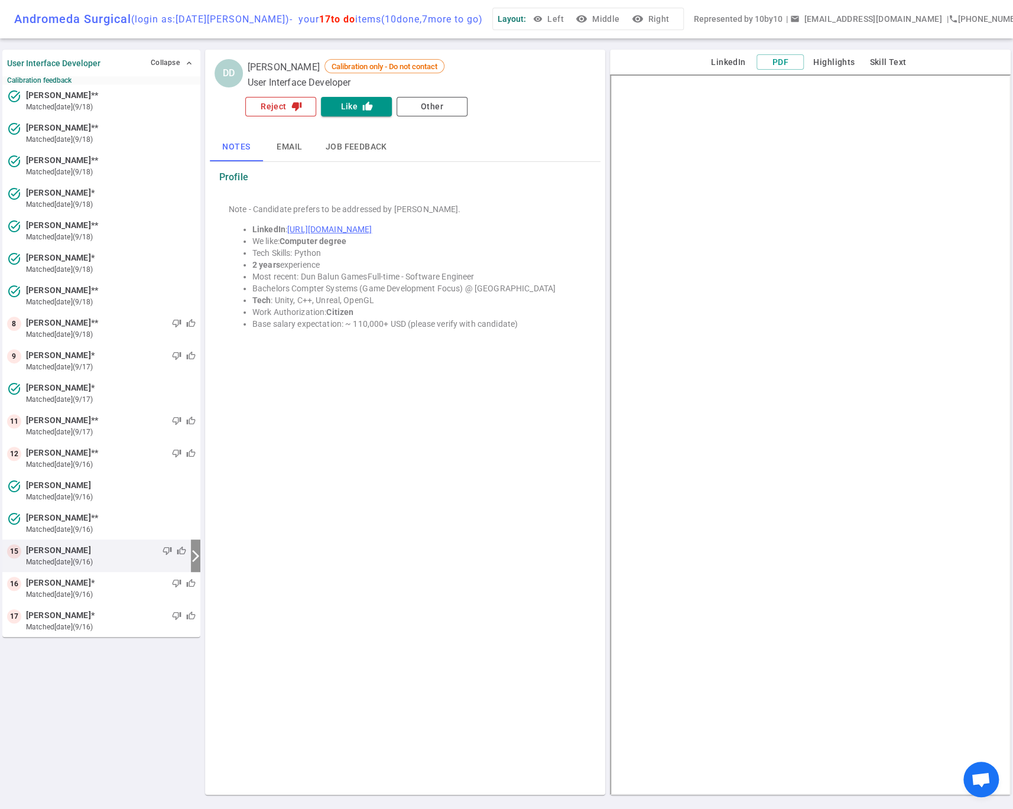
click at [288, 112] on button "Reject thumb_down" at bounding box center [280, 107] width 71 height 20
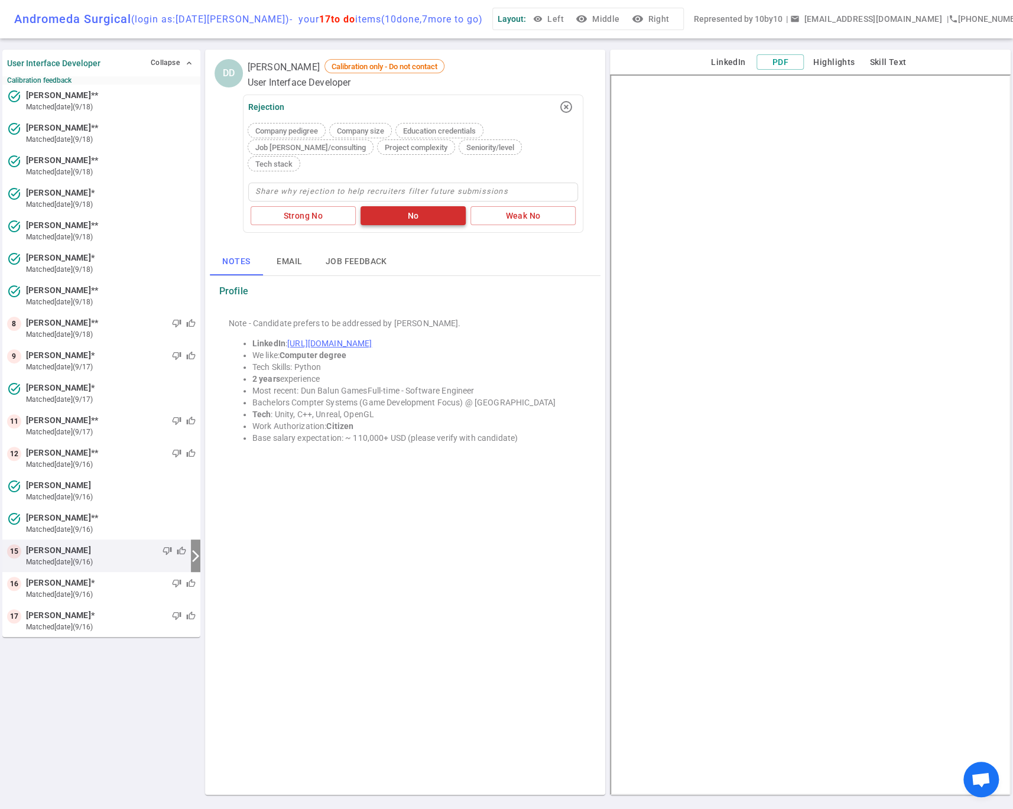
click at [408, 206] on button "No" at bounding box center [413, 216] width 105 height 20
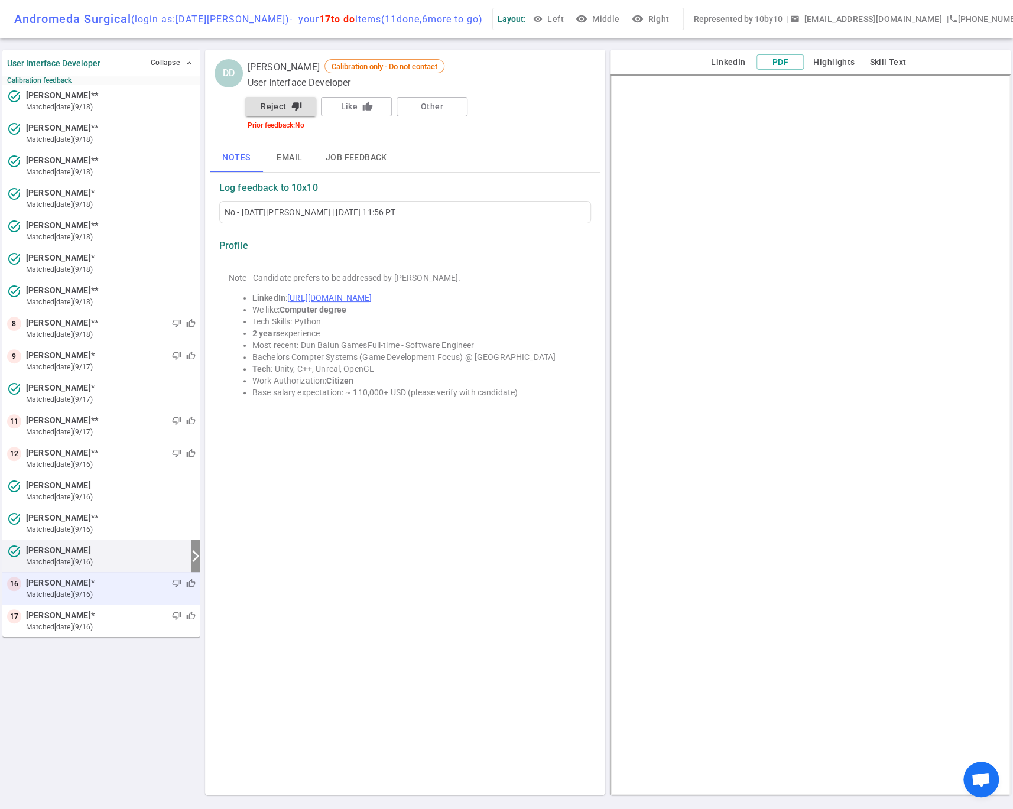
click at [66, 587] on span "[PERSON_NAME]" at bounding box center [58, 583] width 65 height 12
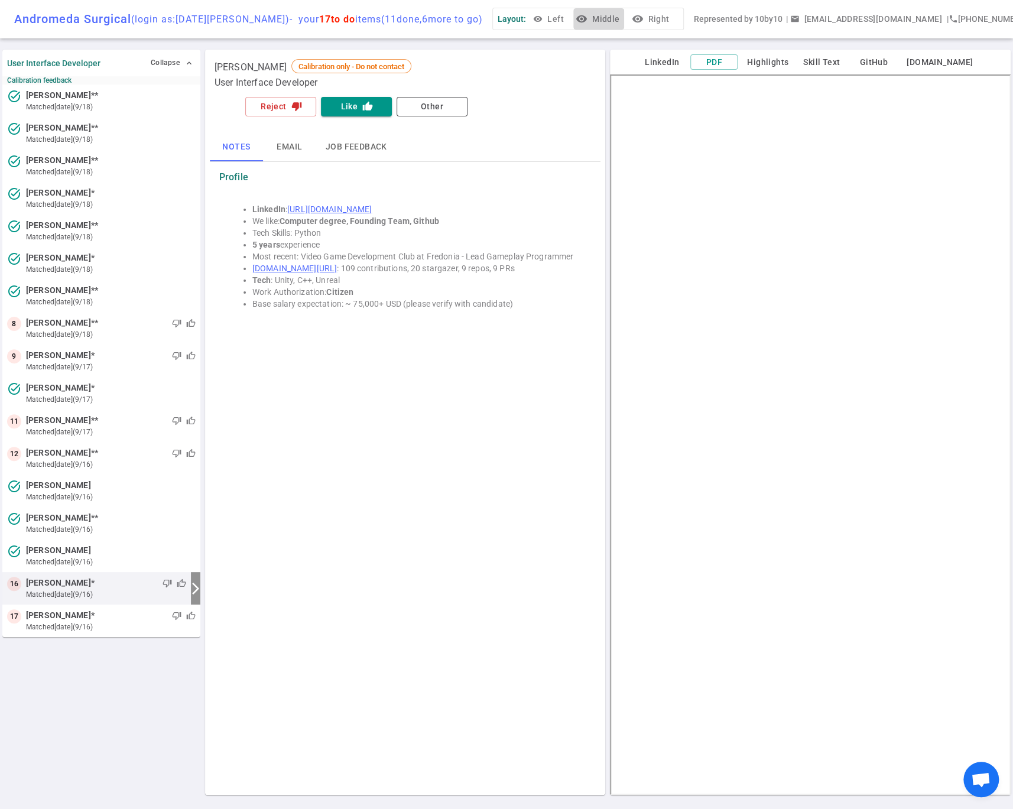
click at [596, 21] on button "visibility Middle" at bounding box center [598, 19] width 51 height 22
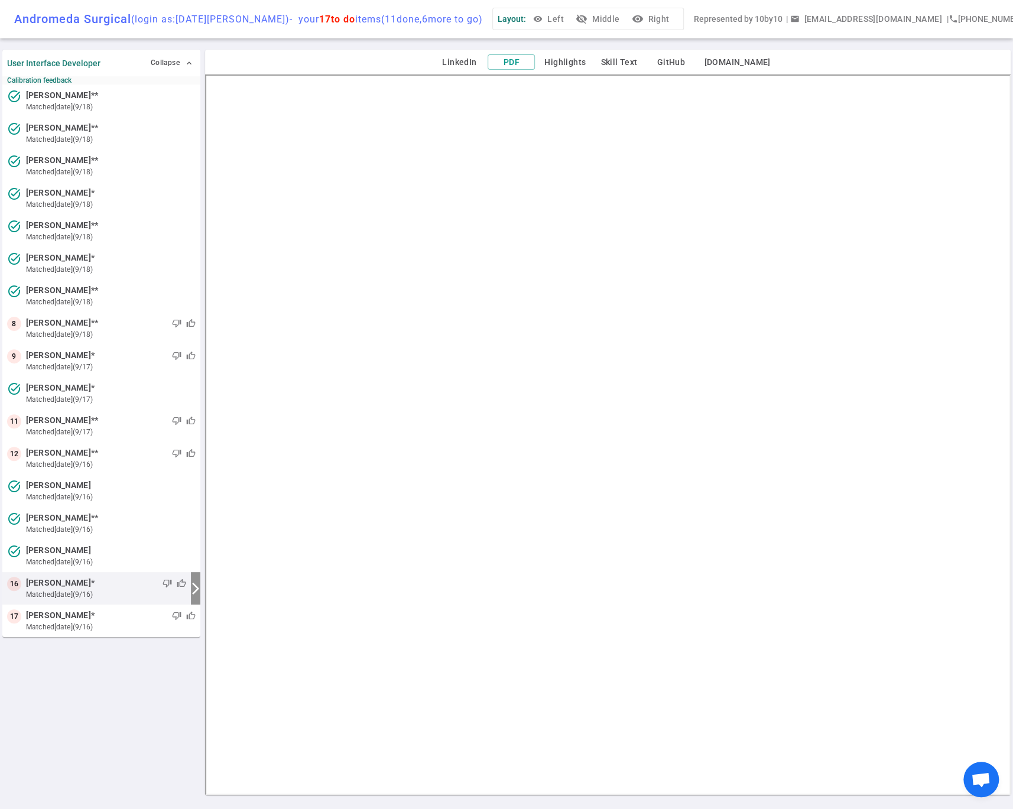
click at [587, 18] on icon "visibility_off" at bounding box center [582, 19] width 12 height 12
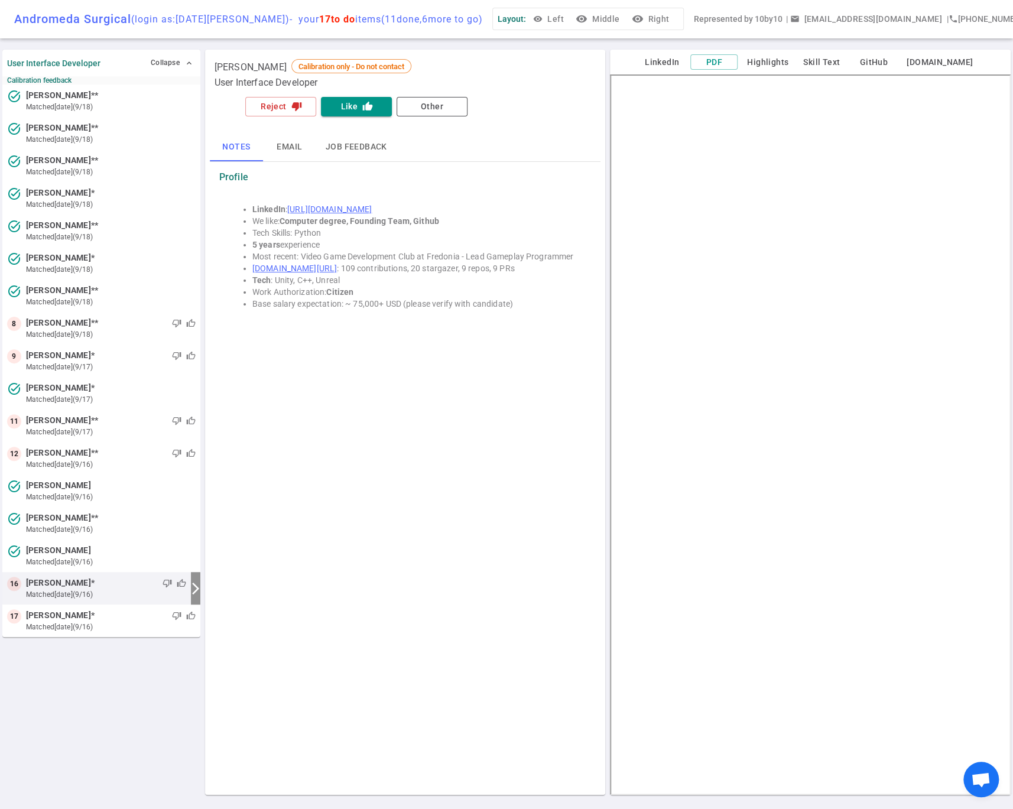
click at [212, 105] on div "Reject thumb_down Like thumb_up Other Notes Email Job feedback Profile LinkedIn…" at bounding box center [405, 215] width 391 height 240
click at [278, 109] on button "Reject thumb_down" at bounding box center [280, 107] width 71 height 20
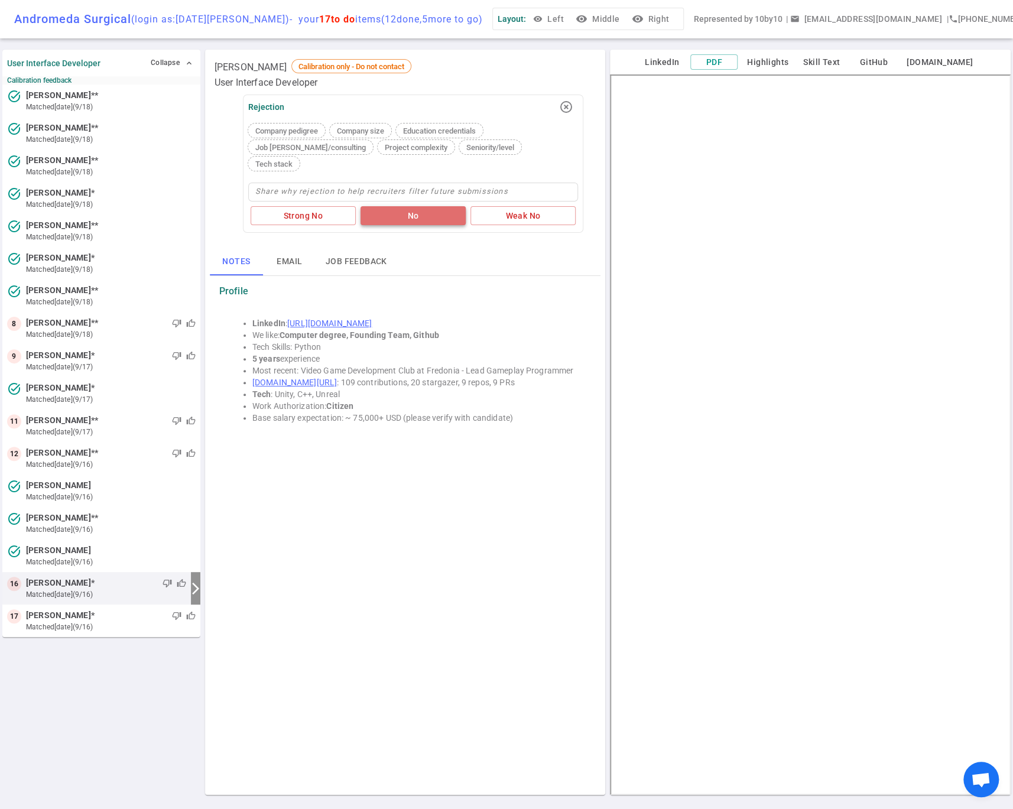
click at [432, 206] on button "No" at bounding box center [413, 216] width 105 height 20
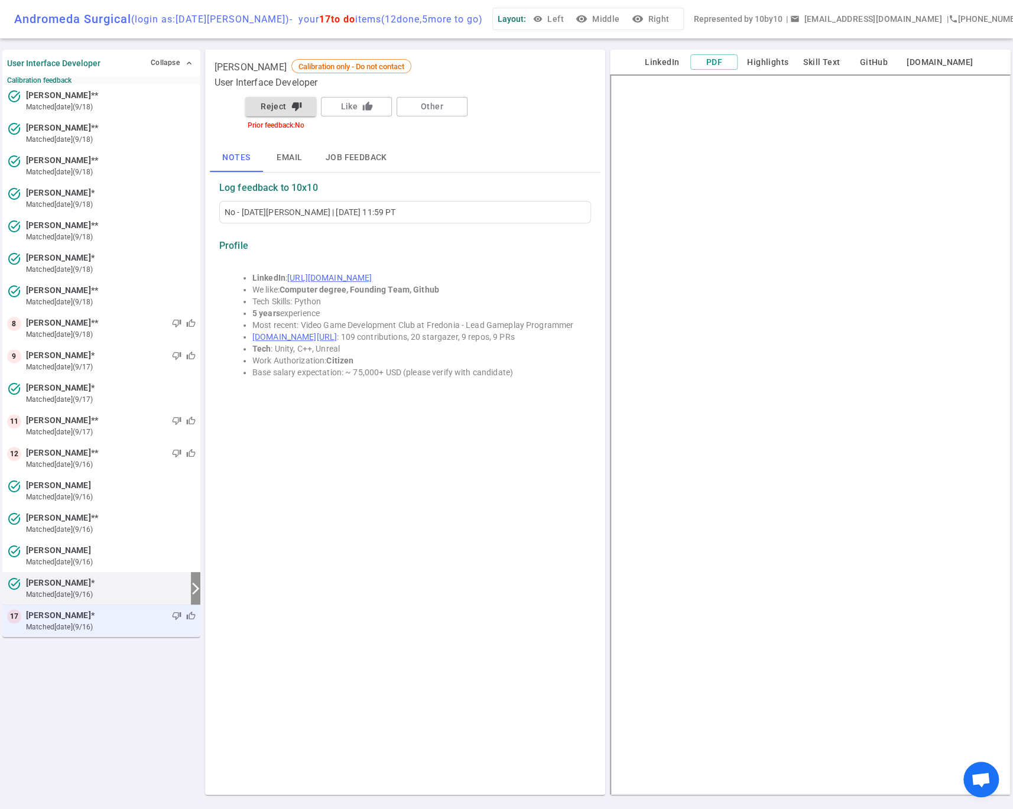
click at [74, 625] on small "matched [DATE] (9/16)" at bounding box center [111, 627] width 170 height 11
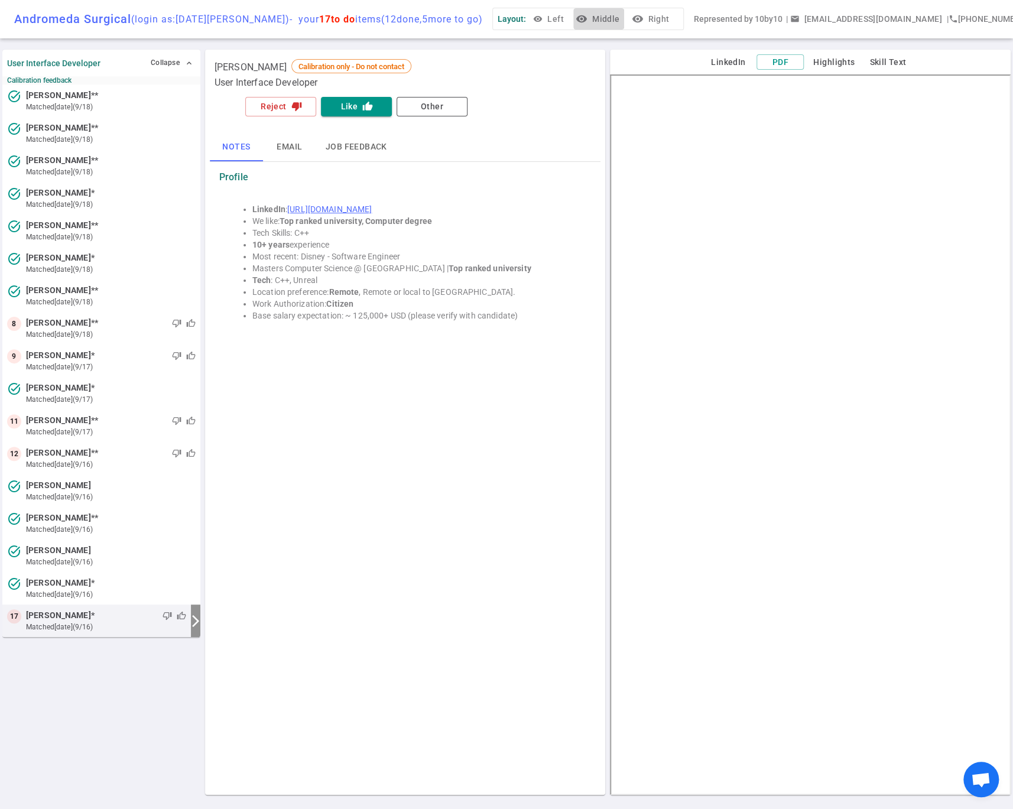
click at [583, 17] on icon "visibility" at bounding box center [582, 19] width 12 height 12
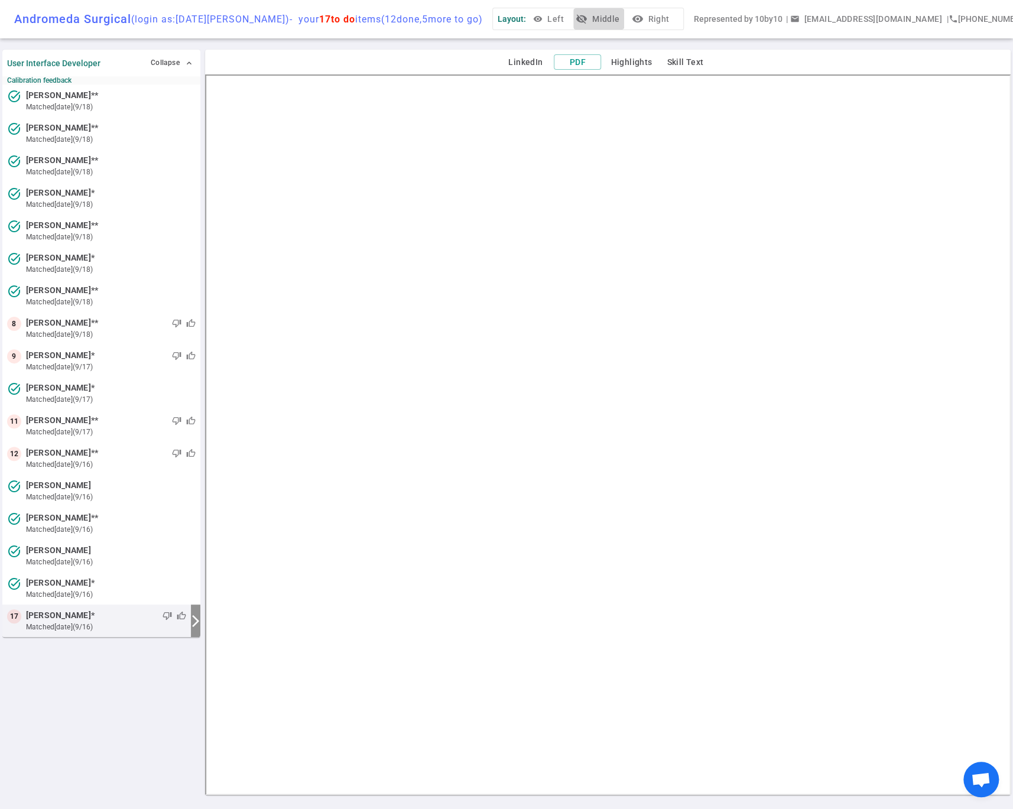
click at [584, 21] on icon "visibility_off" at bounding box center [582, 19] width 12 height 12
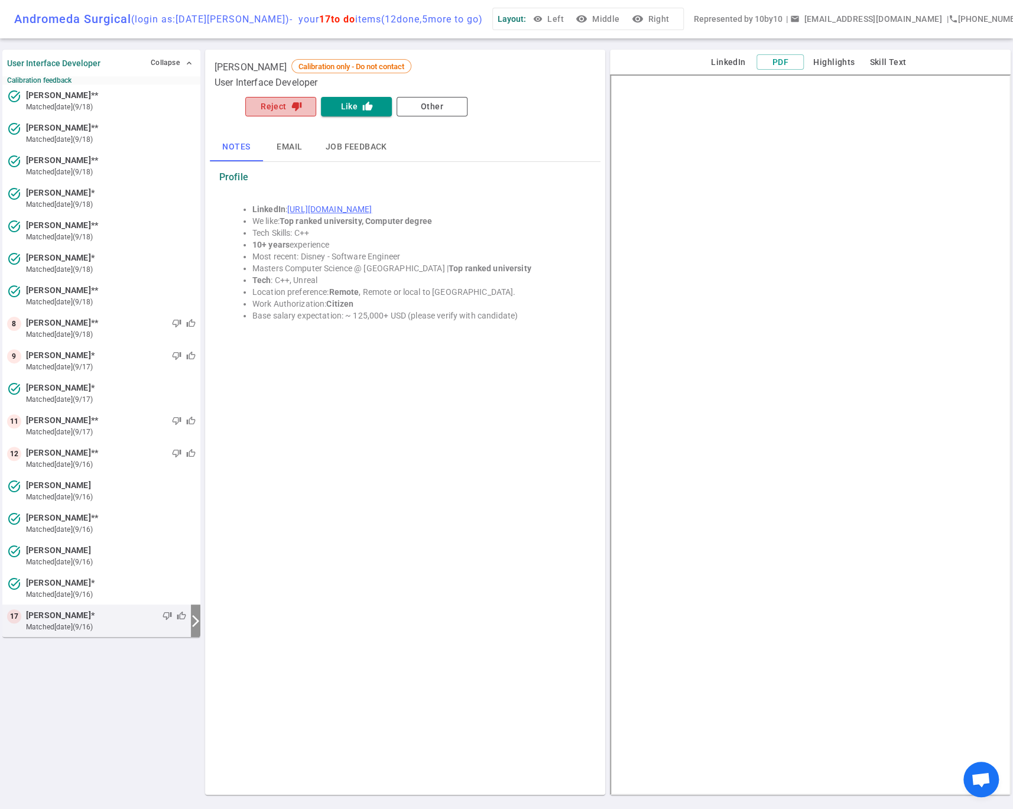
click at [288, 108] on button "Reject thumb_down" at bounding box center [280, 107] width 71 height 20
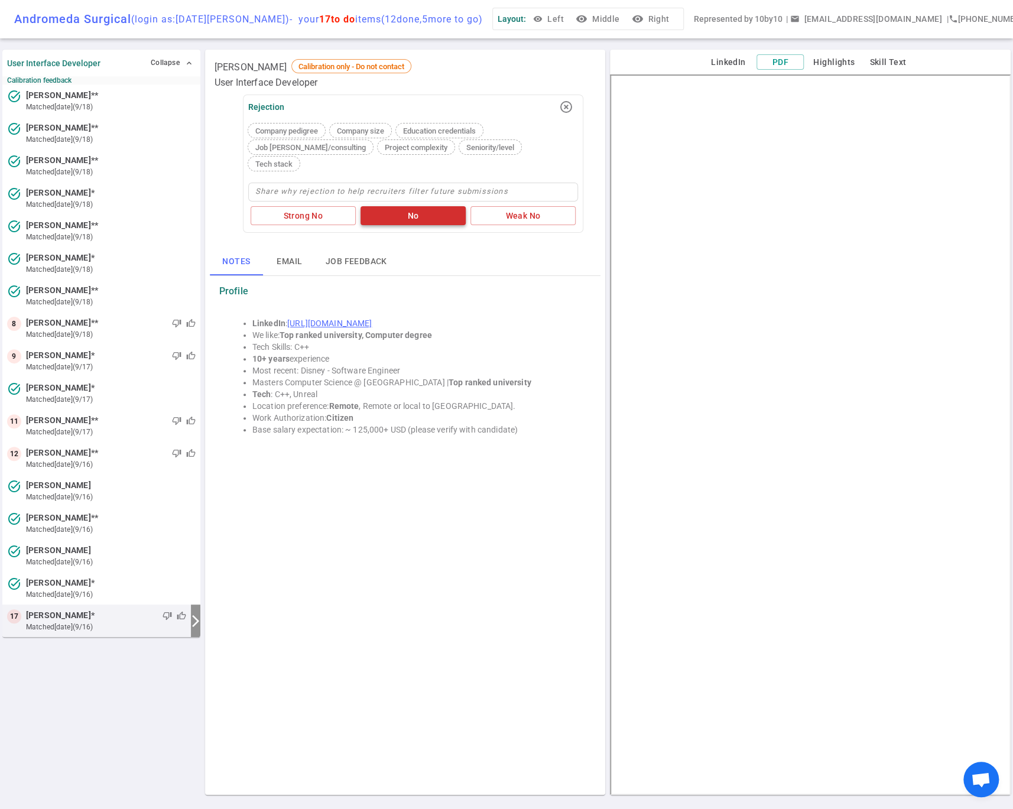
click at [405, 206] on button "No" at bounding box center [413, 216] width 105 height 20
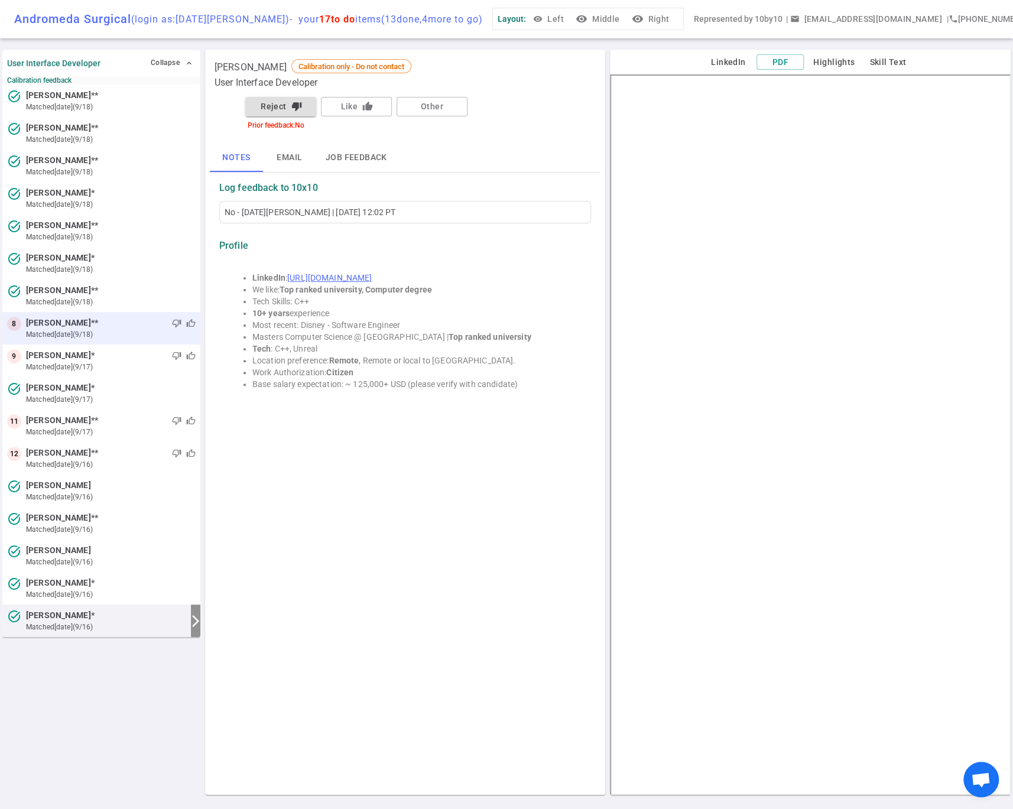
click at [63, 329] on small "matched [DATE] (9/18)" at bounding box center [111, 334] width 170 height 11
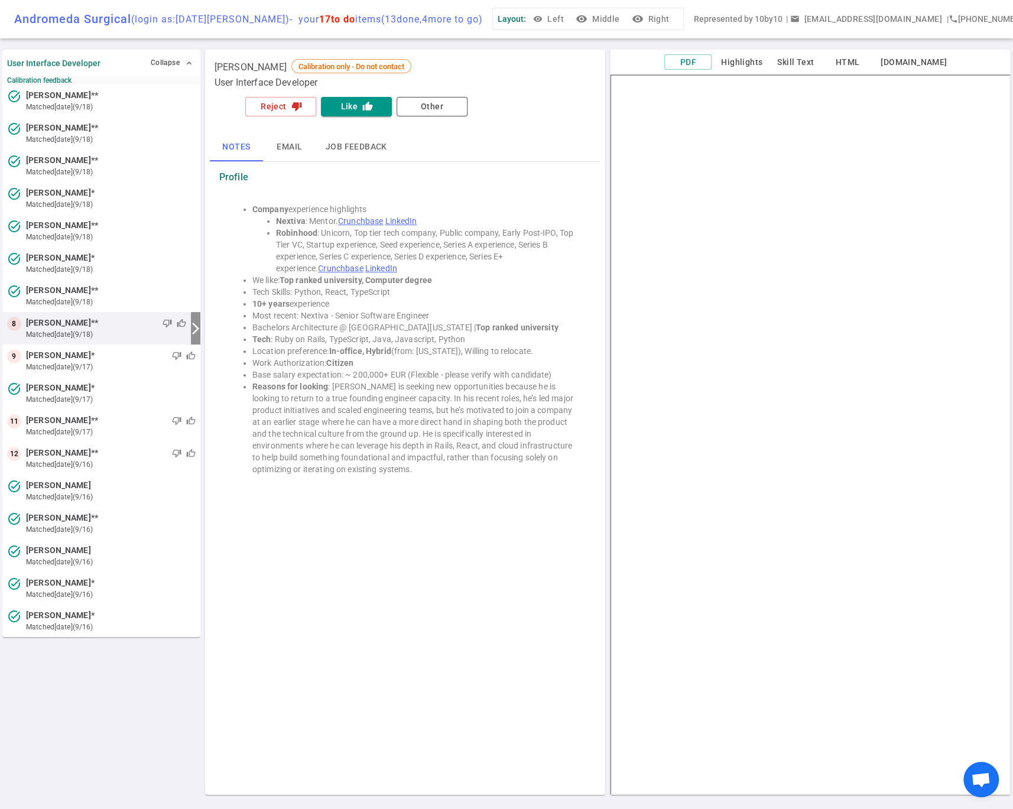
click at [593, 21] on button "visibility Middle" at bounding box center [598, 19] width 51 height 22
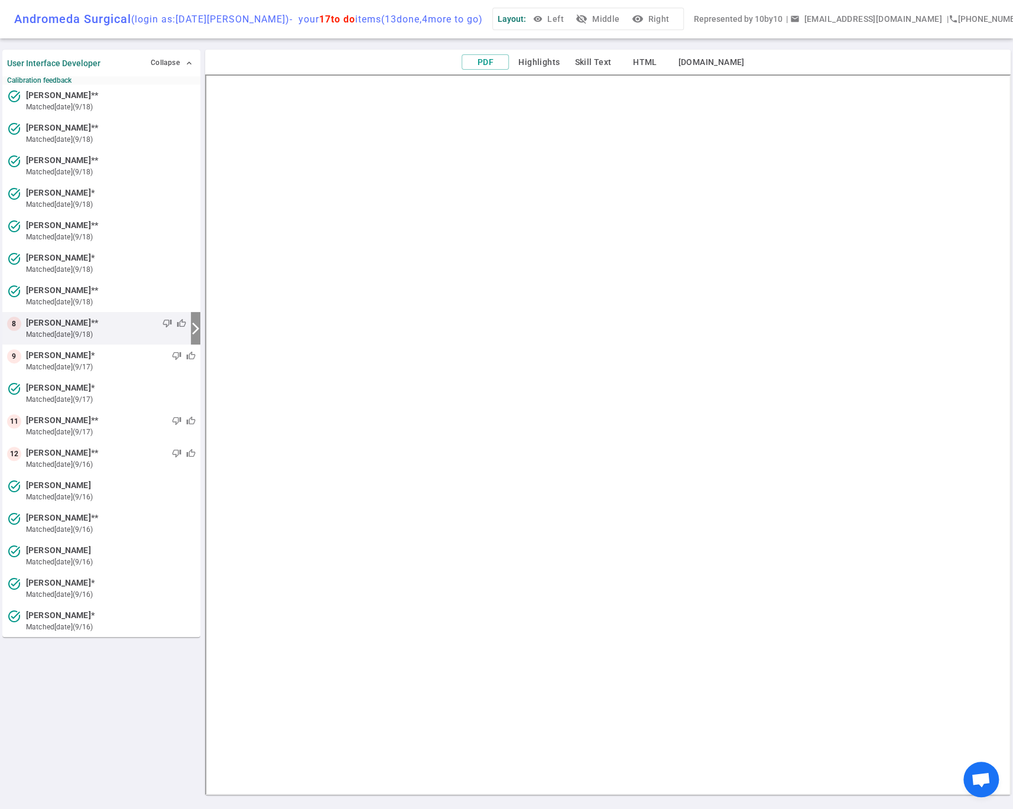
click at [587, 17] on icon "visibility_off" at bounding box center [582, 19] width 12 height 12
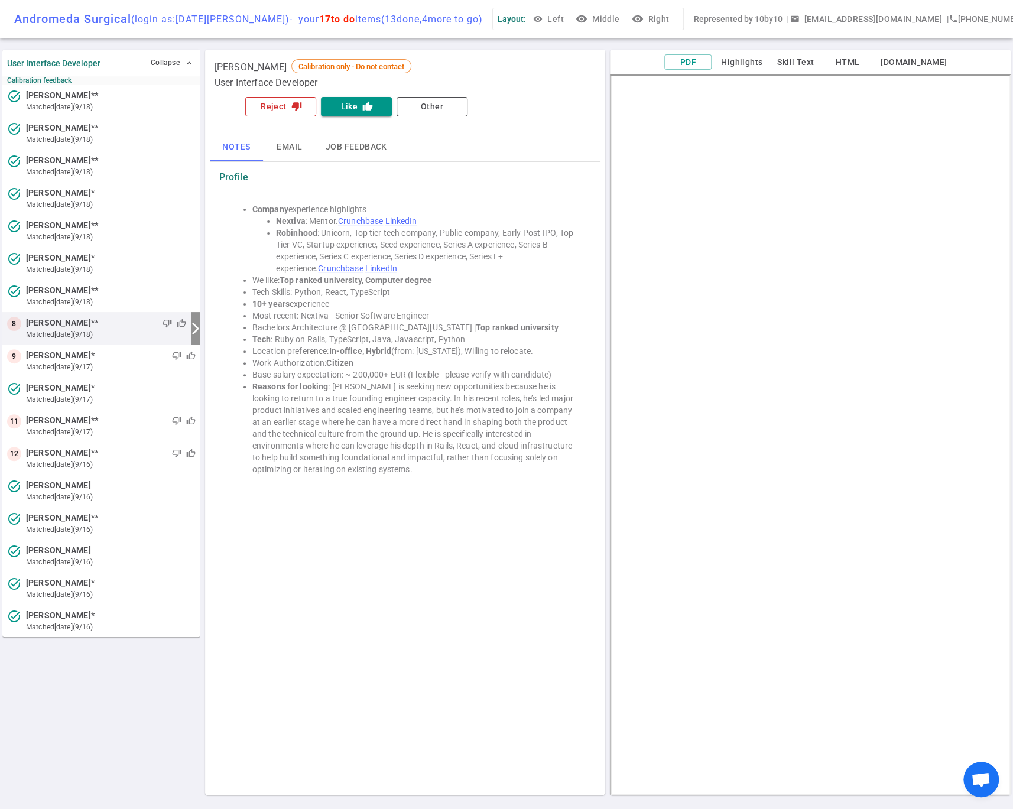
click at [287, 105] on button "Reject thumb_down" at bounding box center [280, 107] width 71 height 20
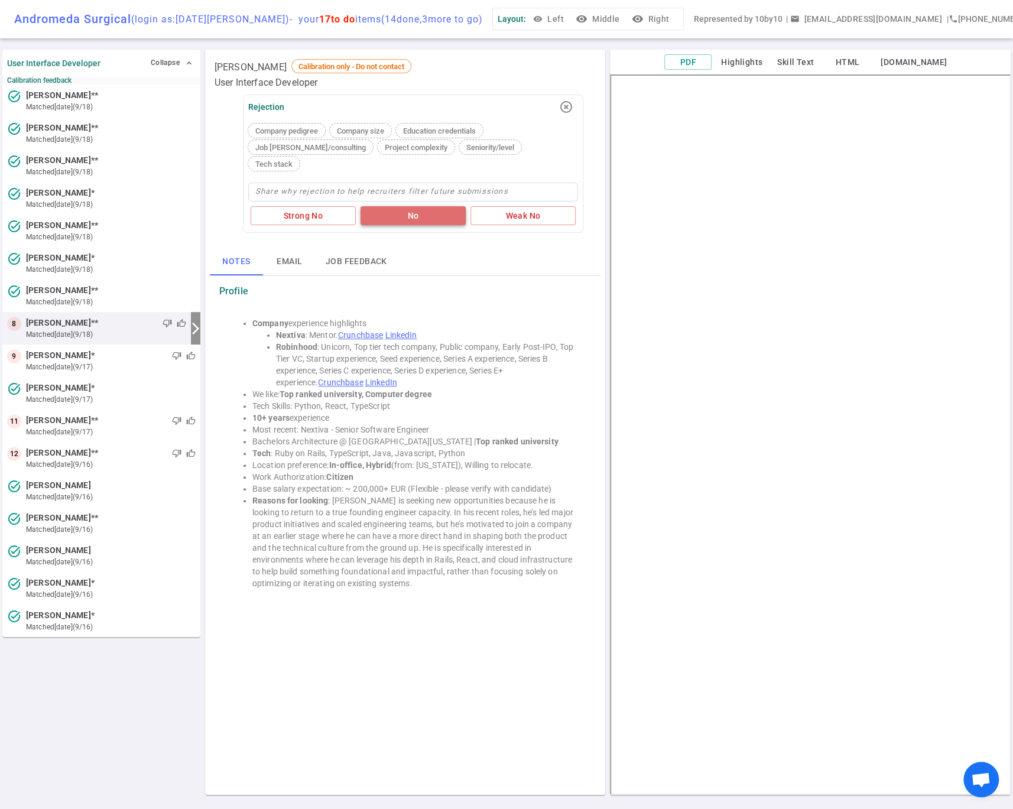
click at [398, 206] on button "No" at bounding box center [413, 216] width 105 height 20
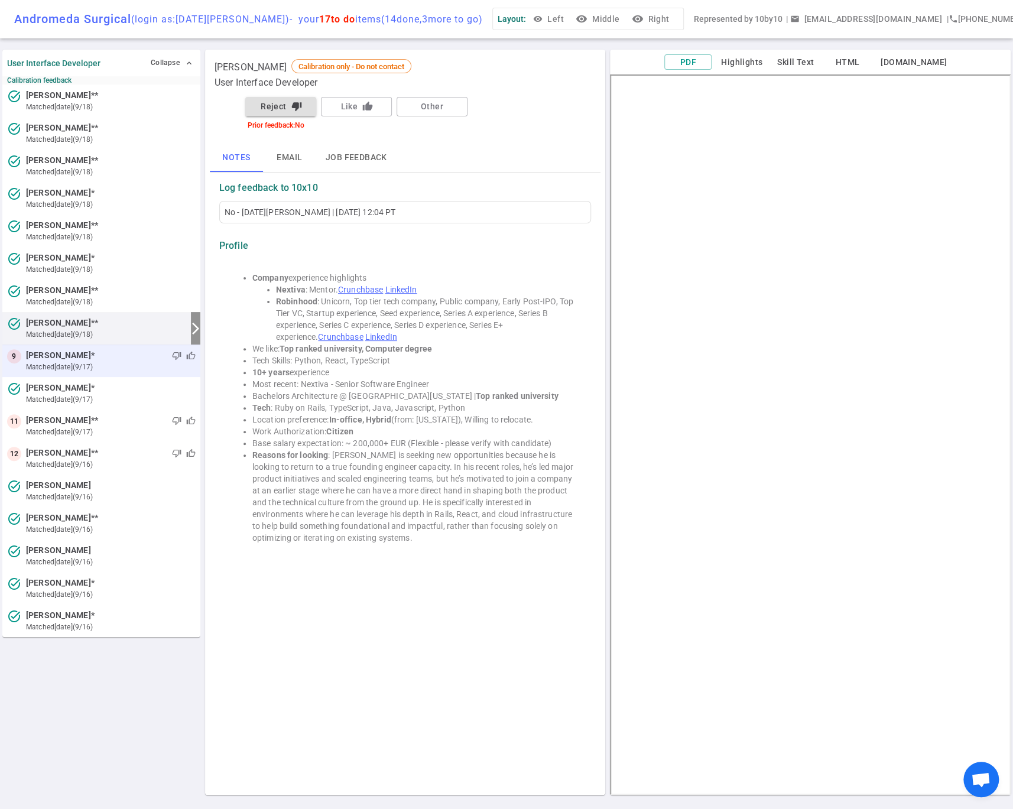
click at [103, 361] on div "thumb_down thumb_up" at bounding box center [145, 356] width 101 height 12
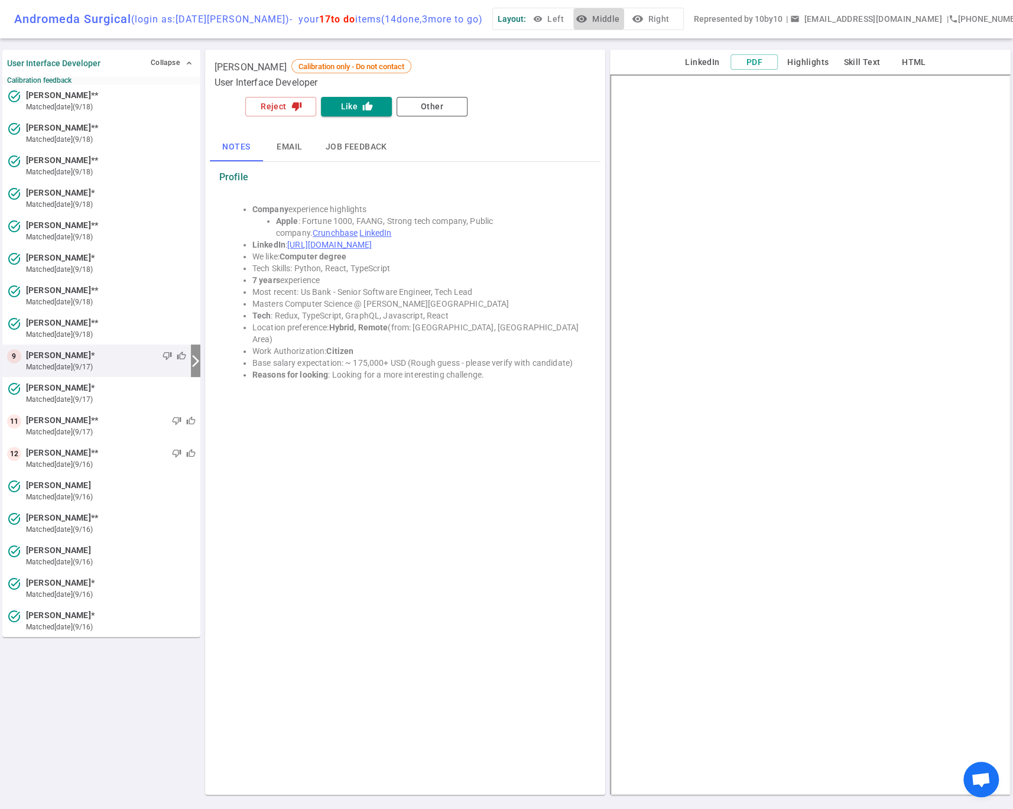
click at [593, 18] on button "visibility Middle" at bounding box center [598, 19] width 51 height 22
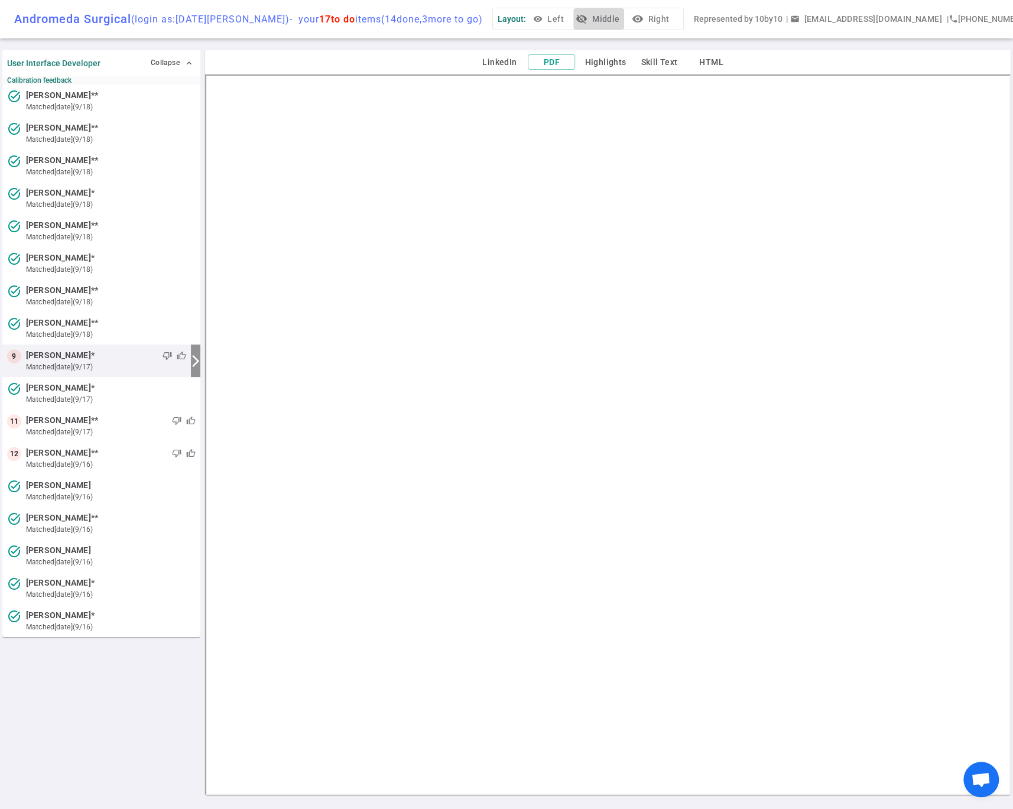
click at [584, 20] on icon "visibility_off" at bounding box center [582, 19] width 12 height 12
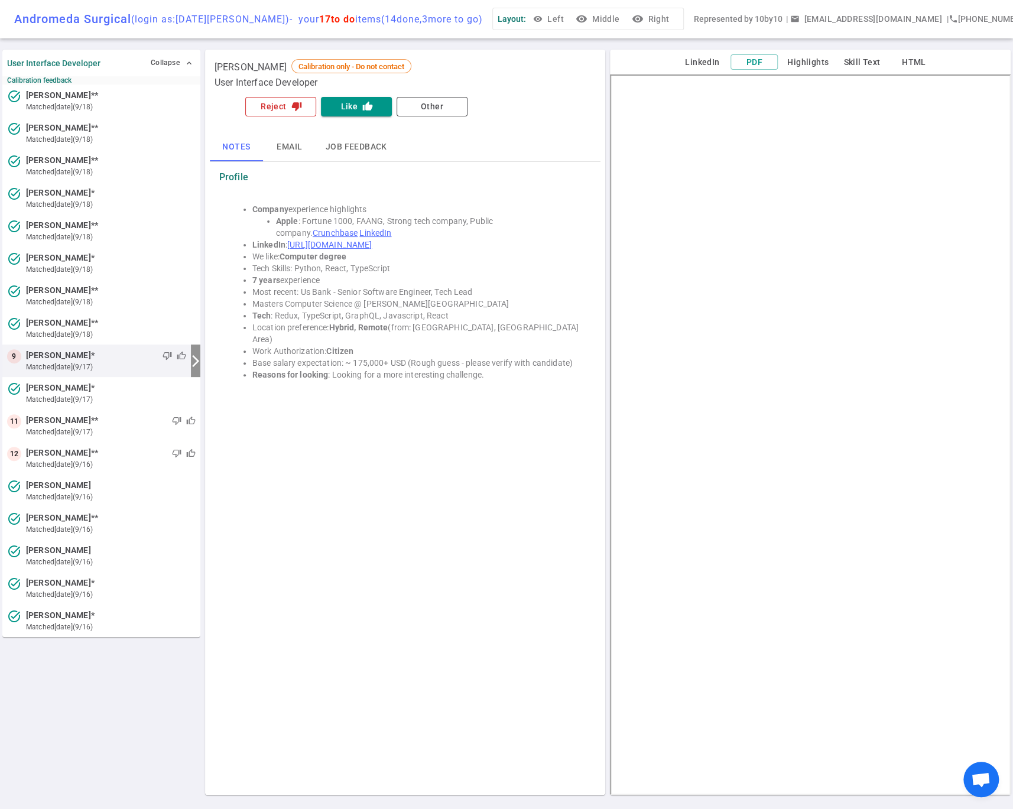
click at [280, 104] on button "Reject thumb_down" at bounding box center [280, 107] width 71 height 20
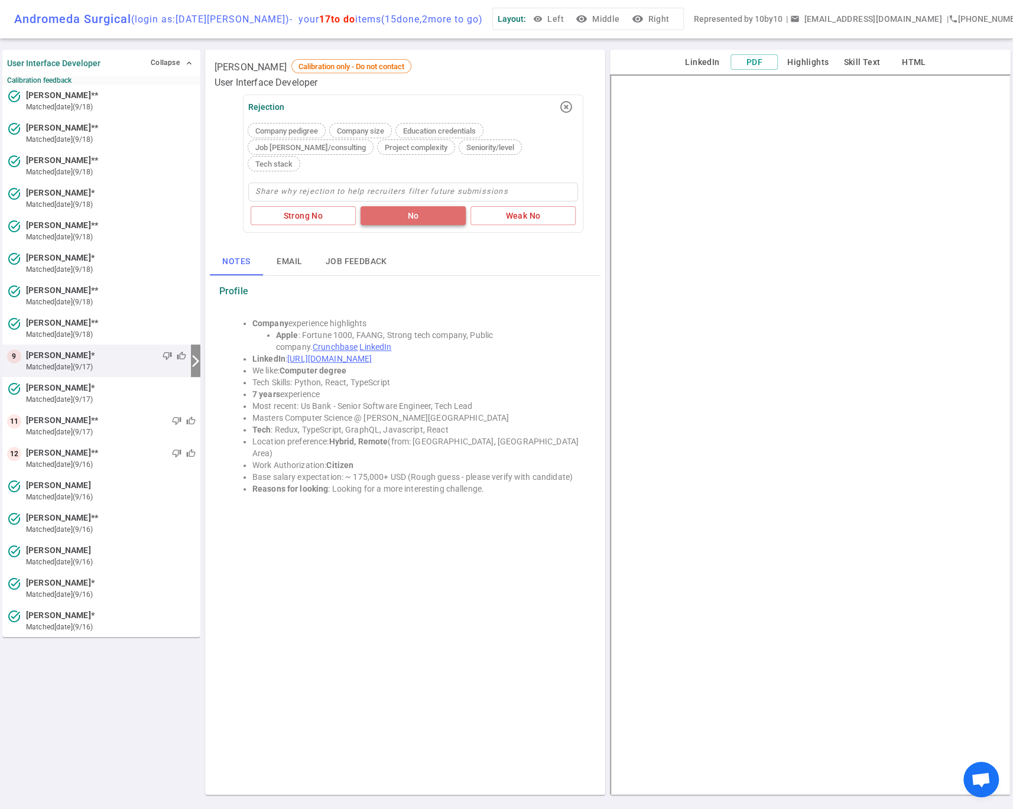
click at [401, 206] on button "No" at bounding box center [413, 216] width 105 height 20
